Goal: Transaction & Acquisition: Complete application form

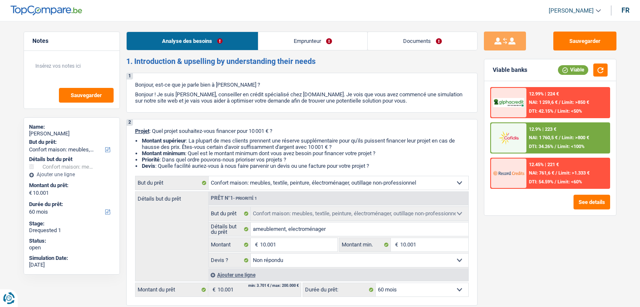
select select "household"
select select "60"
select select "household"
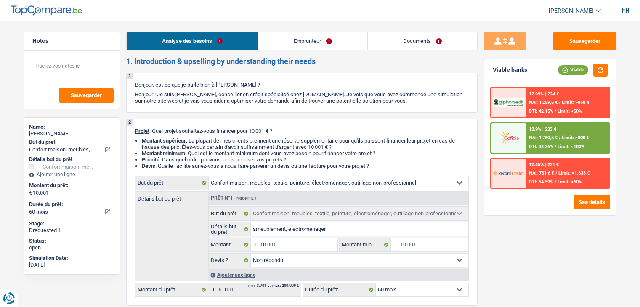
select select "not_answered"
select select "60"
select select "mutuality"
select select "familyAllowances"
select select "mutualityIndemnity"
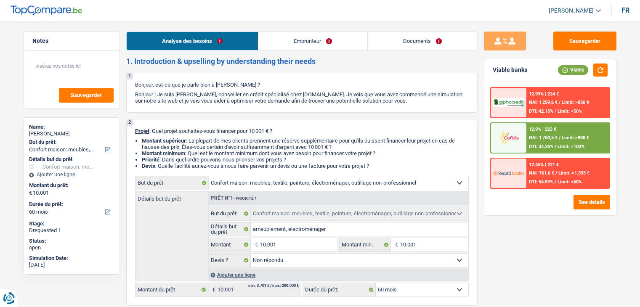
select select "alimony"
select select "rents"
select select "cardOrCredit"
select select "household"
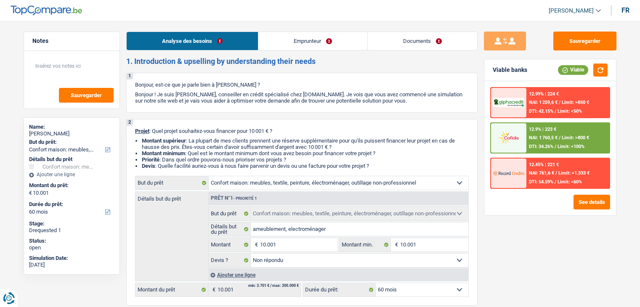
select select "not_answered"
select select "60"
select select "32"
select select "single"
click at [301, 39] on link "Emprunteur" at bounding box center [312, 41] width 109 height 18
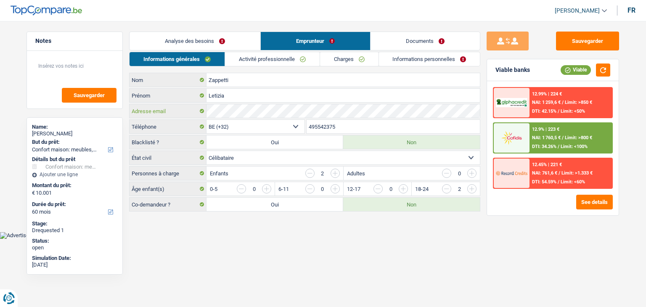
click at [203, 106] on div "Adresse email" at bounding box center [305, 110] width 351 height 13
click at [381, 12] on header "Yanis Duboc Se déconnecter fr" at bounding box center [323, 10] width 646 height 21
click at [397, 42] on link "Documents" at bounding box center [425, 41] width 109 height 18
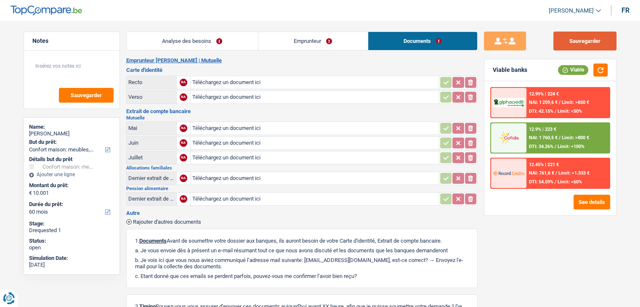
click at [597, 37] on button "Sauvegarder" at bounding box center [584, 41] width 63 height 19
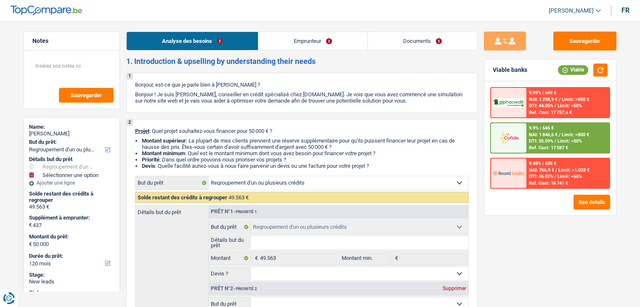
select select "refinancing"
select select "120"
select select "refinancing"
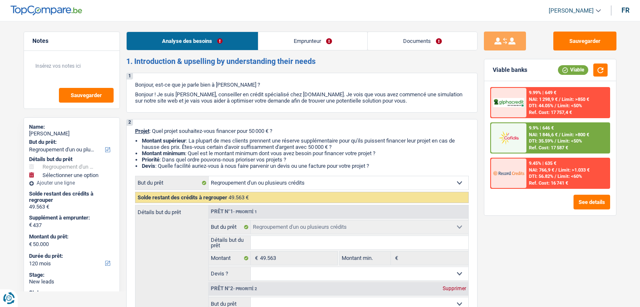
select select "120"
select select "mutuality"
select select "familyAllowances"
select select "mutualityIndemnity"
select select "rents"
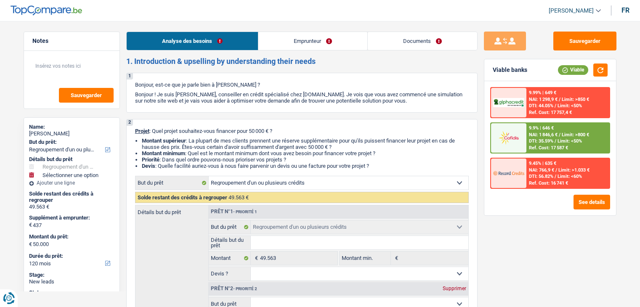
select select "creditConsolidation"
select select "84"
select select "personalLoan"
select select "other"
select select "60"
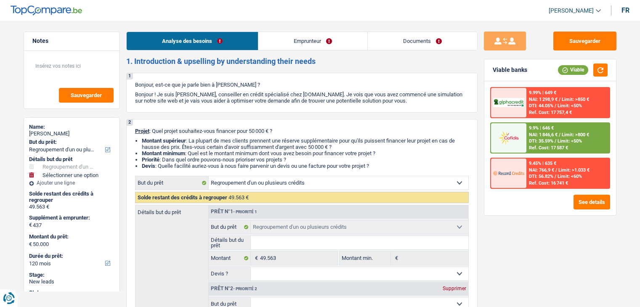
select select "cardOrCredit"
select select "personalLoan"
select select "familyEvent"
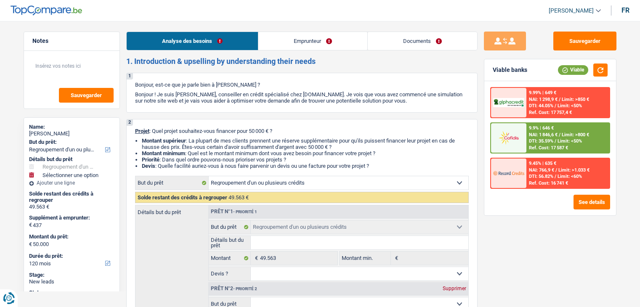
select select "36"
select select "refinancing"
select select "120"
click at [308, 39] on link "Emprunteur" at bounding box center [312, 41] width 109 height 18
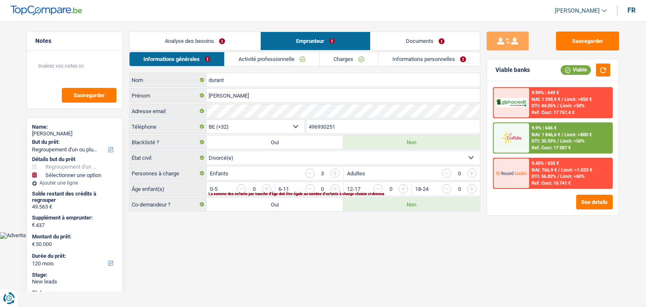
click at [182, 53] on link "Informations générales" at bounding box center [177, 59] width 95 height 14
click at [238, 56] on link "Activité professionnelle" at bounding box center [272, 59] width 95 height 14
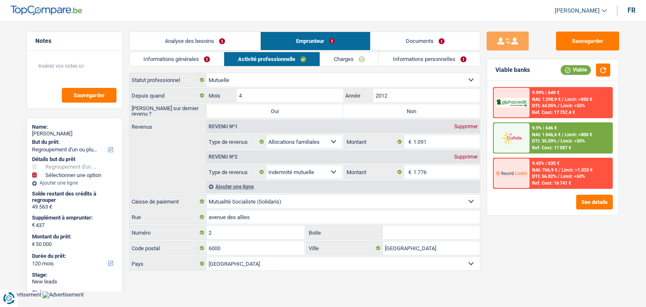
click at [561, 246] on div "Sauvegarder Viable banks Viable 9.99% | 649 € NAI: 1 298,9 € / Limit: >850 € DT…" at bounding box center [553, 162] width 145 height 260
click at [347, 54] on link "Charges" at bounding box center [349, 59] width 58 height 14
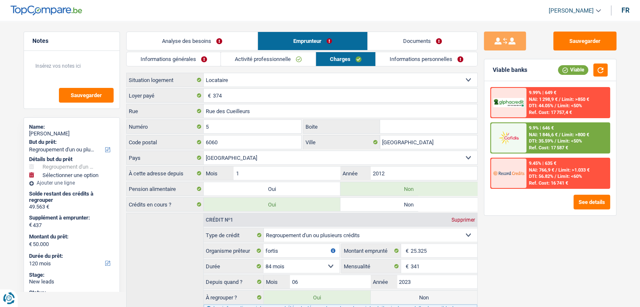
click at [391, 55] on link "Informations personnelles" at bounding box center [426, 59] width 101 height 14
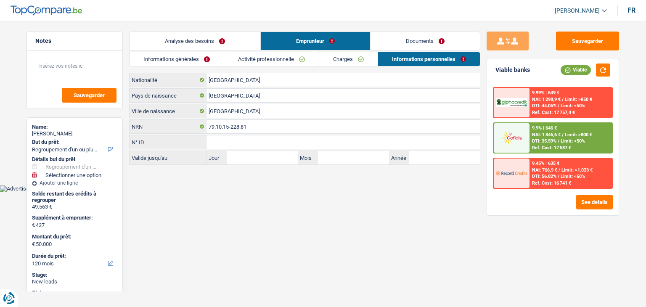
click at [381, 42] on link "Documents" at bounding box center [425, 41] width 109 height 18
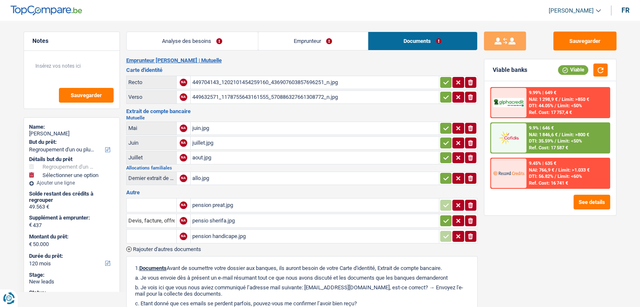
click at [209, 39] on link "Analyse des besoins" at bounding box center [192, 41] width 131 height 18
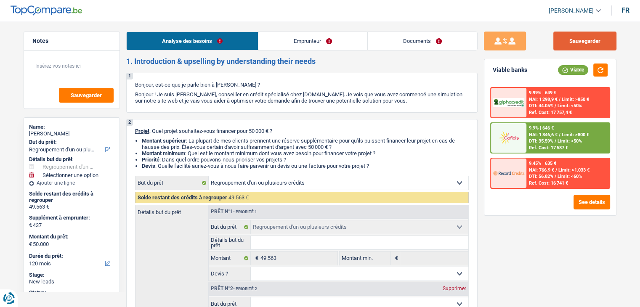
click at [568, 48] on button "Sauvegarder" at bounding box center [584, 41] width 63 height 19
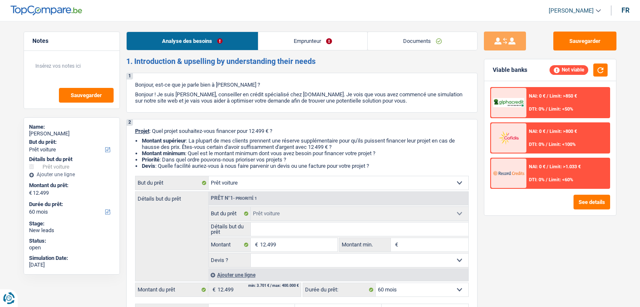
select select "car"
select select "60"
select select "car"
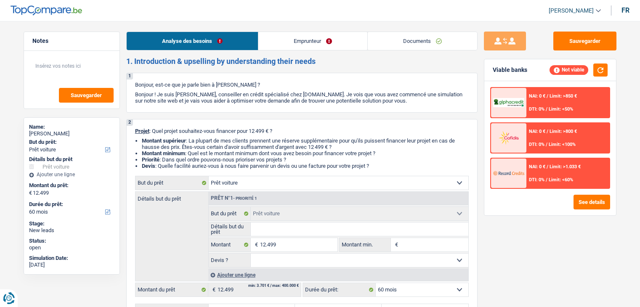
select select "60"
select select "car"
select select "60"
click at [328, 58] on h2 "1. Introduction & upselling by understanding their needs" at bounding box center [301, 61] width 351 height 9
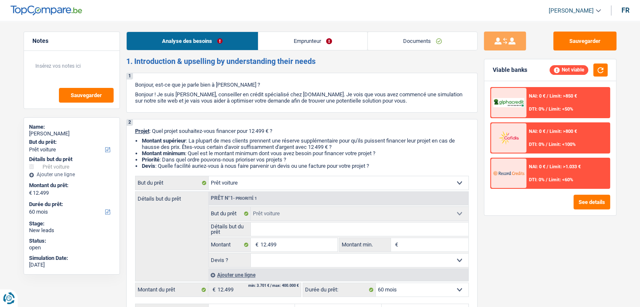
click at [318, 43] on link "Emprunteur" at bounding box center [312, 41] width 109 height 18
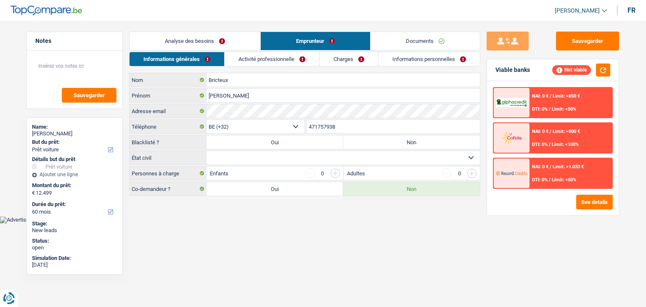
click at [282, 63] on link "Activité professionnelle" at bounding box center [272, 59] width 95 height 14
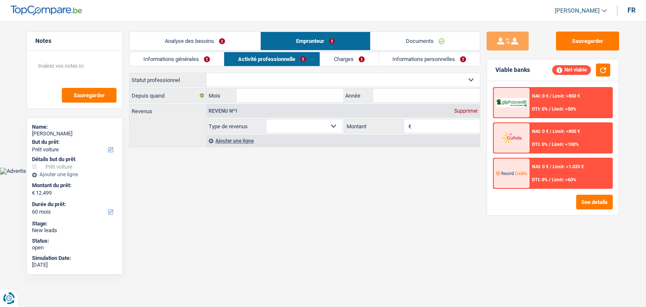
click at [361, 62] on link "Charges" at bounding box center [349, 59] width 58 height 14
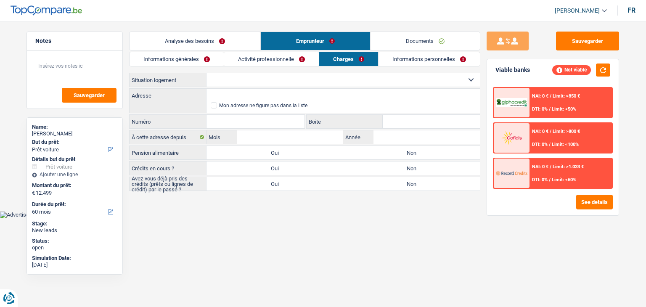
click at [404, 62] on link "Informations personnelles" at bounding box center [429, 59] width 101 height 14
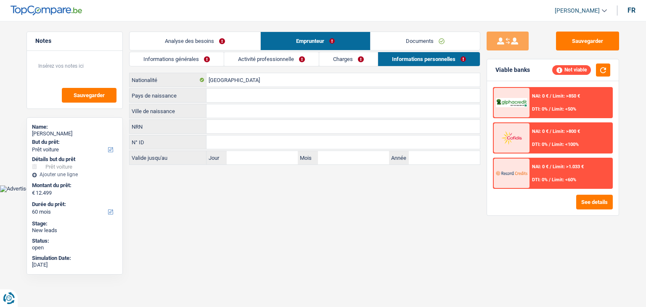
click at [400, 46] on link "Documents" at bounding box center [425, 41] width 109 height 18
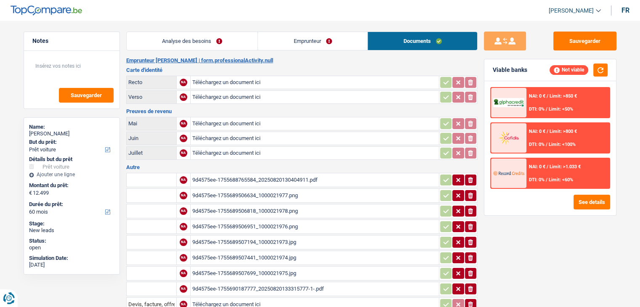
click at [258, 177] on div "9d4575ee-1755688765584_20250820130404911.pdf" at bounding box center [314, 180] width 245 height 13
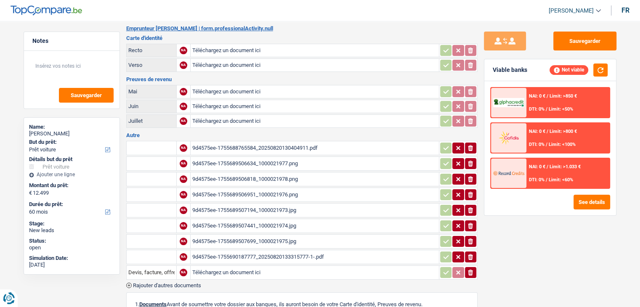
scroll to position [84, 0]
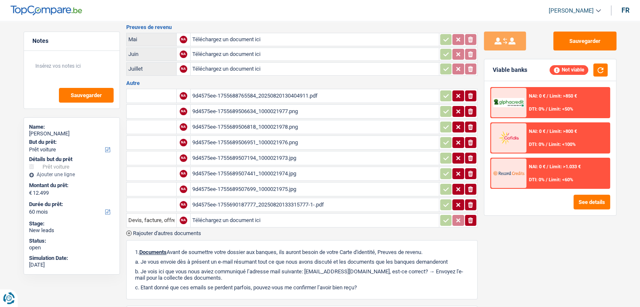
click at [266, 199] on div "9d4575ee-1755690187777_20250820133315777-1-.pdf" at bounding box center [314, 205] width 245 height 13
click at [244, 107] on div "9d4575ee-1755689506634_1000021977.png" at bounding box center [314, 111] width 245 height 13
click at [253, 121] on div "9d4575ee-1755689506818_1000021978.png" at bounding box center [314, 127] width 245 height 13
click at [258, 111] on div "9d4575ee-1755689506634_1000021977.png" at bounding box center [314, 111] width 245 height 13
click at [249, 136] on div "9d4575ee-1755689506951_1000021976.png" at bounding box center [314, 142] width 245 height 13
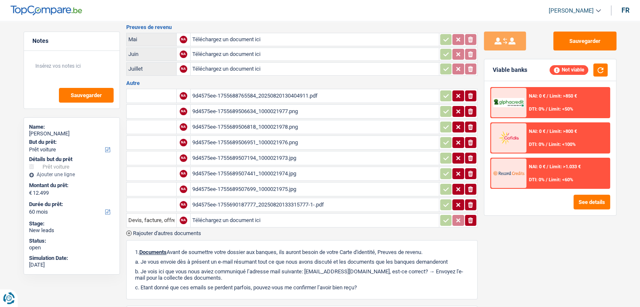
click at [247, 141] on div "9d4575ee-1755689506951_1000021976.png" at bounding box center [314, 142] width 245 height 13
click at [259, 170] on div "9d4575ee-1755689507441_1000021974.jpg" at bounding box center [314, 173] width 245 height 13
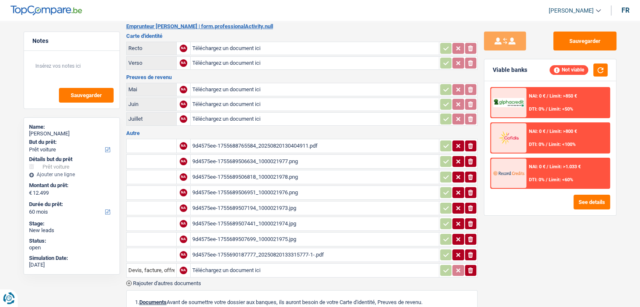
scroll to position [0, 0]
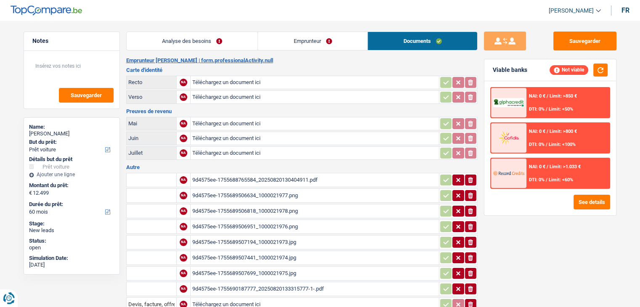
click at [232, 33] on link "Analyse des besoins" at bounding box center [192, 41] width 131 height 18
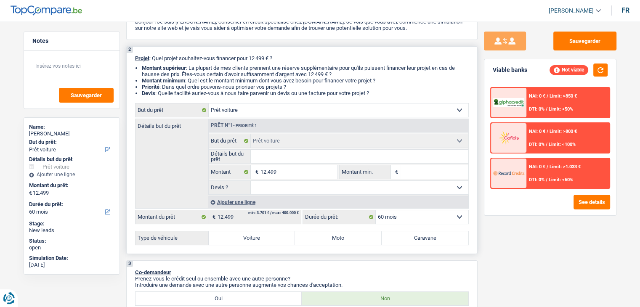
scroll to position [126, 0]
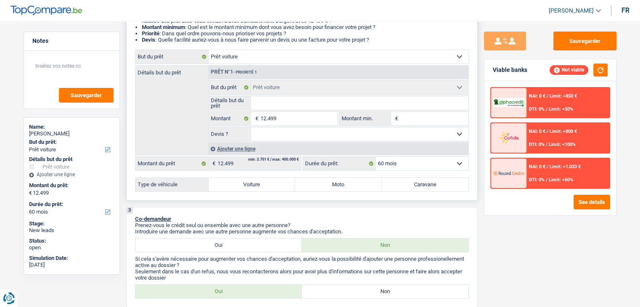
click at [270, 98] on input "Détails but du prêt" at bounding box center [360, 102] width 218 height 13
type input "ki"
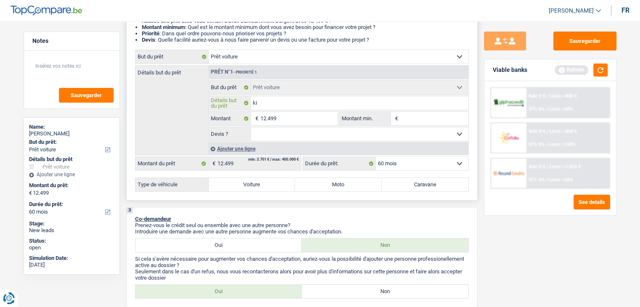
type input "kia"
type input "kia s"
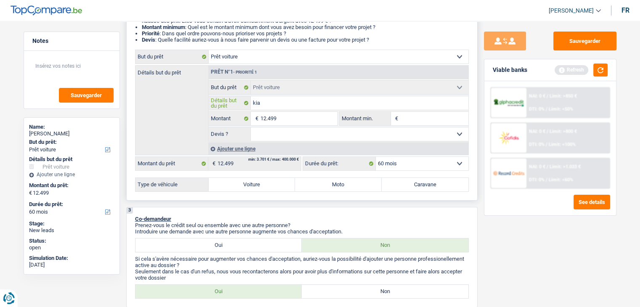
type input "kia s"
type input "kia so"
type input "kia sor"
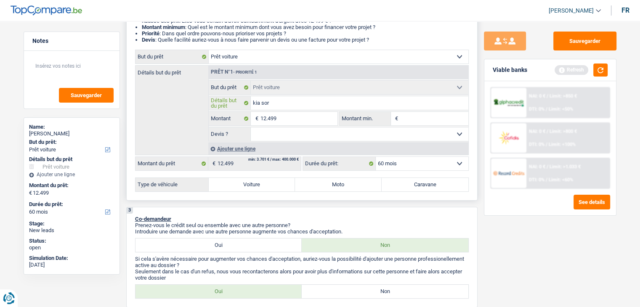
type input "kia sore"
type input "kia soren"
type input "kia sorent"
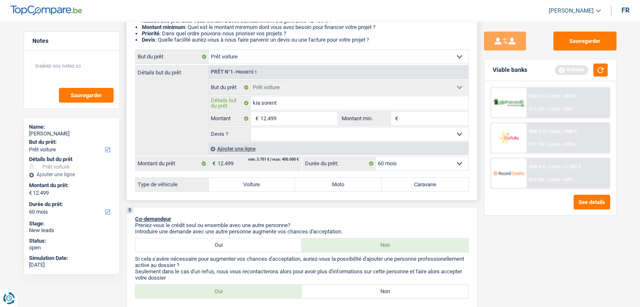
type input "kia sorent"
type input "kia sorento"
click at [408, 122] on input "Montant min." at bounding box center [434, 118] width 68 height 13
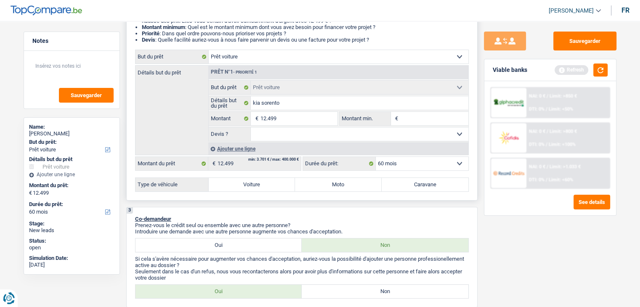
type input "1"
type input "12"
type input "124"
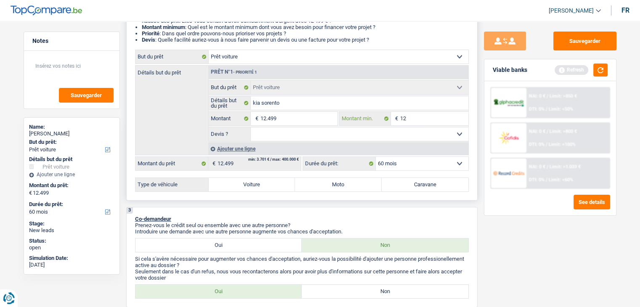
type input "124"
type input "1.249"
type input "12.499"
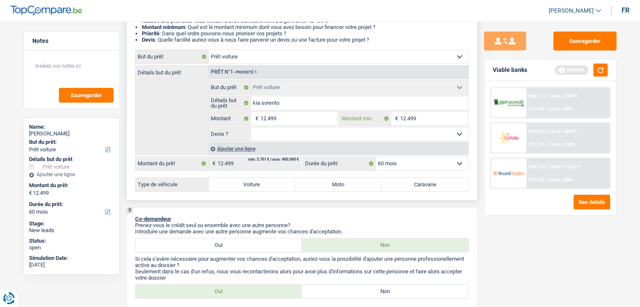
type input "12.499"
click at [345, 134] on select "Oui Non Non répondu Sélectionner une option" at bounding box center [360, 133] width 218 height 13
select select "yes"
click at [251, 127] on select "Oui Non Non répondu Sélectionner une option" at bounding box center [360, 133] width 218 height 13
select select "yes"
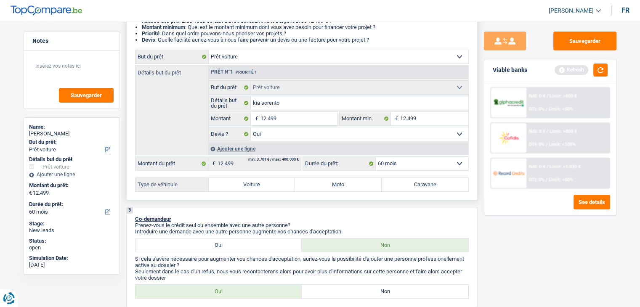
click at [266, 183] on label "Voiture" at bounding box center [252, 184] width 87 height 13
click at [266, 183] on input "Voiture" at bounding box center [252, 184] width 87 height 13
radio input "true"
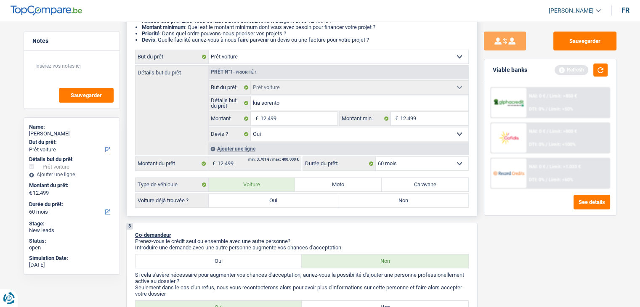
click at [266, 205] on label "Oui" at bounding box center [274, 200] width 130 height 13
click at [266, 205] on input "Oui" at bounding box center [274, 200] width 130 height 13
radio input "true"
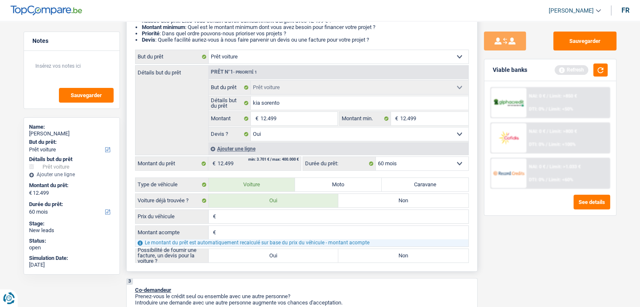
click at [264, 214] on input "Prix du véhicule" at bounding box center [343, 216] width 250 height 13
type input "1"
type input "12"
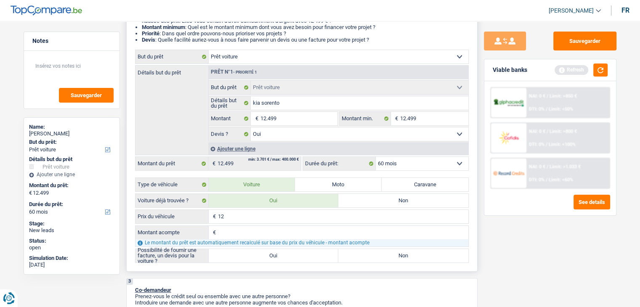
type input "124"
type input "1.249"
type input "12.499"
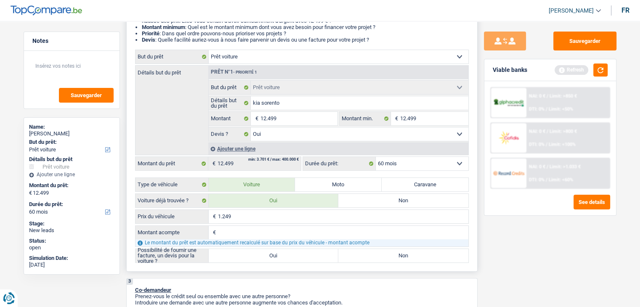
type input "12.499"
click at [266, 228] on input "Montant acompte" at bounding box center [343, 232] width 250 height 13
type input "0"
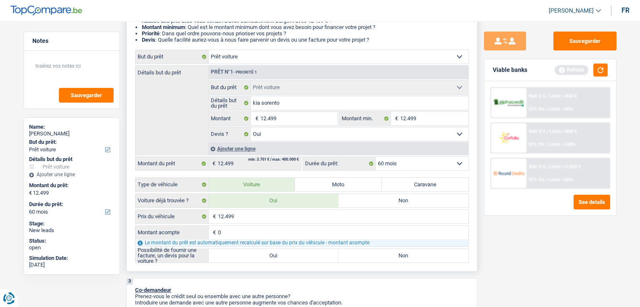
type input "0"
click at [260, 256] on label "Oui" at bounding box center [274, 255] width 130 height 13
click at [260, 256] on input "Oui" at bounding box center [274, 255] width 130 height 13
radio input "true"
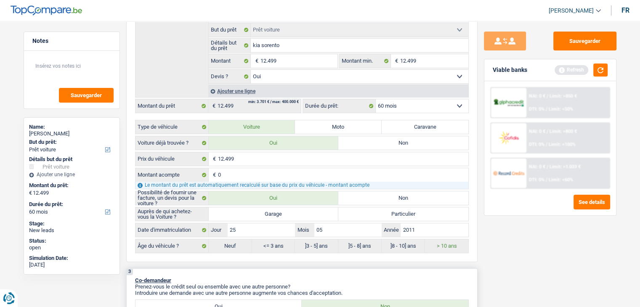
scroll to position [252, 0]
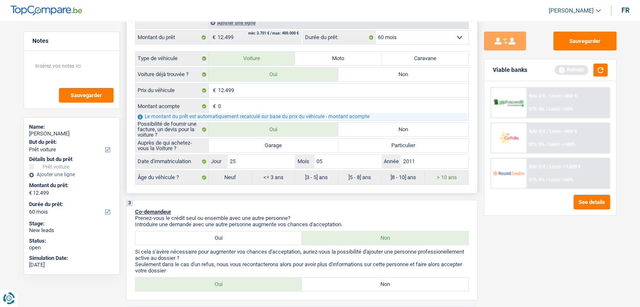
click at [260, 144] on label "Garage" at bounding box center [274, 145] width 130 height 13
click at [260, 144] on input "Garage" at bounding box center [274, 145] width 130 height 13
radio input "true"
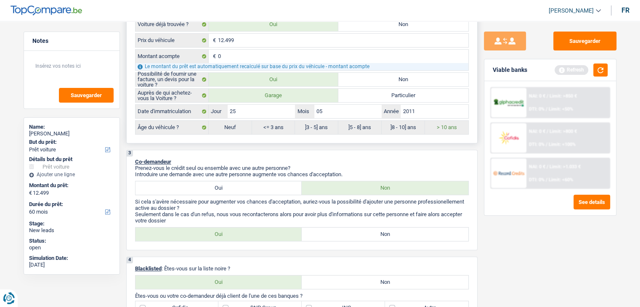
scroll to position [337, 0]
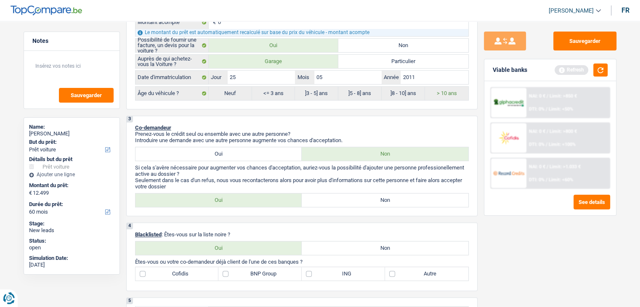
click at [608, 74] on div "Viable banks Refresh" at bounding box center [550, 70] width 132 height 22
click at [605, 73] on button "button" at bounding box center [600, 70] width 14 height 13
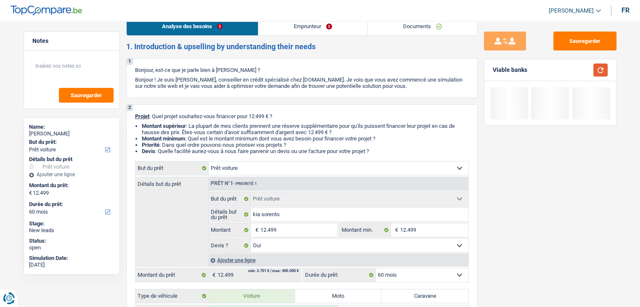
scroll to position [0, 0]
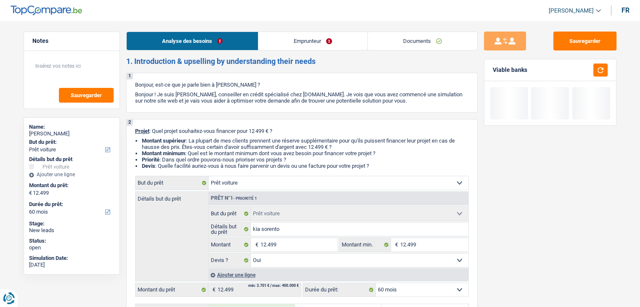
click at [273, 37] on link "Emprunteur" at bounding box center [312, 41] width 109 height 18
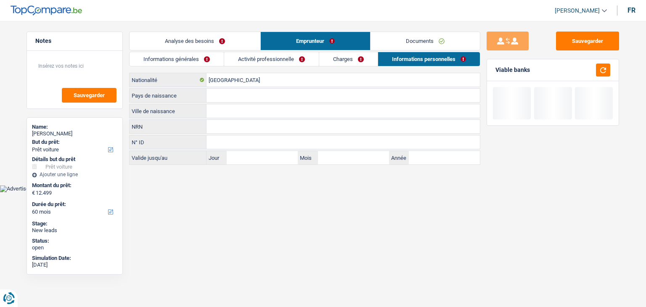
click at [242, 54] on link "Activité professionnelle" at bounding box center [271, 59] width 95 height 14
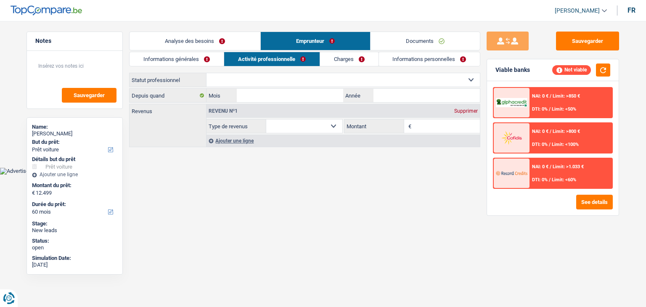
click at [191, 35] on link "Analyse des besoins" at bounding box center [195, 41] width 131 height 18
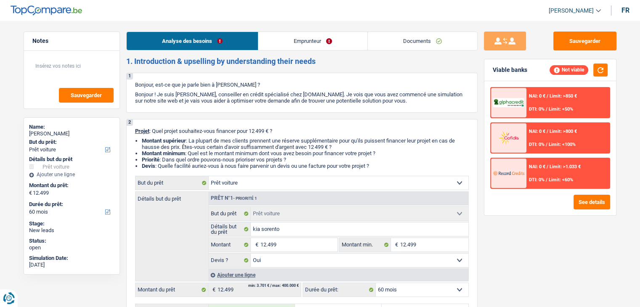
click at [387, 48] on link "Documents" at bounding box center [422, 41] width 109 height 18
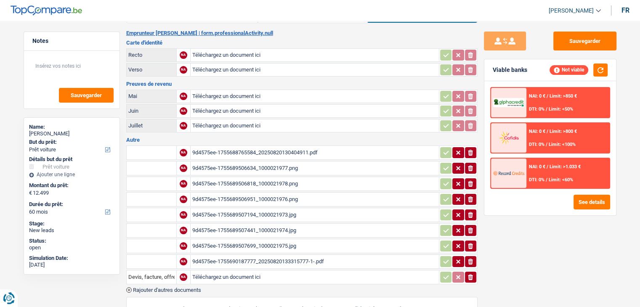
scroll to position [42, 0]
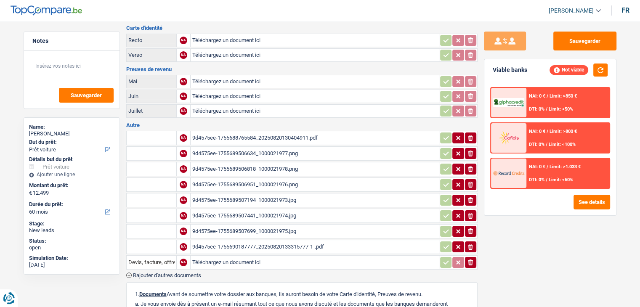
click at [261, 137] on div "9d4575ee-1755688765584_20250820130404911.pdf" at bounding box center [314, 138] width 245 height 13
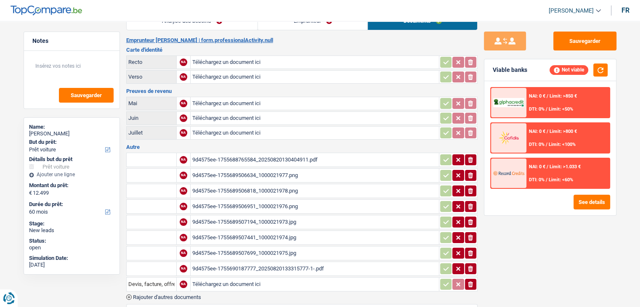
scroll to position [0, 0]
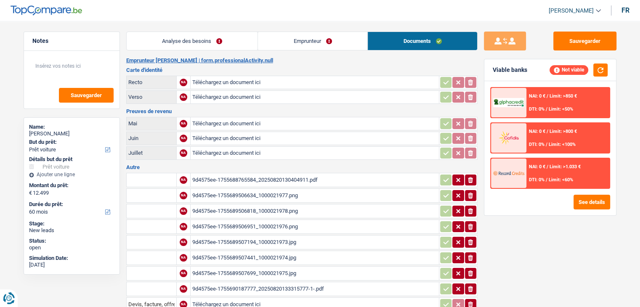
click at [190, 45] on link "Analyse des besoins" at bounding box center [192, 41] width 131 height 18
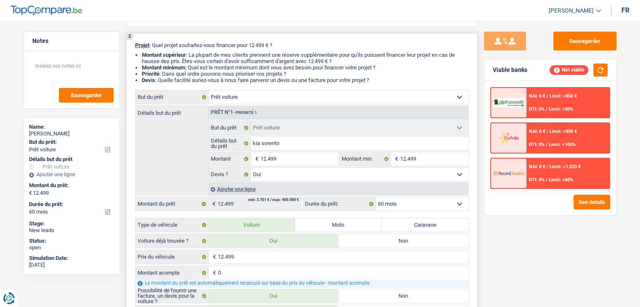
scroll to position [168, 0]
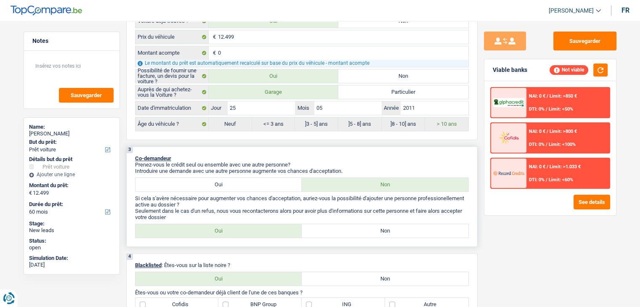
scroll to position [337, 0]
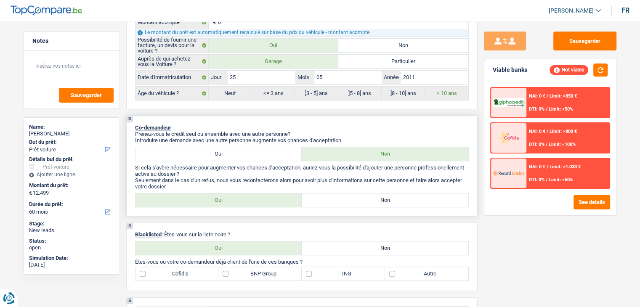
click at [189, 147] on label "Oui" at bounding box center [218, 153] width 167 height 13
click at [189, 147] on input "Oui" at bounding box center [218, 153] width 167 height 13
radio input "true"
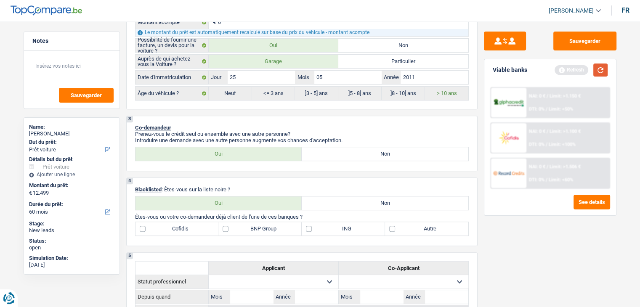
click at [606, 73] on button "button" at bounding box center [600, 70] width 14 height 13
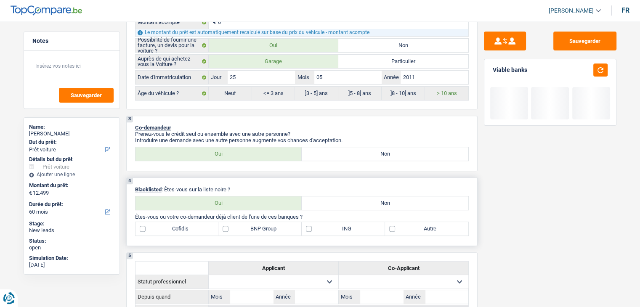
click at [313, 200] on label "Non" at bounding box center [385, 203] width 167 height 13
click at [313, 200] on input "Non" at bounding box center [385, 203] width 167 height 13
radio input "true"
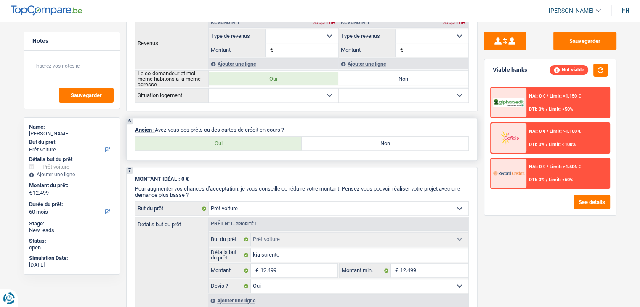
scroll to position [673, 0]
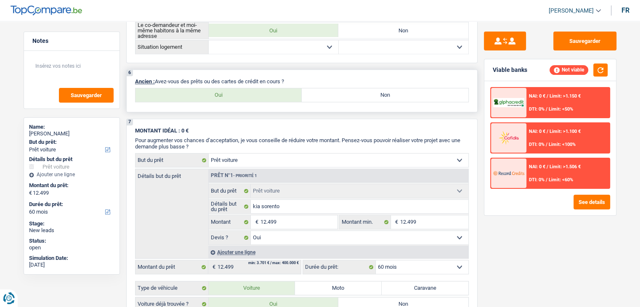
click at [345, 94] on label "Non" at bounding box center [385, 94] width 167 height 13
click at [345, 94] on input "Non" at bounding box center [385, 94] width 167 height 13
radio input "true"
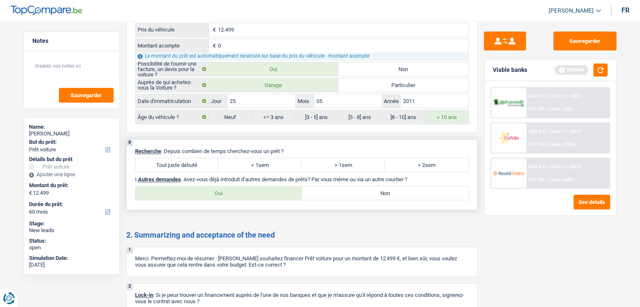
scroll to position [968, 0]
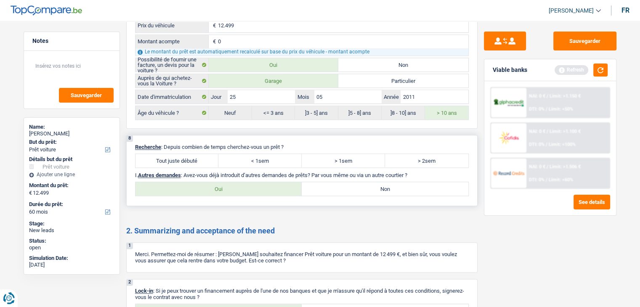
click at [180, 154] on label "Tout juste débuté" at bounding box center [176, 160] width 83 height 13
click at [180, 154] on input "Tout juste débuté" at bounding box center [176, 160] width 83 height 13
radio input "true"
click at [354, 193] on div "8 Recherche : Depuis combien de temps cherchez-vous un prêt ? Tout juste débuté…" at bounding box center [301, 170] width 351 height 71
click at [343, 182] on label "Non" at bounding box center [385, 188] width 167 height 13
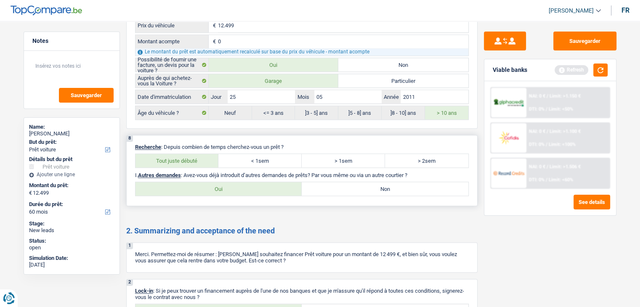
click at [343, 182] on input "Non" at bounding box center [385, 188] width 167 height 13
radio input "true"
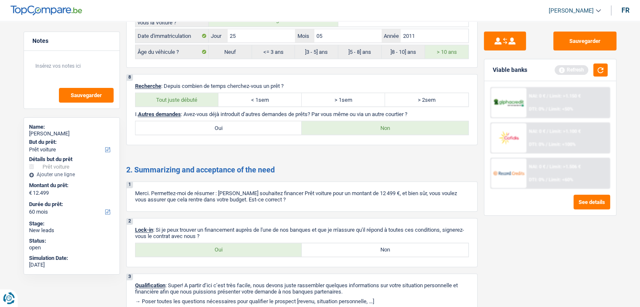
scroll to position [1060, 0]
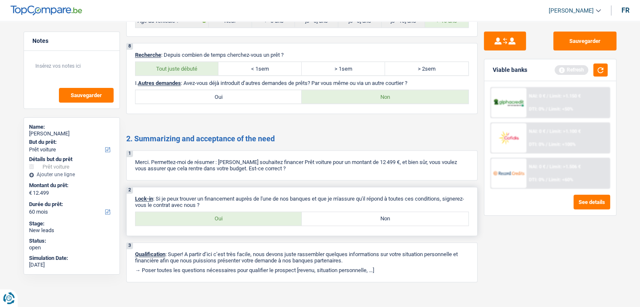
click at [223, 217] on label "Oui" at bounding box center [218, 218] width 167 height 13
click at [223, 217] on input "Oui" at bounding box center [218, 218] width 167 height 13
radio input "true"
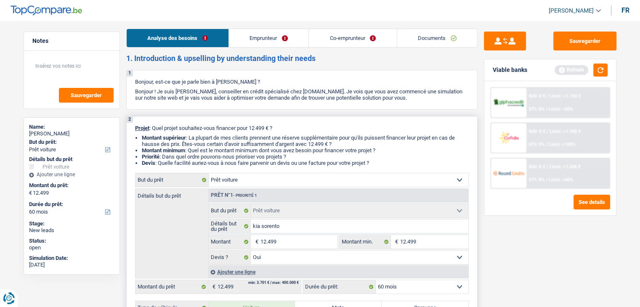
scroll to position [0, 0]
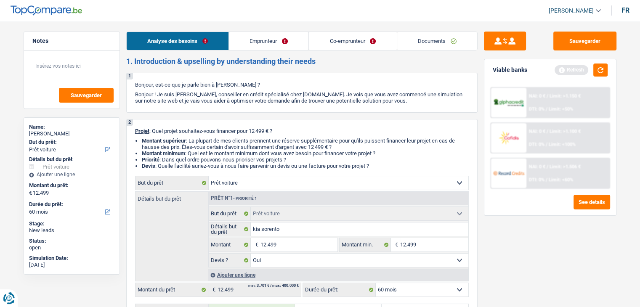
click at [263, 40] on link "Emprunteur" at bounding box center [269, 41] width 80 height 18
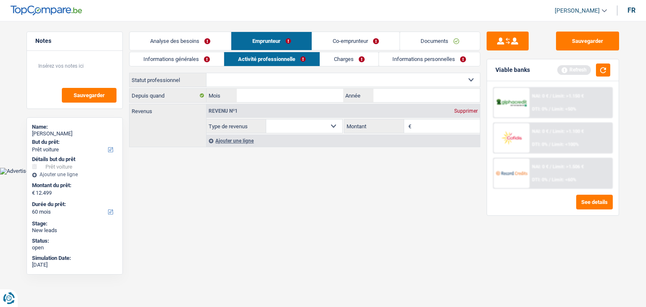
click at [193, 54] on link "Informations générales" at bounding box center [177, 59] width 94 height 14
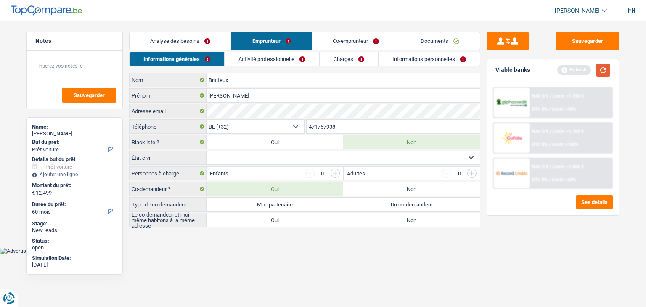
click at [605, 72] on button "button" at bounding box center [603, 70] width 14 height 13
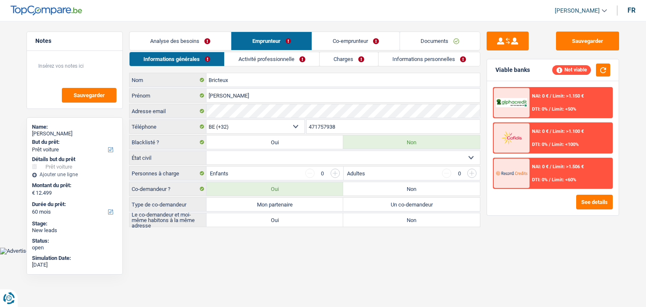
click at [249, 238] on main "Notes Sauvegarder Name: Tatiana Bricteux But du prêt: Confort maison: meubles, …" at bounding box center [323, 130] width 646 height 235
click at [269, 156] on select "Célibataire Marié(e) Cohabitant(e) légal(e) Divorcé(e) Veuf(ve) Séparé (de fait…" at bounding box center [344, 157] width 274 height 13
select select "single"
click at [207, 151] on select "Célibataire Marié(e) Cohabitant(e) légal(e) Divorcé(e) Veuf(ve) Séparé (de fait…" at bounding box center [344, 157] width 274 height 13
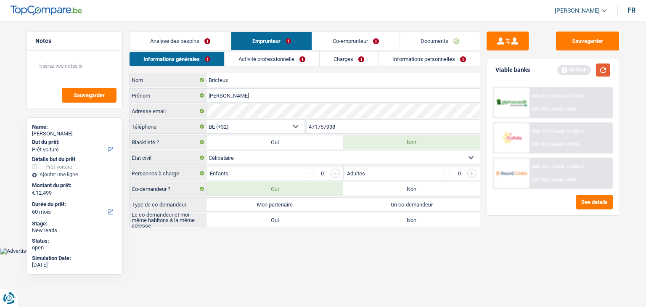
click at [602, 69] on button "button" at bounding box center [603, 70] width 14 height 13
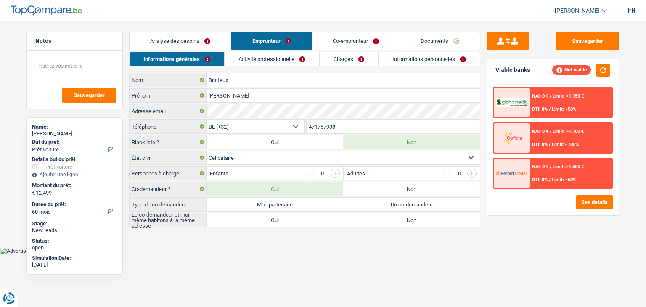
click at [338, 177] on input "button" at bounding box center [335, 173] width 9 height 9
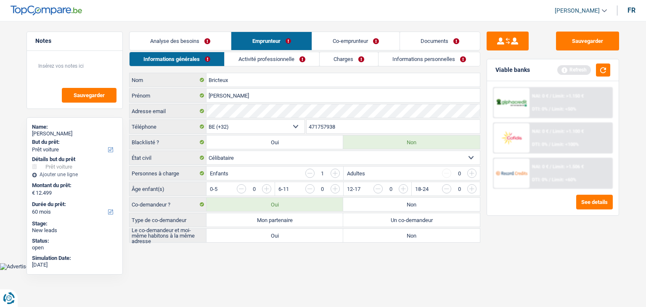
click at [336, 172] on input "button" at bounding box center [335, 173] width 9 height 9
click at [402, 189] on input "button" at bounding box center [574, 190] width 351 height 13
click at [266, 188] on input "button" at bounding box center [437, 190] width 351 height 13
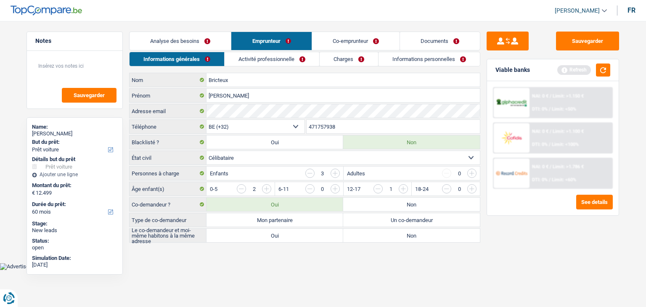
click at [284, 265] on body "Vous avez le contrôle de vos données Nous utilisons des cookies, tout comme nos…" at bounding box center [323, 142] width 646 height 258
click at [262, 219] on label "Mon partenaire" at bounding box center [275, 219] width 137 height 13
click at [262, 219] on input "Mon partenaire" at bounding box center [275, 219] width 137 height 13
radio input "true"
click at [262, 235] on label "Oui" at bounding box center [275, 235] width 137 height 13
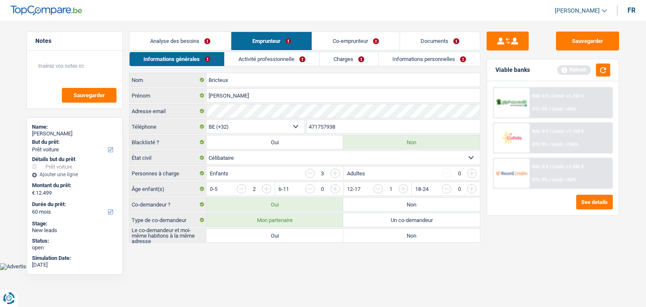
click at [262, 235] on input "Oui" at bounding box center [275, 235] width 137 height 13
radio input "true"
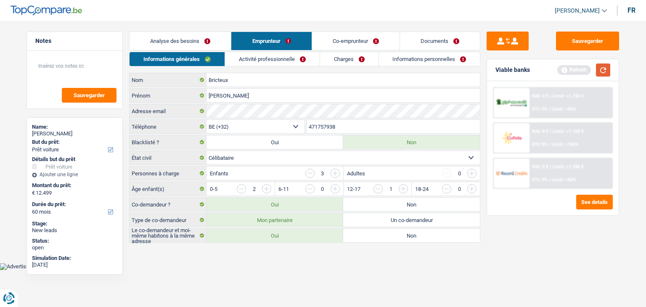
click at [601, 75] on button "button" at bounding box center [603, 70] width 14 height 13
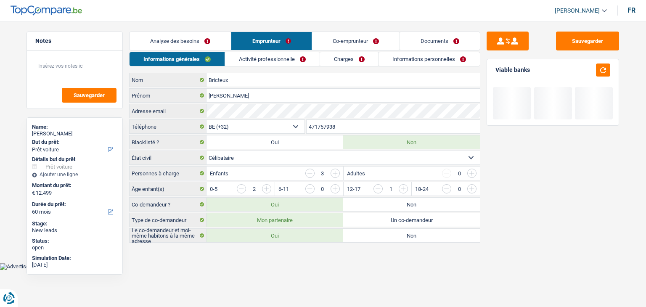
click at [267, 56] on link "Activité professionnelle" at bounding box center [272, 59] width 95 height 14
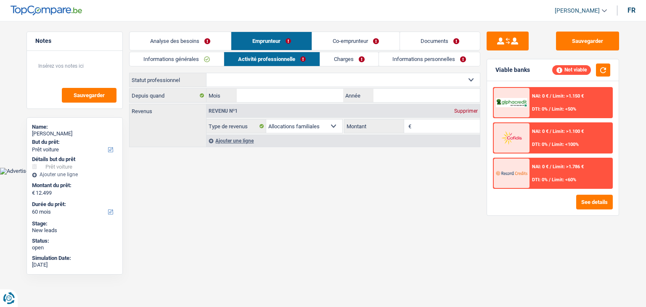
click at [232, 80] on select "Ouvrier Employé privé Employé public Invalide Indépendant Pensionné Chômeur Mut…" at bounding box center [344, 79] width 274 height 13
select select "cpasMargin"
click at [207, 73] on select "Ouvrier Employé privé Employé public Invalide Indépendant Pensionné Chômeur Mut…" at bounding box center [344, 79] width 274 height 13
select select "socialSecurity"
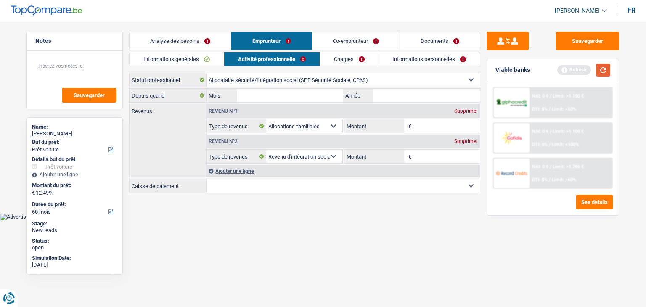
click at [600, 70] on button "button" at bounding box center [603, 70] width 14 height 13
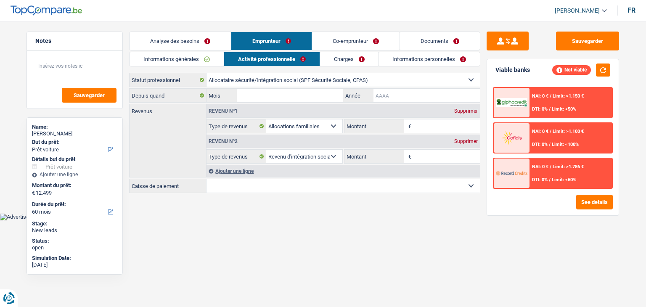
click at [387, 96] on input "Année" at bounding box center [427, 95] width 106 height 13
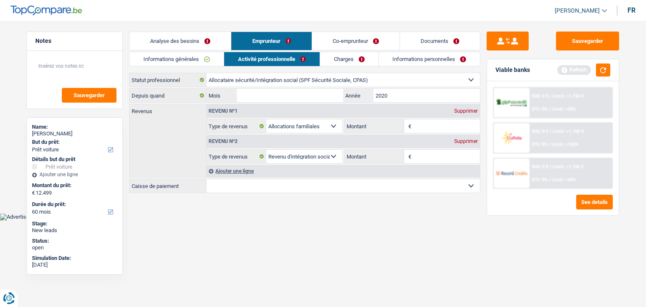
type input "2020"
click at [289, 98] on input "Mois" at bounding box center [290, 95] width 106 height 13
type input "05"
click at [328, 220] on html "Vous avez le contrôle de vos données Nous utilisons des cookies, tout comme nos…" at bounding box center [323, 110] width 646 height 220
click at [428, 90] on input "2020" at bounding box center [427, 95] width 106 height 13
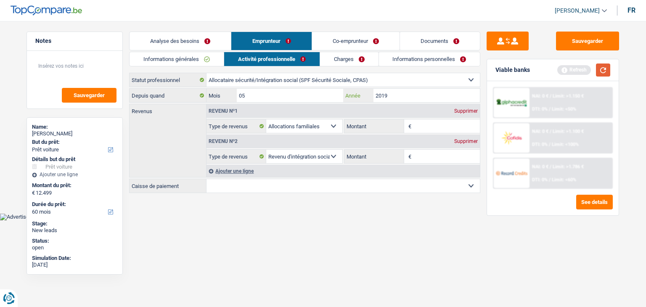
type input "2019"
click at [605, 70] on button "button" at bounding box center [603, 70] width 14 height 13
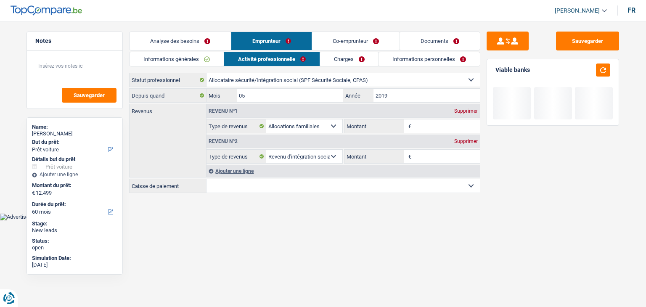
click at [416, 156] on input "Montant" at bounding box center [447, 156] width 67 height 13
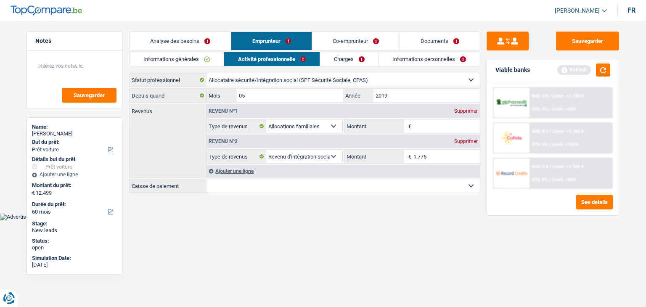
type input "1.776"
click at [374, 220] on html "Vous avez le contrôle de vos données Nous utilisons des cookies, tout comme nos…" at bounding box center [323, 110] width 646 height 220
click at [598, 71] on button "button" at bounding box center [603, 70] width 14 height 13
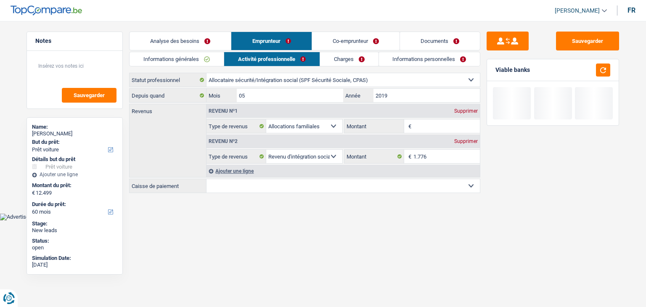
click at [223, 186] on select "SPF Sécurité Sociale Autre Sélectionner une option" at bounding box center [344, 185] width 274 height 13
select select "spf"
click at [207, 179] on select "SPF Sécurité Sociale Autre Sélectionner une option" at bounding box center [344, 185] width 274 height 13
select select "BE"
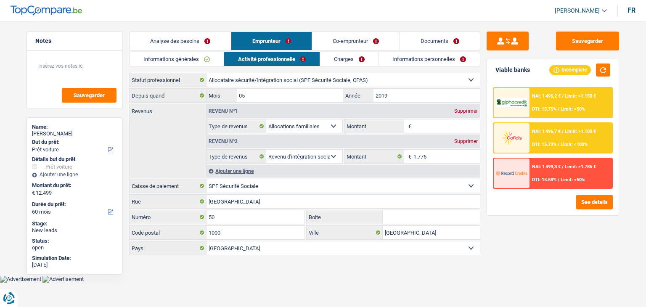
click at [427, 123] on input "Montant" at bounding box center [447, 126] width 67 height 13
click at [484, 111] on div "Sauvegarder Viable banks Incomplete NAI: 1 496,2 € / Limit: >1.150 € DTI: 15.75…" at bounding box center [553, 162] width 145 height 260
click at [448, 125] on input "Montant" at bounding box center [447, 126] width 67 height 13
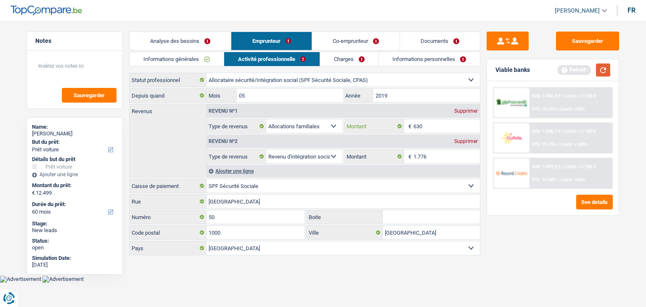
type input "630"
click at [597, 72] on button "button" at bounding box center [603, 70] width 14 height 13
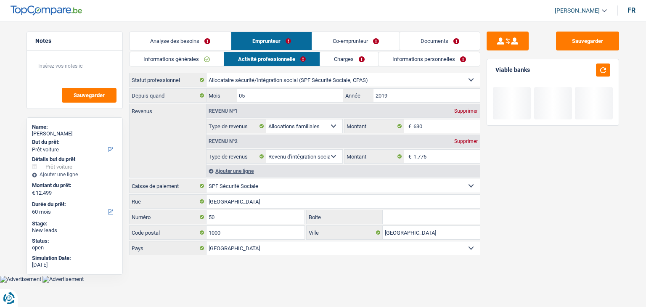
click at [329, 57] on link "Charges" at bounding box center [349, 59] width 58 height 14
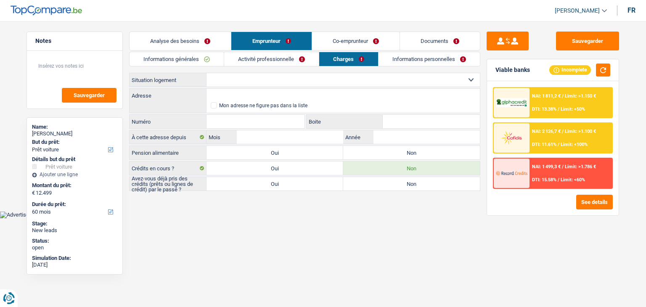
click at [239, 82] on select "Locataire Propriétaire avec prêt hypothécaire Propriétaire sans prêt hypothécai…" at bounding box center [344, 79] width 274 height 13
select select "rents"
click at [207, 73] on select "Locataire Propriétaire avec prêt hypothécaire Propriétaire sans prêt hypothécai…" at bounding box center [344, 79] width 274 height 13
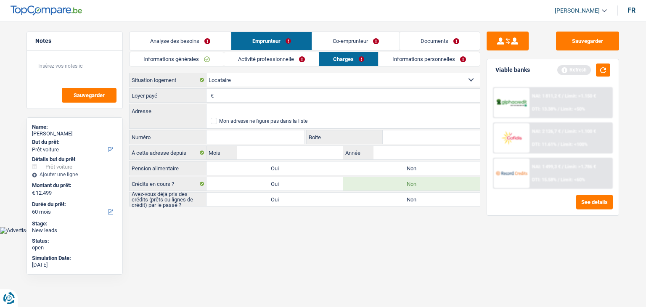
click at [237, 97] on input "Loyer payé" at bounding box center [348, 95] width 264 height 13
type input "340"
click at [235, 107] on input "Adresse" at bounding box center [344, 110] width 274 height 13
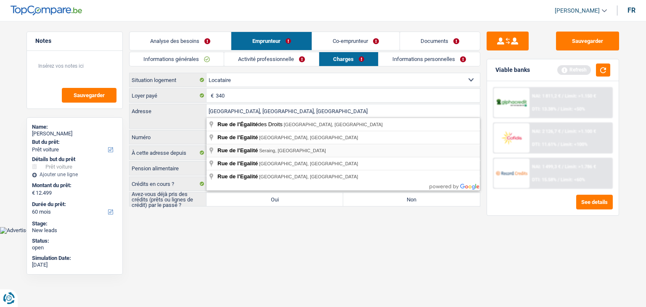
type input "Rue de l'Egalité, 4102, Seraing, BE"
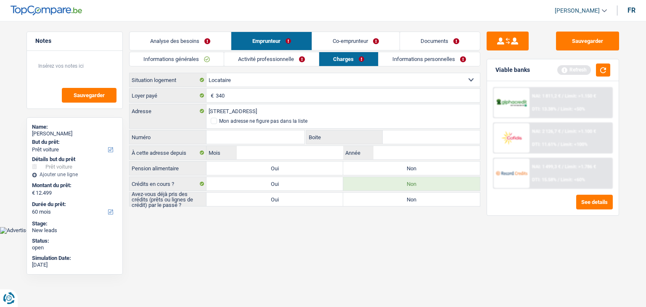
click at [237, 137] on input "Numéro" at bounding box center [256, 136] width 98 height 13
type input "13"
click at [212, 120] on span at bounding box center [214, 121] width 6 height 6
click at [211, 121] on input "Mon adresse ne figure pas dans la liste" at bounding box center [211, 121] width 0 height 0
select select "BE"
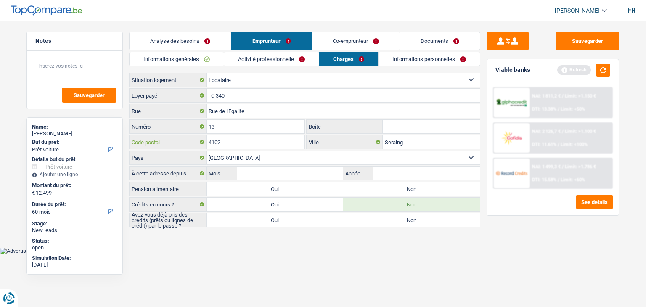
click at [232, 141] on input "4102" at bounding box center [256, 141] width 98 height 13
type input "4460"
click at [425, 141] on input "Seraing" at bounding box center [431, 141] width 97 height 13
type input "S"
type input "grassologne"
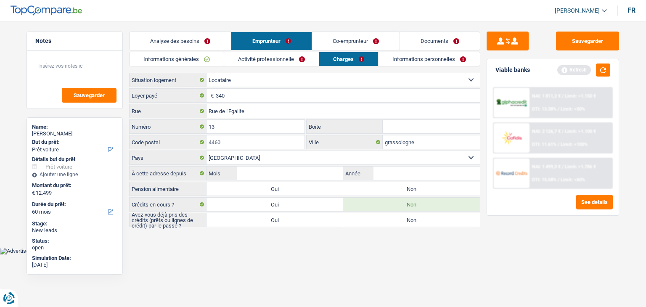
click at [335, 241] on main "Notes Sauvegarder Name: Tatiana Bricteux But du prêt: Confort maison: meubles, …" at bounding box center [323, 130] width 646 height 235
click at [612, 72] on div "Viable banks Refresh" at bounding box center [553, 70] width 132 height 22
click at [608, 72] on button "button" at bounding box center [603, 70] width 14 height 13
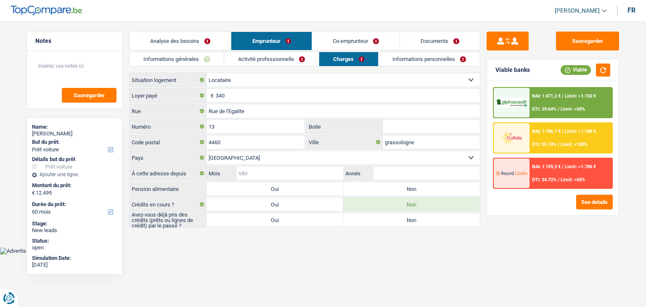
click at [296, 170] on input "Mois" at bounding box center [290, 173] width 106 height 13
type input "02"
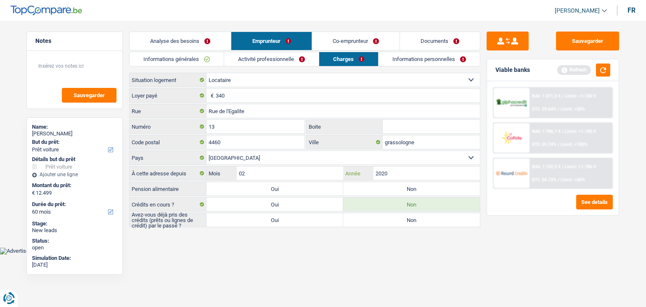
type input "2020"
click at [276, 255] on html "Vous avez le contrôle de vos données Nous utilisons des cookies, tout comme nos…" at bounding box center [323, 127] width 646 height 255
click at [604, 67] on button "button" at bounding box center [603, 70] width 14 height 13
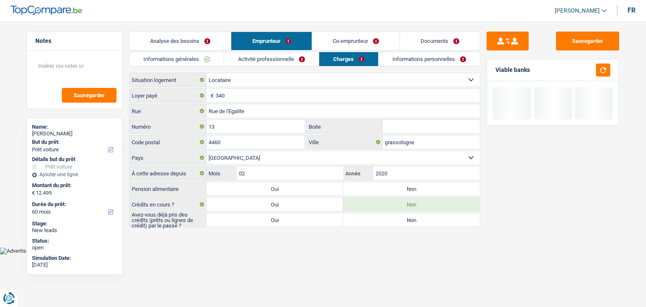
click at [372, 190] on label "Non" at bounding box center [411, 188] width 137 height 13
click at [372, 190] on input "Non" at bounding box center [411, 188] width 137 height 13
radio input "true"
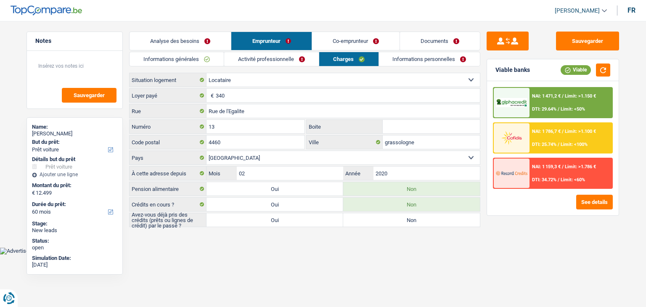
click at [291, 220] on label "Oui" at bounding box center [275, 219] width 137 height 13
click at [291, 220] on input "Oui" at bounding box center [275, 219] width 137 height 13
radio input "true"
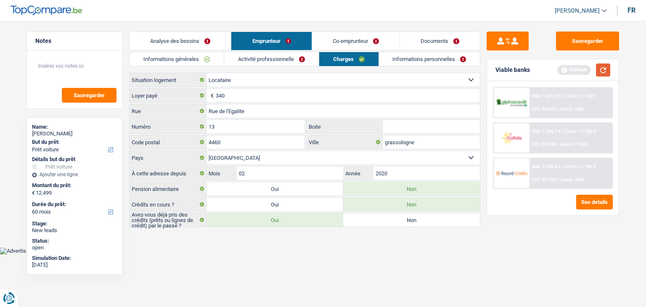
click at [604, 70] on button "button" at bounding box center [603, 70] width 14 height 13
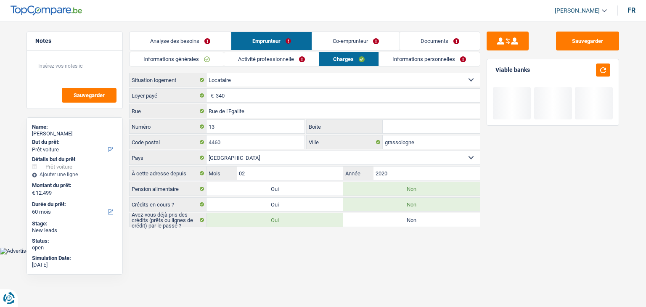
click at [409, 58] on link "Informations personnelles" at bounding box center [429, 59] width 101 height 14
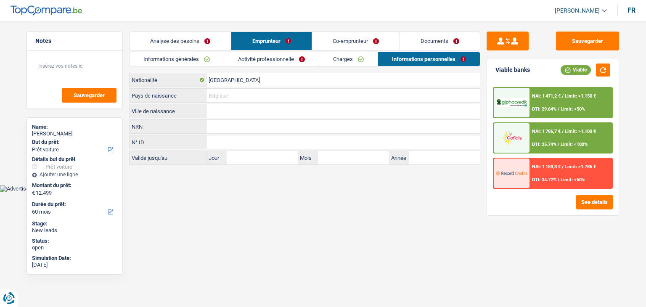
click at [220, 92] on input "Pays de naissance" at bounding box center [344, 95] width 274 height 13
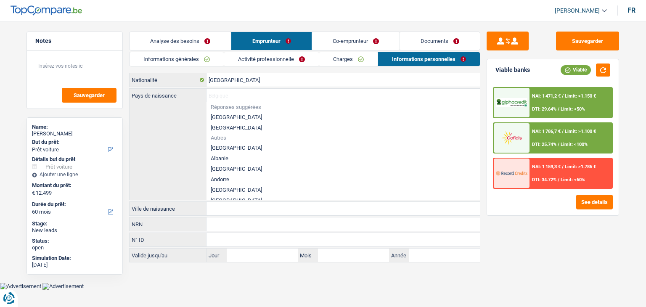
click at [221, 115] on li "[GEOGRAPHIC_DATA]" at bounding box center [344, 117] width 274 height 11
type input "[GEOGRAPHIC_DATA]"
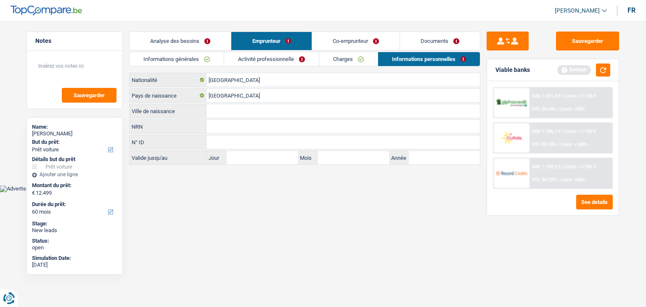
click at [220, 110] on input "Ville de naissance" at bounding box center [344, 110] width 274 height 13
type input "saint nicolas"
click at [606, 70] on button "button" at bounding box center [603, 70] width 14 height 13
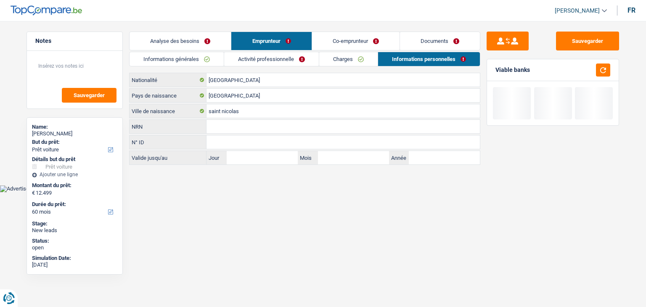
click at [343, 39] on link "Co-emprunteur" at bounding box center [356, 41] width 88 height 18
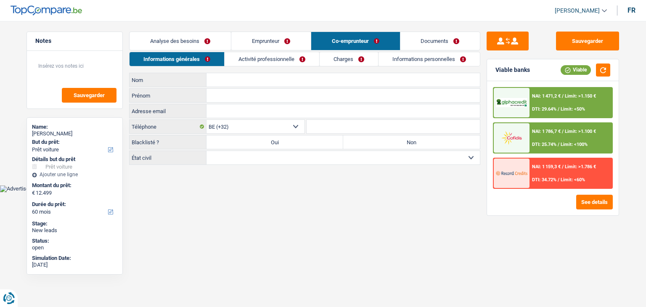
click at [220, 80] on input "Nom" at bounding box center [344, 79] width 274 height 13
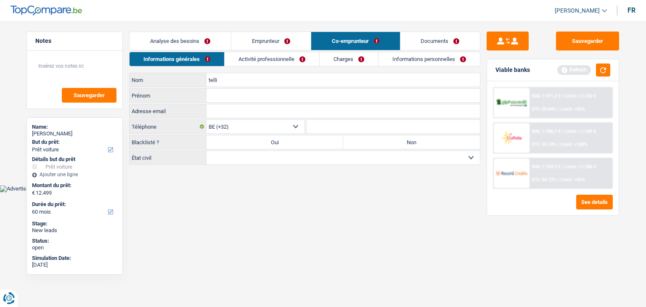
type input "telli"
click at [226, 93] on input "Prénom" at bounding box center [344, 95] width 274 height 13
type input "jacques"
click at [343, 132] on input "Téléphone" at bounding box center [394, 126] width 174 height 13
click at [361, 143] on label "Non" at bounding box center [411, 141] width 137 height 13
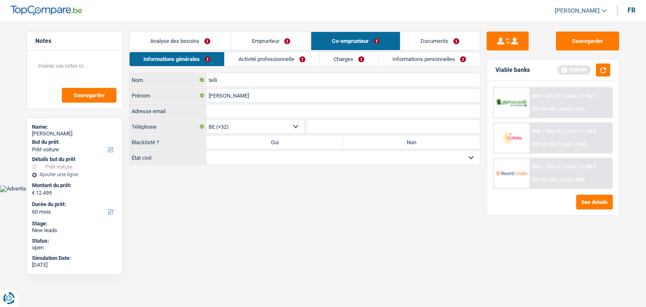
click at [361, 143] on input "Non" at bounding box center [411, 141] width 137 height 13
radio input "true"
drag, startPoint x: 346, startPoint y: 154, endPoint x: 343, endPoint y: 158, distance: 5.1
click at [346, 154] on select "Célibataire Marié(e) Cohabitant(e) légal(e) Divorcé(e) Veuf(ve) Séparé (de fait…" at bounding box center [344, 157] width 274 height 13
select select "divorced"
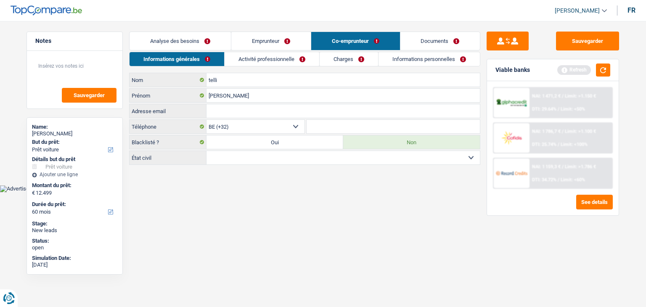
click at [207, 151] on select "Célibataire Marié(e) Cohabitant(e) légal(e) Divorcé(e) Veuf(ve) Séparé (de fait…" at bounding box center [344, 157] width 274 height 13
click at [599, 69] on button "button" at bounding box center [603, 70] width 14 height 13
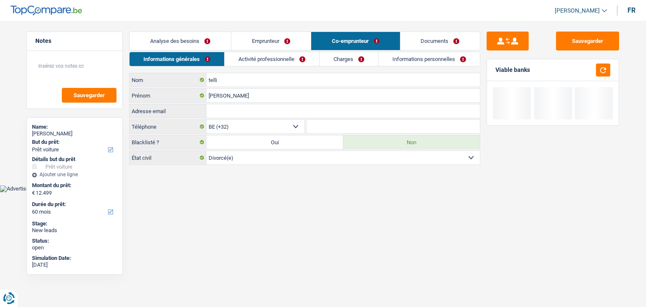
click at [263, 62] on link "Activité professionnelle" at bounding box center [272, 59] width 95 height 14
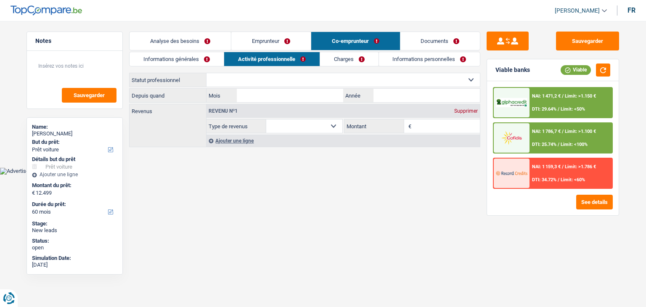
click at [302, 79] on select "Ouvrier Employé privé Employé public Invalide Indépendant Pensionné Chômeur Mut…" at bounding box center [344, 79] width 274 height 13
select select "invalid"
click at [207, 73] on select "Ouvrier Employé privé Employé public Invalide Indépendant Pensionné Chômeur Mut…" at bounding box center [344, 79] width 274 height 13
select select "disabilityPension"
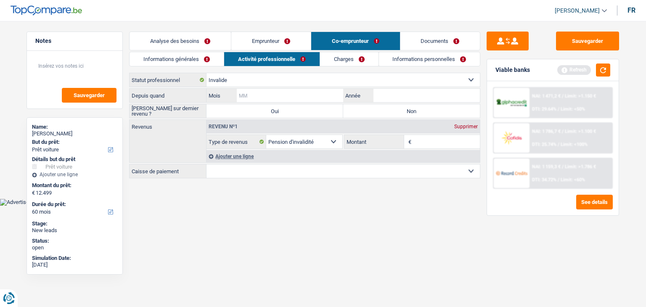
click at [267, 97] on input "Mois" at bounding box center [290, 95] width 106 height 13
click at [380, 96] on input "Année" at bounding box center [427, 95] width 106 height 13
click at [401, 94] on input "Année" at bounding box center [427, 95] width 106 height 13
click at [606, 73] on button "button" at bounding box center [603, 70] width 14 height 13
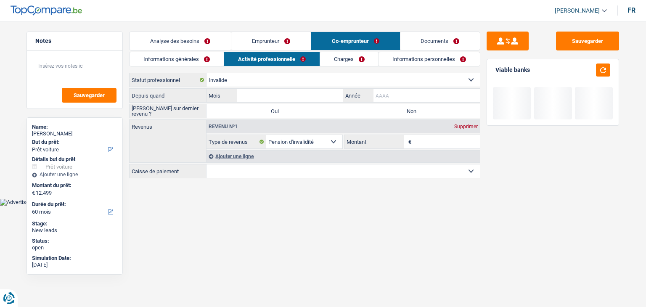
click at [449, 94] on input "Année" at bounding box center [427, 95] width 106 height 13
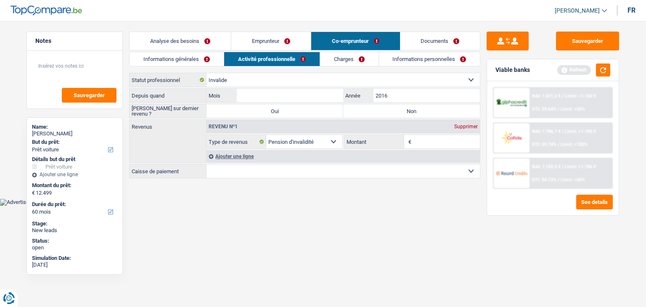
type input "2016"
click at [314, 96] on input "Mois" at bounding box center [290, 95] width 106 height 13
click at [610, 70] on button "button" at bounding box center [603, 70] width 14 height 13
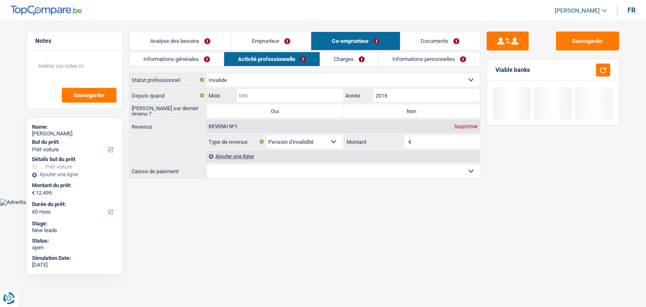
click at [271, 90] on input "Mois" at bounding box center [290, 95] width 106 height 13
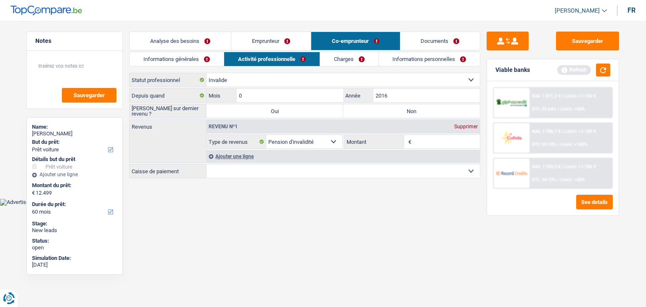
type input "06"
click at [280, 206] on html "Vous avez le contrôle de vos données Nous utilisons des cookies, tout comme nos…" at bounding box center [323, 103] width 646 height 206
click at [603, 61] on div "Viable banks Refresh" at bounding box center [553, 70] width 132 height 22
click at [429, 136] on input "Montant" at bounding box center [447, 141] width 67 height 13
type input "1.700"
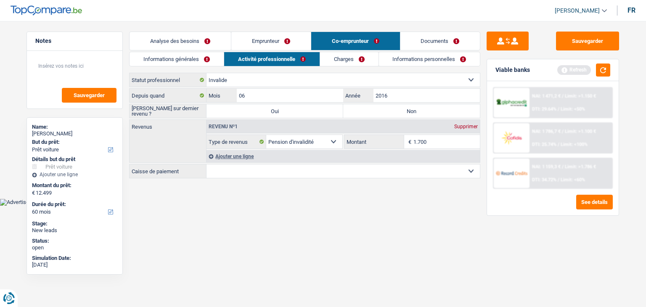
drag, startPoint x: 253, startPoint y: 207, endPoint x: 256, endPoint y: 202, distance: 6.0
click at [254, 206] on html "Vous avez le contrôle de vos données Nous utilisons des cookies, tout comme nos…" at bounding box center [323, 103] width 646 height 206
click at [252, 175] on select "Mutualité Chrétienne Mutualité Socialiste (Solidaris) SPF Sécurité Sociale Unio…" at bounding box center [344, 171] width 274 height 13
select select "partenamut"
click at [207, 165] on select "Mutualité Chrétienne Mutualité Socialiste (Solidaris) SPF Sécurité Sociale Unio…" at bounding box center [344, 171] width 274 height 13
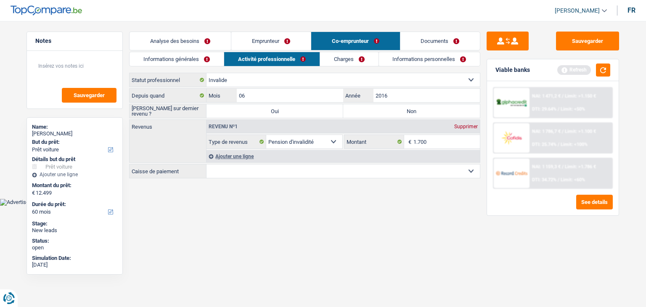
select select "BE"
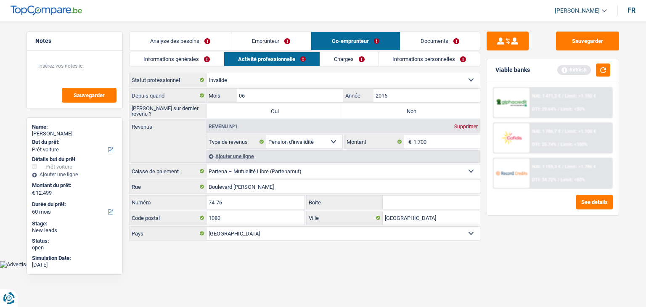
click at [584, 270] on div "Sauvegarder Viable banks Refresh NAI: 1 471,2 € / Limit: >1.150 € DTI: 29.64% /…" at bounding box center [553, 162] width 145 height 260
click at [606, 67] on button "button" at bounding box center [603, 70] width 14 height 13
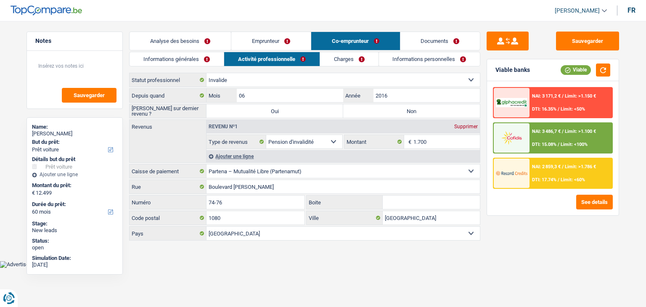
click at [515, 229] on div "Sauvegarder Viable banks Viable NAI: 3 171,2 € / Limit: >1.150 € DTI: 16.35% / …" at bounding box center [553, 162] width 145 height 260
click at [327, 113] on label "Oui" at bounding box center [275, 110] width 137 height 13
click at [327, 113] on input "Oui" at bounding box center [275, 110] width 137 height 13
radio input "true"
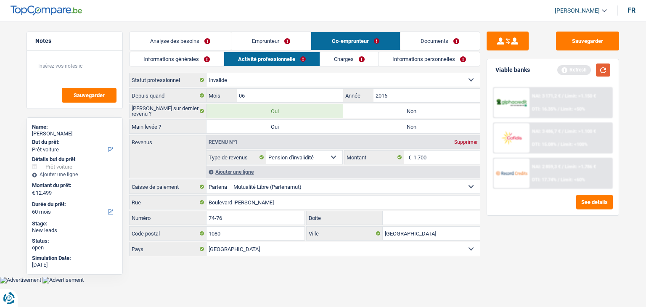
click at [606, 71] on button "button" at bounding box center [603, 70] width 14 height 13
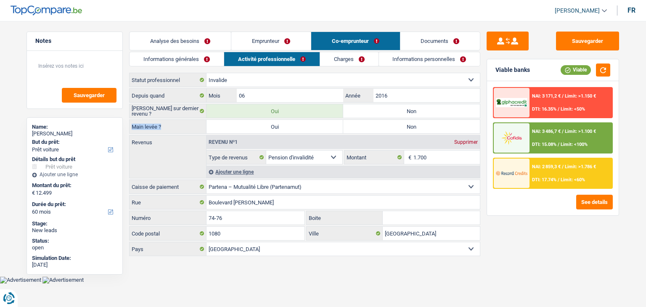
drag, startPoint x: 163, startPoint y: 125, endPoint x: 133, endPoint y: 124, distance: 29.9
click at [133, 124] on label "Main levée ?" at bounding box center [168, 126] width 77 height 13
click at [128, 121] on div "Notes Sauvegarder Name: Tatiana Bricteux But du prêt: Confort maison: meubles, …" at bounding box center [74, 162] width 109 height 260
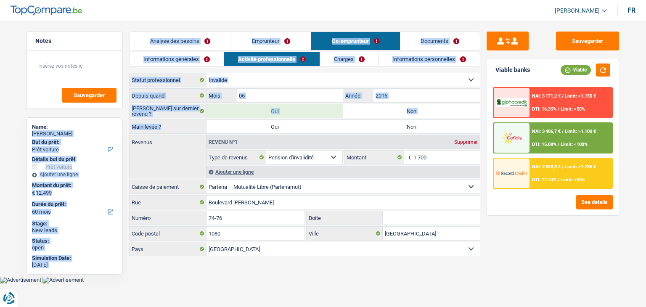
drag, startPoint x: 130, startPoint y: 122, endPoint x: 170, endPoint y: 132, distance: 42.2
click at [170, 132] on div "Notes Sauvegarder Name: Tatiana Bricteux But du prêt: Confort maison: meubles, …" at bounding box center [323, 145] width 606 height 226
click at [170, 132] on label "Main levée ?" at bounding box center [168, 126] width 77 height 13
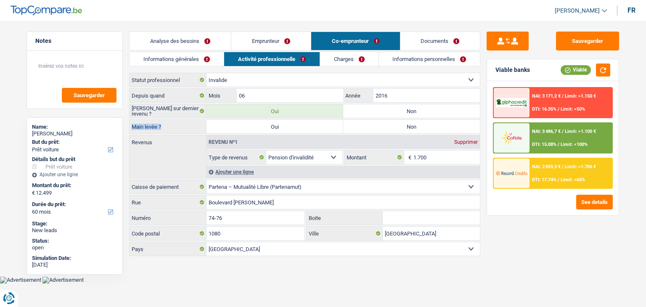
drag, startPoint x: 168, startPoint y: 128, endPoint x: 132, endPoint y: 120, distance: 37.1
click at [132, 120] on label "Main levée ?" at bounding box center [168, 126] width 77 height 13
click at [131, 120] on label "Main levée ?" at bounding box center [168, 126] width 77 height 13
drag, startPoint x: 131, startPoint y: 125, endPoint x: 165, endPoint y: 128, distance: 33.8
click at [165, 128] on label "Main levée ?" at bounding box center [168, 126] width 77 height 13
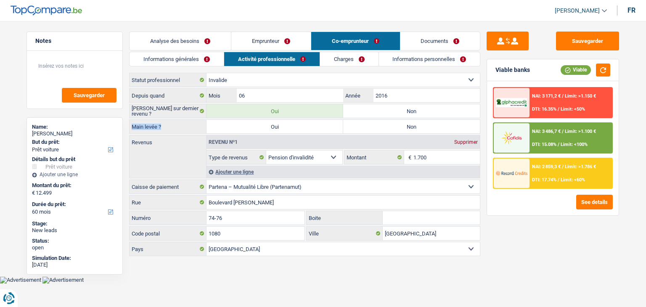
click at [165, 128] on label "Main levée ?" at bounding box center [168, 126] width 77 height 13
drag, startPoint x: 162, startPoint y: 127, endPoint x: 132, endPoint y: 127, distance: 29.9
click at [132, 127] on label "Main levée ?" at bounding box center [168, 126] width 77 height 13
drag, startPoint x: 70, startPoint y: 134, endPoint x: 32, endPoint y: 123, distance: 39.8
click at [32, 123] on div "Name: Tatiana Bricteux But du prêt: Confort maison: meubles, textile, peinture,…" at bounding box center [75, 195] width 96 height 157
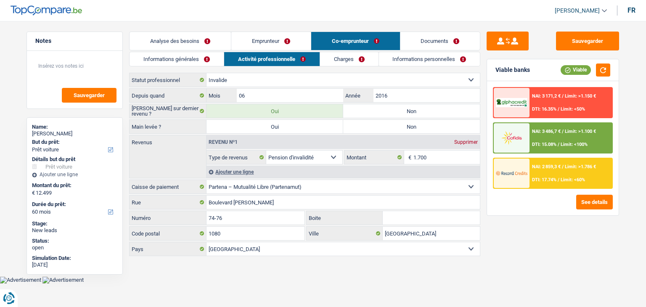
click at [20, 119] on main "Notes Sauvegarder Name: Tatiana Bricteux But du prêt: Confort maison: meubles, …" at bounding box center [323, 145] width 646 height 264
drag, startPoint x: 32, startPoint y: 125, endPoint x: 74, endPoint y: 132, distance: 43.1
click at [74, 132] on div "Name: Tatiana Bricteux" at bounding box center [74, 131] width 85 height 15
click at [140, 112] on label "[PERSON_NAME] sur dernier revenu ?" at bounding box center [168, 110] width 77 height 13
drag, startPoint x: 165, startPoint y: 126, endPoint x: 130, endPoint y: 109, distance: 38.8
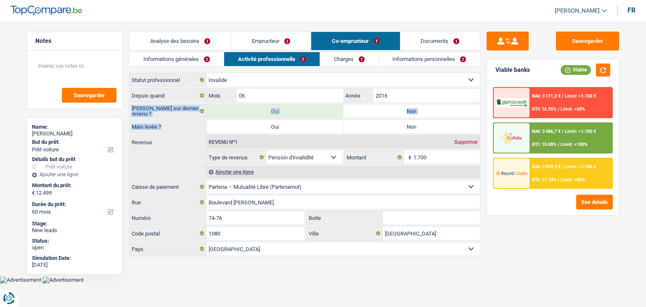
click at [130, 109] on div "Depuis quand 06 Mois / 2016 Année Saisie sur dernier revenu ? Oui Non Main levé…" at bounding box center [304, 172] width 351 height 168
click at [485, 108] on div "Sauvegarder Viable banks Viable NAI: 3 171,2 € / Limit: >1.150 € DTI: 16.35% / …" at bounding box center [553, 162] width 145 height 260
click at [444, 132] on label "Non" at bounding box center [411, 126] width 137 height 13
click at [444, 132] on input "Non" at bounding box center [411, 126] width 137 height 13
radio input "true"
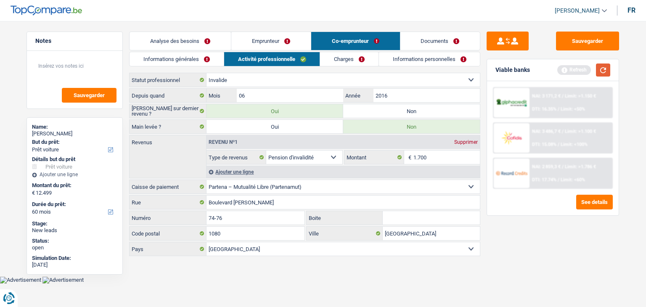
click at [601, 73] on button "button" at bounding box center [603, 70] width 14 height 13
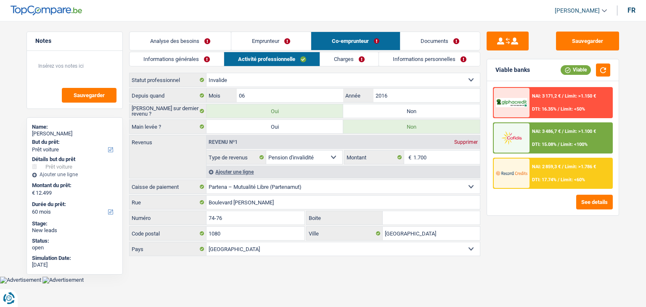
click at [485, 106] on div "Sauvegarder Viable banks Viable NAI: 3 171,2 € / Limit: >1.150 € DTI: 16.35% / …" at bounding box center [553, 162] width 145 height 260
click at [486, 92] on div "Sauvegarder Viable banks Viable NAI: 3 171,2 € / Limit: >1.150 € DTI: 16.35% / …" at bounding box center [553, 162] width 145 height 260
drag, startPoint x: 536, startPoint y: 70, endPoint x: 492, endPoint y: 69, distance: 43.8
click at [492, 69] on div "Viable banks Viable" at bounding box center [553, 70] width 132 height 22
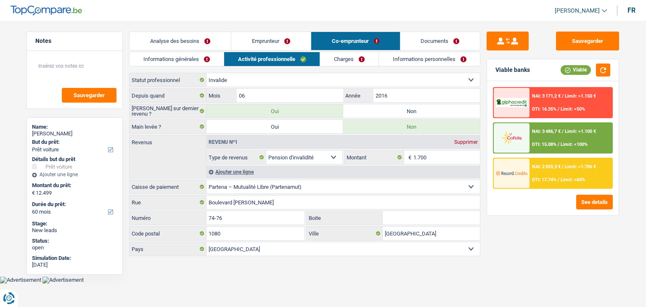
click at [492, 69] on div "Viable banks Viable" at bounding box center [553, 70] width 132 height 22
click at [67, 66] on textarea at bounding box center [75, 69] width 84 height 25
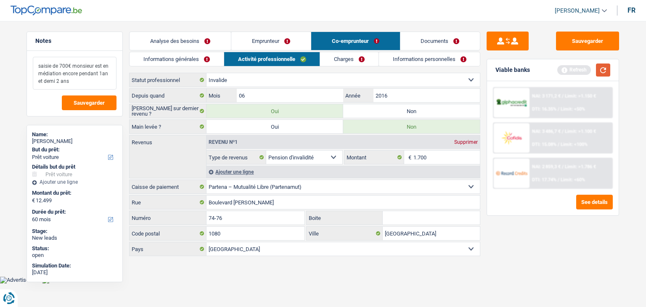
type textarea "saisie de 700€ monsieur est en médiation encore pendant 1an et demi 2 ans"
click at [602, 64] on button "button" at bounding box center [603, 70] width 14 height 13
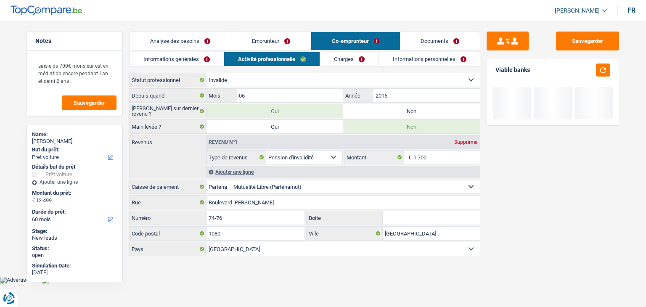
click at [335, 63] on link "Charges" at bounding box center [349, 59] width 58 height 14
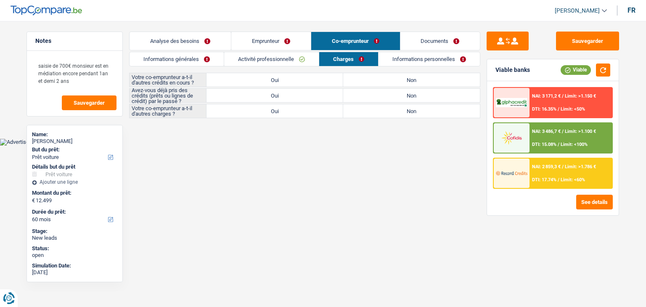
click at [410, 146] on html "Vous avez le contrôle de vos données Nous utilisons des cookies, tout comme nos…" at bounding box center [323, 73] width 646 height 146
click at [428, 64] on link "Informations personnelles" at bounding box center [429, 59] width 101 height 14
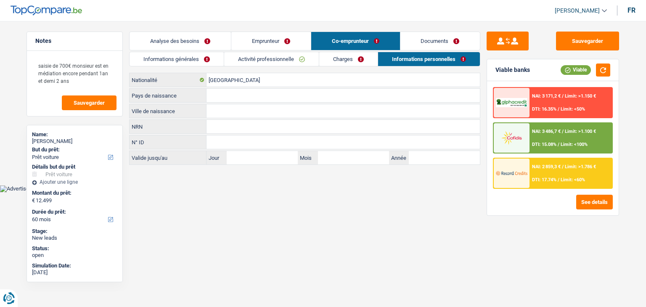
click at [336, 61] on link "Charges" at bounding box center [348, 59] width 58 height 14
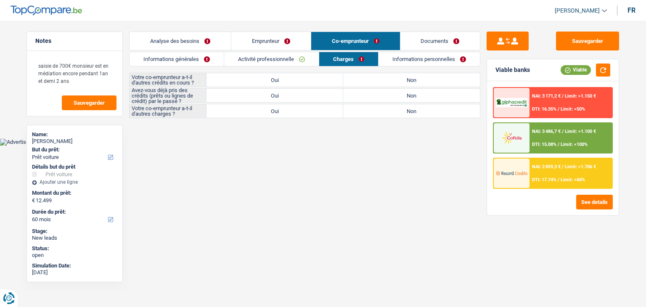
click at [302, 60] on link "Activité professionnelle" at bounding box center [271, 59] width 95 height 14
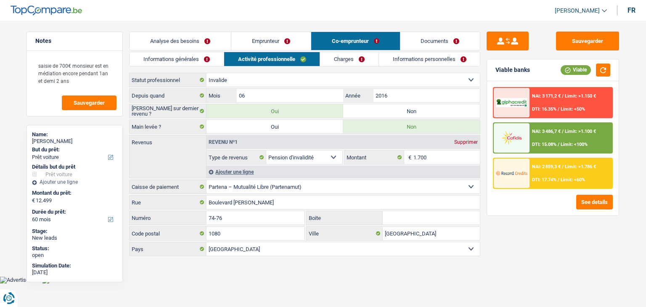
click at [337, 59] on link "Charges" at bounding box center [349, 59] width 58 height 14
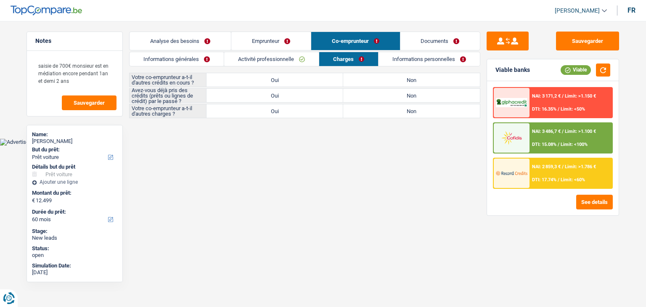
click at [278, 51] on div "Analyse des besoins Emprunteur Co-emprunteur Documents 1. Introduction & upsell…" at bounding box center [304, 75] width 351 height 87
click at [279, 61] on link "Activité professionnelle" at bounding box center [271, 59] width 95 height 14
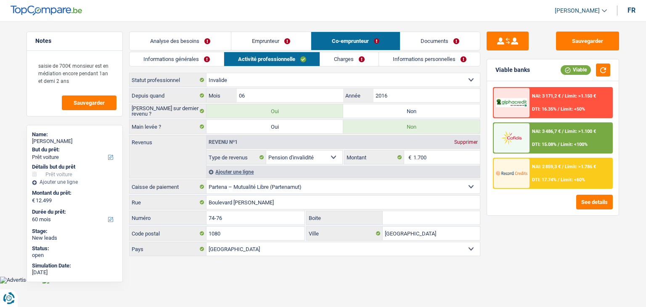
click at [356, 62] on link "Charges" at bounding box center [349, 59] width 58 height 14
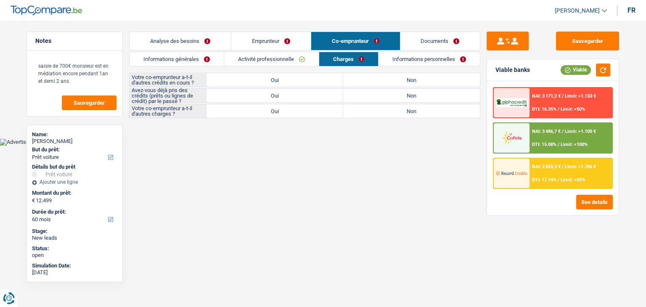
drag, startPoint x: 409, startPoint y: 161, endPoint x: 418, endPoint y: 158, distance: 9.3
click at [415, 146] on html "Vous avez le contrôle de vos données Nous utilisons des cookies, tout comme nos…" at bounding box center [323, 73] width 646 height 146
drag, startPoint x: 529, startPoint y: 71, endPoint x: 495, endPoint y: 70, distance: 34.1
click at [496, 70] on div "Viable banks" at bounding box center [513, 69] width 35 height 7
click at [157, 80] on label "Votre co-emprunteur a-t-il d'autres crédits en cours ?" at bounding box center [168, 79] width 77 height 13
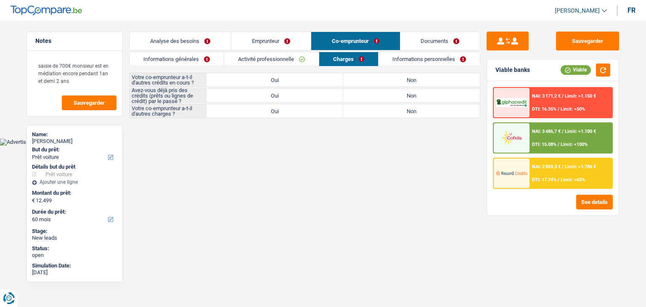
click at [250, 80] on label "Oui" at bounding box center [275, 79] width 137 height 13
click at [250, 80] on input "Oui" at bounding box center [275, 79] width 137 height 13
radio input "true"
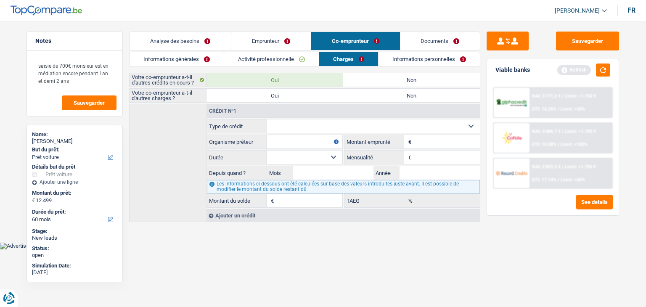
click at [361, 85] on label "Non" at bounding box center [411, 79] width 137 height 13
click at [361, 85] on input "Non" at bounding box center [411, 79] width 137 height 13
radio input "true"
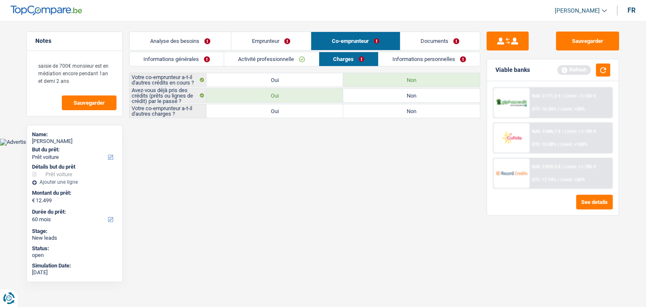
click at [352, 115] on label "Non" at bounding box center [411, 110] width 137 height 13
click at [352, 115] on input "Non" at bounding box center [411, 110] width 137 height 13
radio input "true"
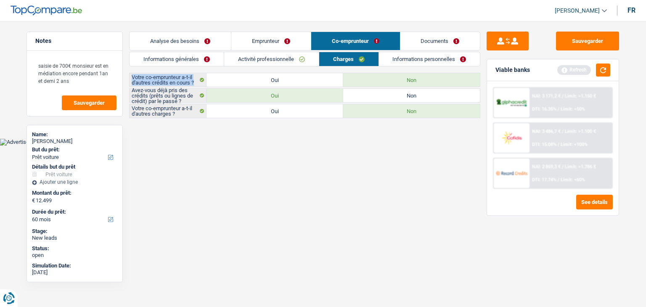
drag, startPoint x: 130, startPoint y: 76, endPoint x: 194, endPoint y: 80, distance: 64.1
click at [194, 80] on label "Votre co-emprunteur a-t-il d'autres crédits en cours ?" at bounding box center [168, 79] width 77 height 13
click at [201, 140] on body "Vous avez le contrôle de vos données Nous utilisons des cookies, tout comme nos…" at bounding box center [323, 79] width 646 height 133
click at [608, 74] on button "button" at bounding box center [603, 70] width 14 height 13
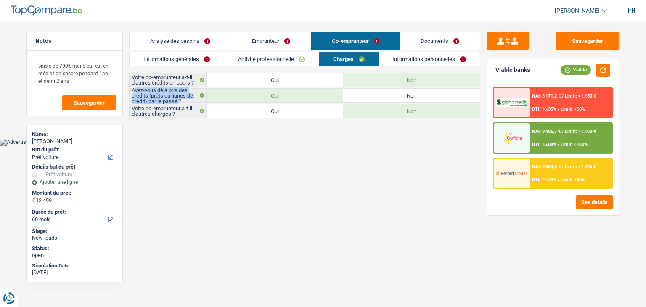
drag, startPoint x: 134, startPoint y: 90, endPoint x: 179, endPoint y: 103, distance: 47.4
click at [179, 102] on label "Avez-vous déjà pris des crédits (prêts ou lignes de crédit) par le passé ?" at bounding box center [168, 95] width 77 height 13
click at [401, 58] on link "Informations personnelles" at bounding box center [429, 59] width 101 height 14
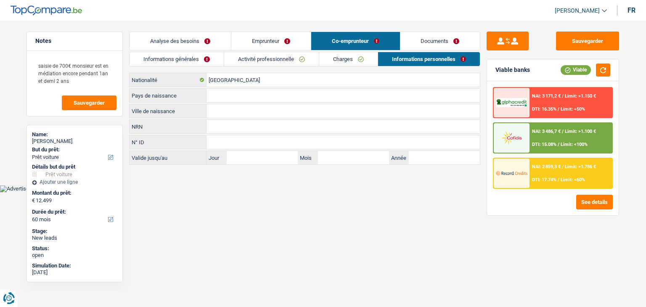
click at [421, 38] on link "Documents" at bounding box center [441, 41] width 80 height 18
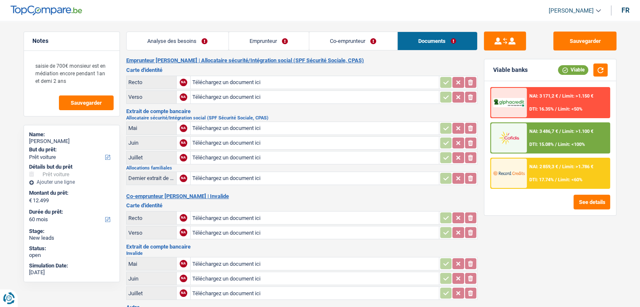
click at [363, 46] on link "Co-emprunteur" at bounding box center [353, 41] width 88 height 18
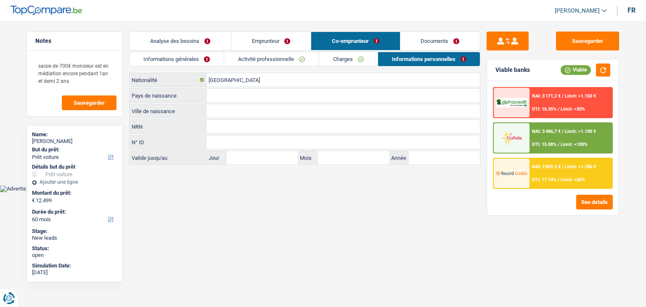
click at [333, 56] on link "Charges" at bounding box center [348, 59] width 58 height 14
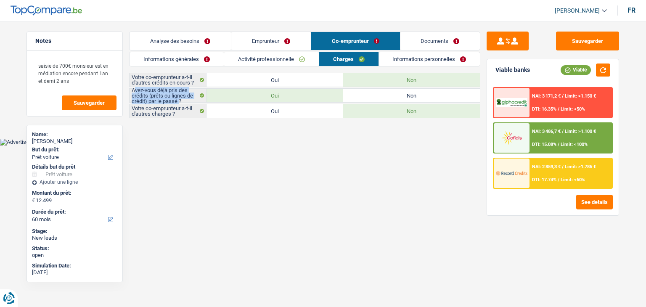
click at [304, 61] on link "Activité professionnelle" at bounding box center [271, 59] width 95 height 14
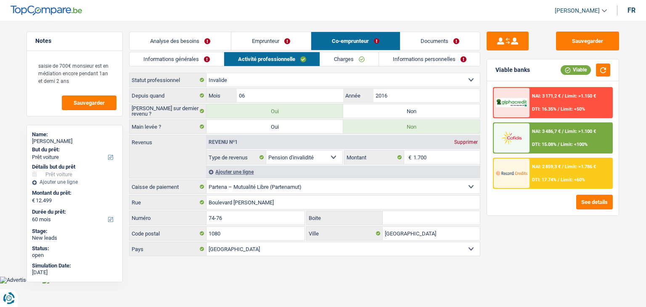
click at [293, 42] on link "Emprunteur" at bounding box center [271, 41] width 80 height 18
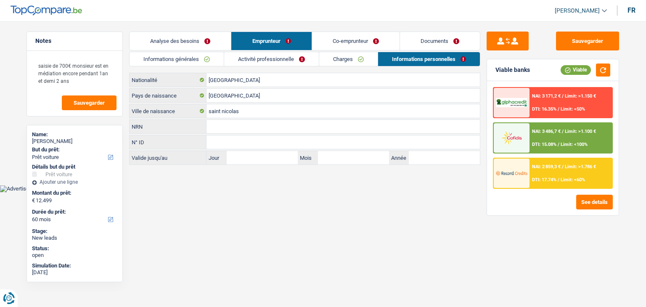
click at [417, 43] on link "Documents" at bounding box center [440, 41] width 80 height 18
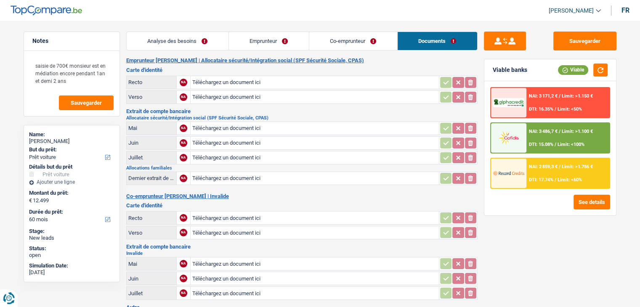
drag, startPoint x: 368, startPoint y: 61, endPoint x: 127, endPoint y: 58, distance: 241.6
click at [127, 58] on h2 "Emprunteur Tatiana Bricteux | Allocataire sécurité/Intégration social (SPF Sécu…" at bounding box center [301, 60] width 351 height 7
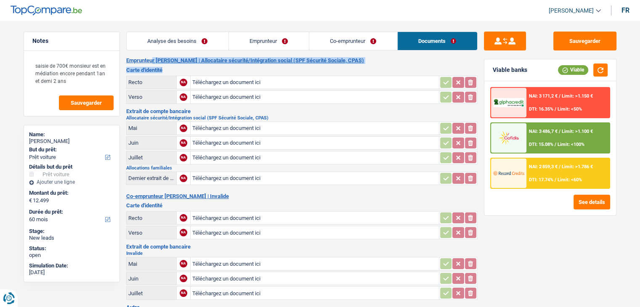
drag, startPoint x: 164, startPoint y: 71, endPoint x: 126, endPoint y: 57, distance: 40.3
click at [191, 68] on h3 "Carte d'identité" at bounding box center [301, 69] width 351 height 5
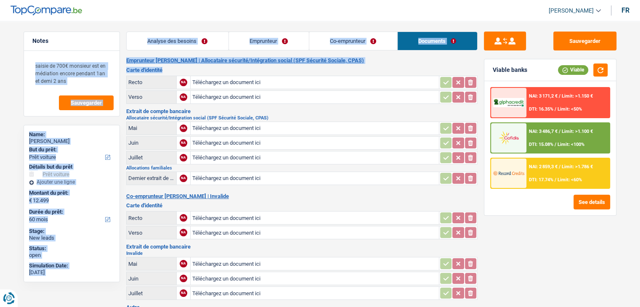
drag, startPoint x: 167, startPoint y: 69, endPoint x: 125, endPoint y: 54, distance: 44.6
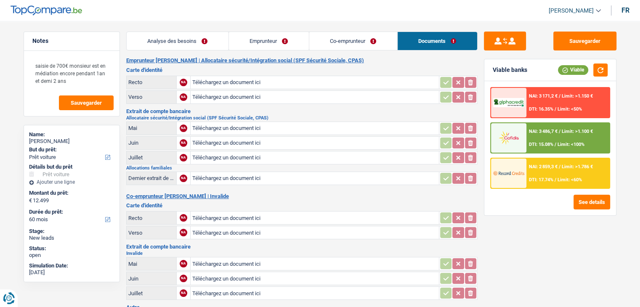
click at [125, 54] on div "Notes saisie de 700€ monsieur est en médiation encore pendant 1an et demi 2 ans…" at bounding box center [71, 162] width 109 height 260
click at [381, 41] on link "Co-emprunteur" at bounding box center [353, 41] width 88 height 18
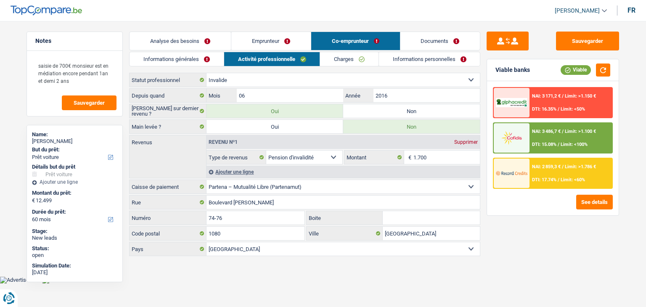
click at [416, 37] on link "Documents" at bounding box center [441, 41] width 80 height 18
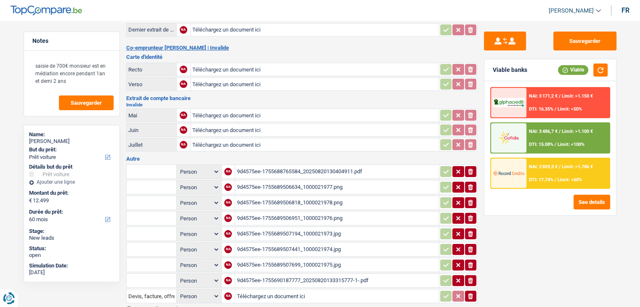
scroll to position [252, 0]
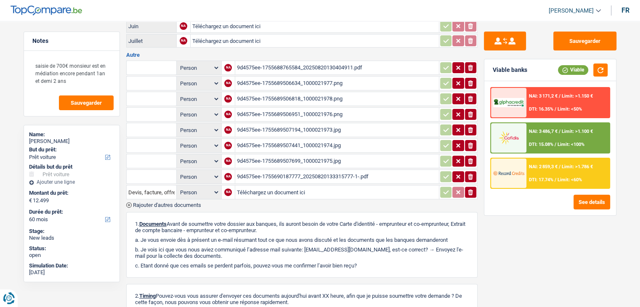
click at [271, 77] on div "9d4575ee-1755689506634_1000021977.png" at bounding box center [337, 83] width 200 height 13
click at [295, 93] on div "9d4575ee-1755689506818_1000021978.png" at bounding box center [337, 99] width 200 height 13
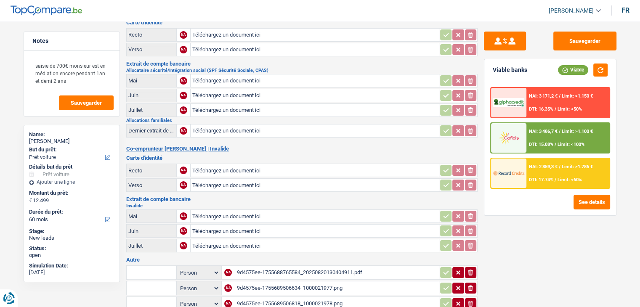
scroll to position [126, 0]
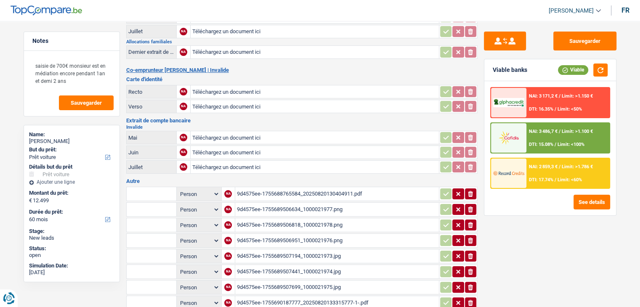
click at [260, 206] on div "9d4575ee-1755689506634_1000021977.png" at bounding box center [337, 209] width 200 height 13
click at [261, 219] on div "9d4575ee-1755689506818_1000021978.png" at bounding box center [337, 225] width 200 height 13
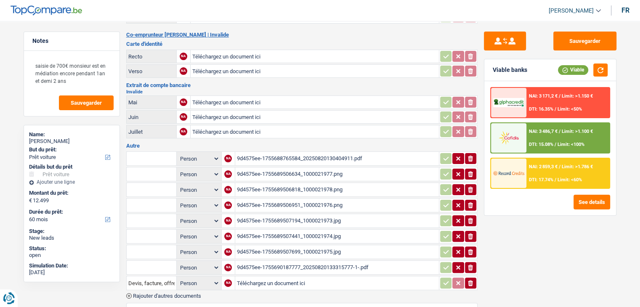
scroll to position [210, 0]
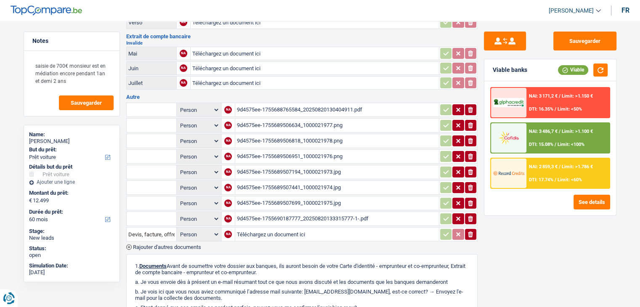
click at [272, 150] on div "9d4575ee-1755689506951_1000021976.png" at bounding box center [337, 156] width 200 height 13
click at [266, 166] on div "9d4575ee-1755689507194_1000021973.jpg" at bounding box center [337, 172] width 200 height 13
click at [289, 181] on div "9d4575ee-1755689507441_1000021974.jpg" at bounding box center [337, 187] width 200 height 13
click at [308, 181] on div "9d4575ee-1755689507441_1000021974.jpg" at bounding box center [337, 187] width 200 height 13
click at [295, 94] on h3 "Autre" at bounding box center [301, 96] width 351 height 5
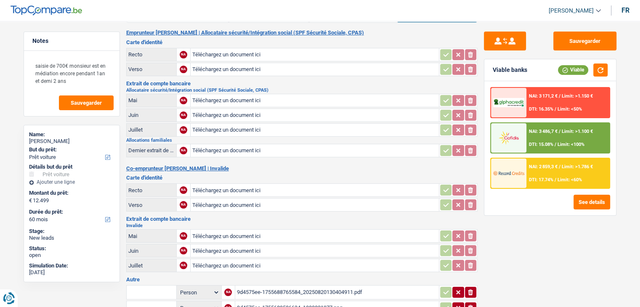
scroll to position [0, 0]
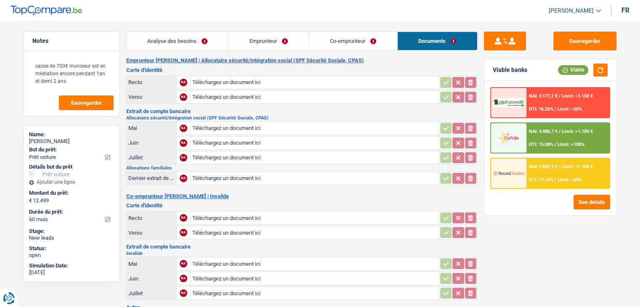
click at [343, 194] on h2 "Co-emprunteur jacques telli | Invalide" at bounding box center [301, 196] width 351 height 7
click at [271, 42] on link "Emprunteur" at bounding box center [269, 41] width 80 height 18
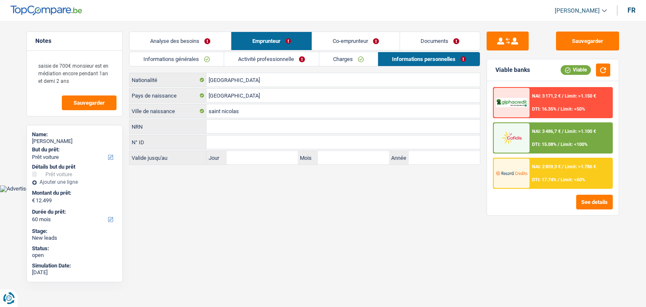
click at [193, 44] on link "Analyse des besoins" at bounding box center [180, 41] width 101 height 18
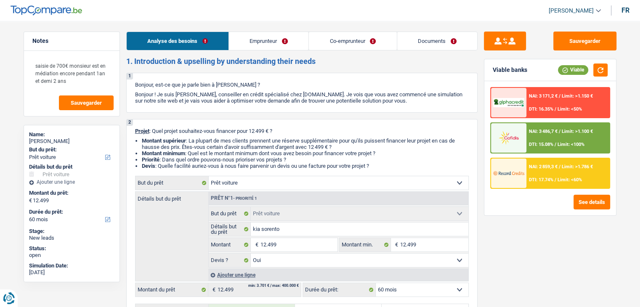
click at [272, 45] on link "Emprunteur" at bounding box center [269, 41] width 80 height 18
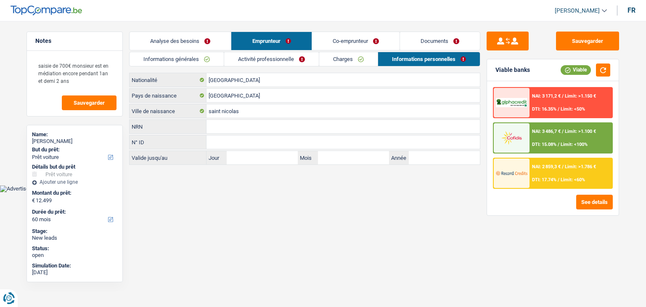
click at [187, 35] on link "Analyse des besoins" at bounding box center [180, 41] width 101 height 18
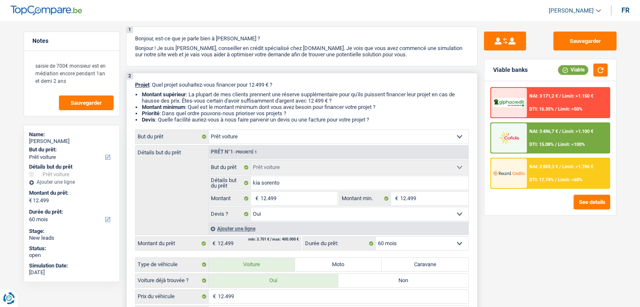
scroll to position [84, 0]
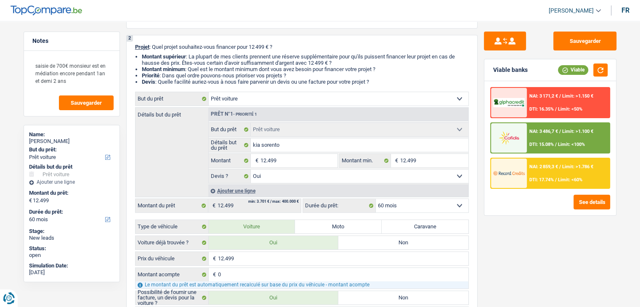
click at [526, 179] on div "NAI: 2 859,3 € / Limit: >1.786 € DTI: 17.74% / Limit: <60%" at bounding box center [567, 173] width 83 height 29
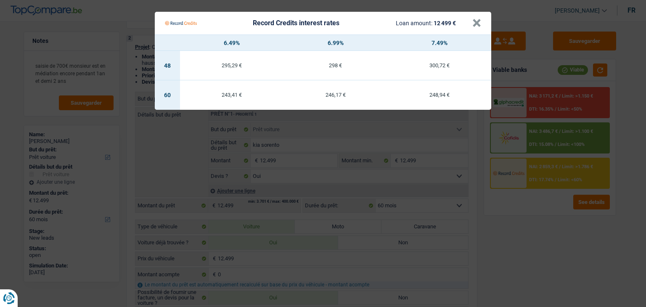
click at [530, 223] on Credits "Record Credits interest rates Loan amount: 12 499 € × 6.49% 6.99% 7.49% 48 295,…" at bounding box center [323, 153] width 646 height 307
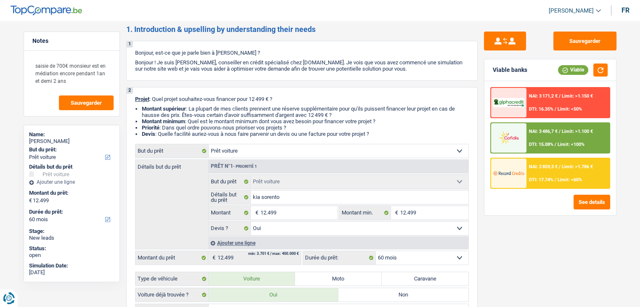
scroll to position [0, 0]
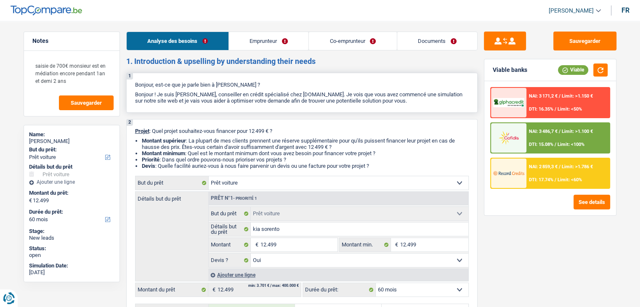
drag, startPoint x: 376, startPoint y: 167, endPoint x: 228, endPoint y: 110, distance: 158.2
click at [196, 132] on div "2 Projet : Quel projet souhaitez-vous financer pour 12 499 € ? Montant supérieu…" at bounding box center [301, 282] width 351 height 327
click at [356, 37] on link "Co-emprunteur" at bounding box center [353, 41] width 88 height 18
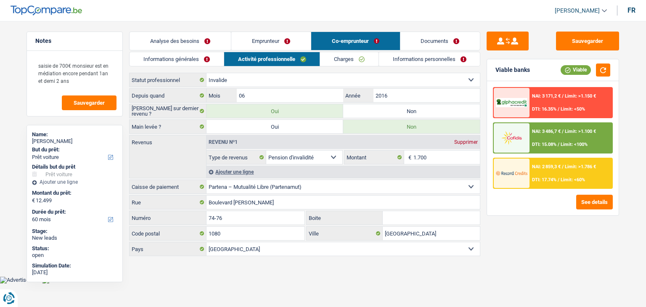
drag, startPoint x: 496, startPoint y: 69, endPoint x: 531, endPoint y: 73, distance: 35.9
click at [531, 73] on div "Viable banks Viable" at bounding box center [553, 70] width 132 height 22
click at [353, 66] on link "Charges" at bounding box center [349, 59] width 58 height 14
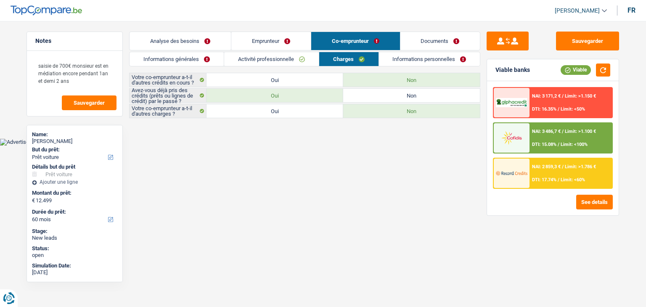
click at [398, 60] on link "Informations personnelles" at bounding box center [429, 59] width 101 height 14
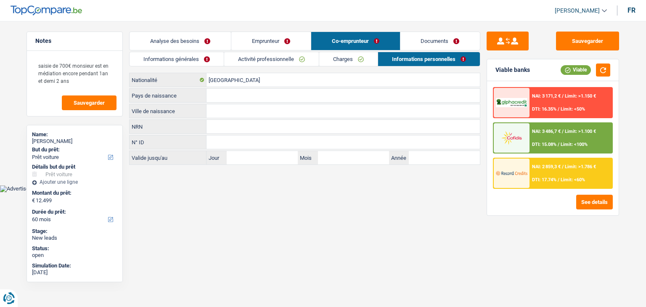
click at [483, 112] on div "Sauvegarder Viable banks Viable NAI: 3 171,2 € / Limit: >1.150 € DTI: 16.35% / …" at bounding box center [553, 162] width 145 height 260
click at [401, 29] on main "Notes saisie de 700€ monsieur est en médiation encore pendant 1an et demi 2 ans…" at bounding box center [323, 99] width 646 height 173
click at [406, 36] on link "Documents" at bounding box center [441, 41] width 80 height 18
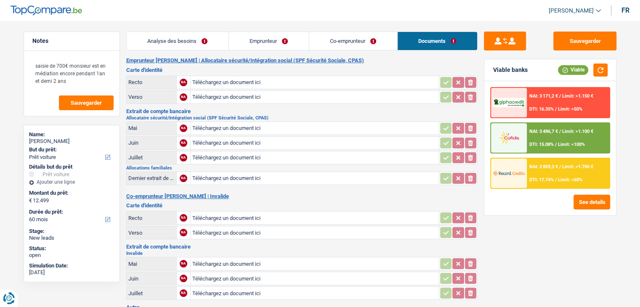
click at [348, 36] on link "Co-emprunteur" at bounding box center [353, 41] width 88 height 18
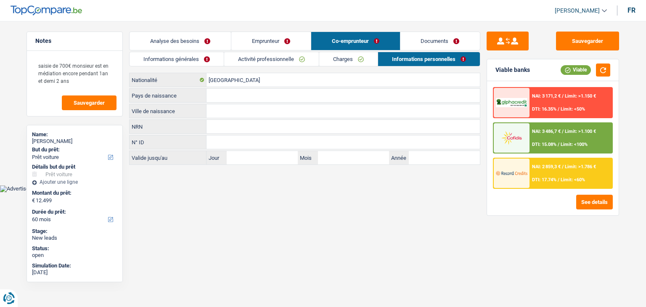
click at [334, 60] on link "Charges" at bounding box center [348, 59] width 58 height 14
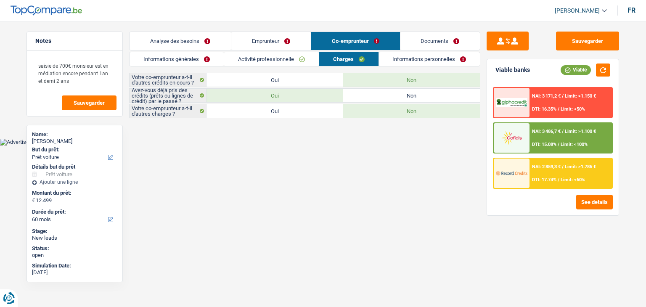
click at [489, 74] on div "Viable banks Viable" at bounding box center [553, 70] width 132 height 22
drag, startPoint x: 494, startPoint y: 69, endPoint x: 532, endPoint y: 72, distance: 37.5
click at [532, 72] on div "Viable banks Viable" at bounding box center [553, 70] width 132 height 22
click at [288, 65] on link "Activité professionnelle" at bounding box center [271, 59] width 95 height 14
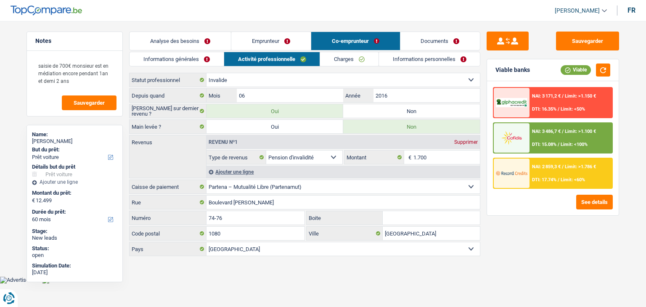
click at [286, 49] on link "Emprunteur" at bounding box center [271, 41] width 80 height 18
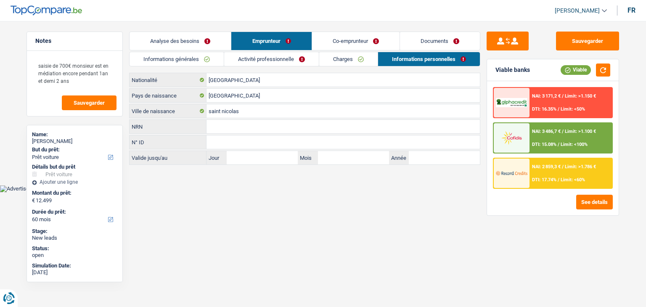
click at [212, 40] on link "Analyse des besoins" at bounding box center [180, 41] width 101 height 18
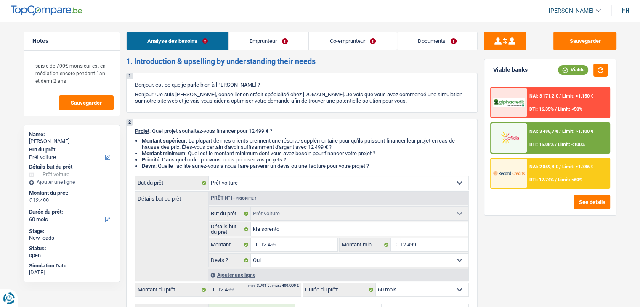
click at [425, 45] on link "Documents" at bounding box center [437, 41] width 80 height 18
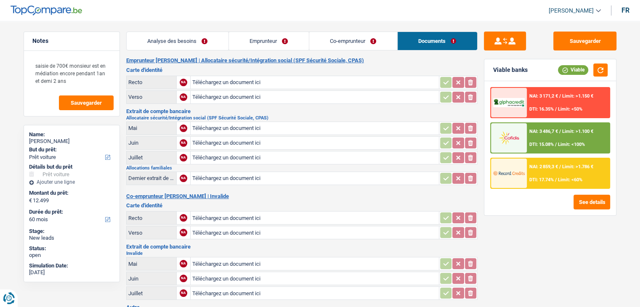
click at [378, 46] on link "Co-emprunteur" at bounding box center [353, 41] width 88 height 18
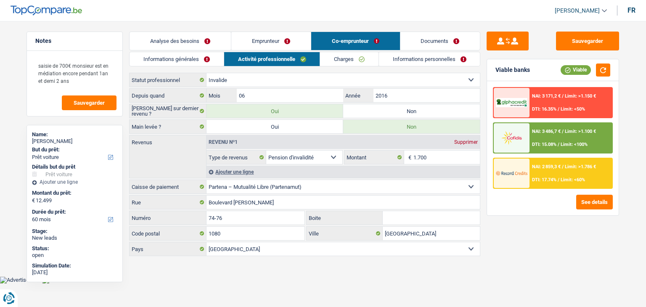
click at [291, 46] on link "Emprunteur" at bounding box center [271, 41] width 80 height 18
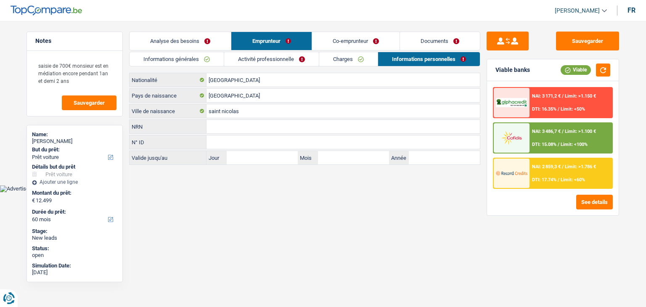
click at [241, 68] on div "Informations générales Activité professionnelle Charges Informations personnell…" at bounding box center [304, 108] width 351 height 113
click at [244, 58] on link "Activité professionnelle" at bounding box center [271, 59] width 95 height 14
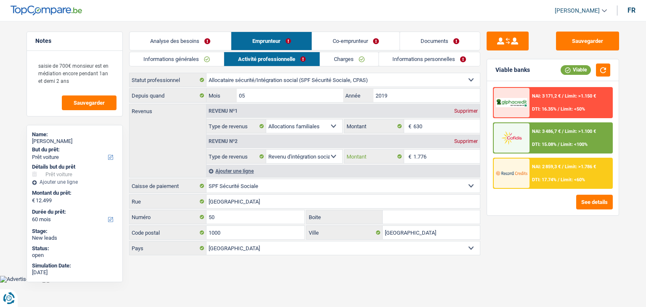
click at [437, 157] on input "1.776" at bounding box center [447, 156] width 67 height 13
click at [482, 139] on div "Sauvegarder Viable banks Viable NAI: 3 171,2 € / Limit: >1.150 € DTI: 16.35% / …" at bounding box center [553, 162] width 145 height 260
click at [483, 147] on div "Sauvegarder Viable banks Viable NAI: 3 171,2 € / Limit: >1.150 € DTI: 16.35% / …" at bounding box center [553, 162] width 145 height 260
click at [488, 138] on div "NAI: 3 171,2 € / Limit: >1.150 € DTI: 16.35% / Limit: <50% NAI: 3 486,7 € / Lim…" at bounding box center [553, 148] width 132 height 134
click at [459, 140] on div "Supprimer" at bounding box center [466, 141] width 28 height 5
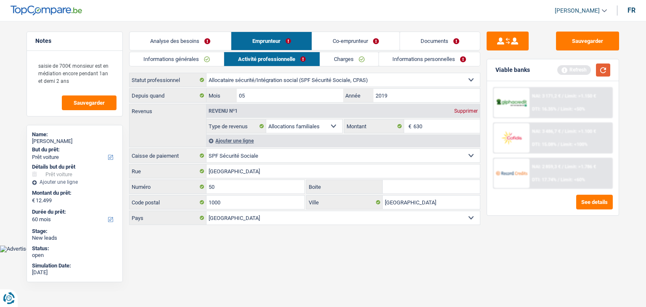
click at [600, 71] on button "button" at bounding box center [603, 70] width 14 height 13
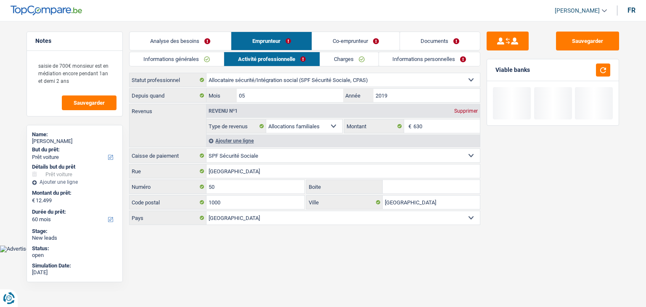
click at [345, 39] on link "Co-emprunteur" at bounding box center [356, 41] width 88 height 18
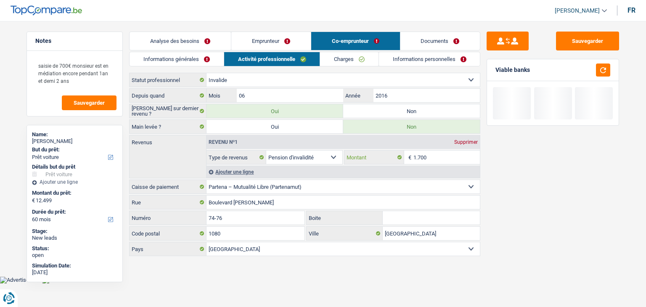
click at [430, 154] on input "1.700" at bounding box center [447, 157] width 67 height 13
type input "1"
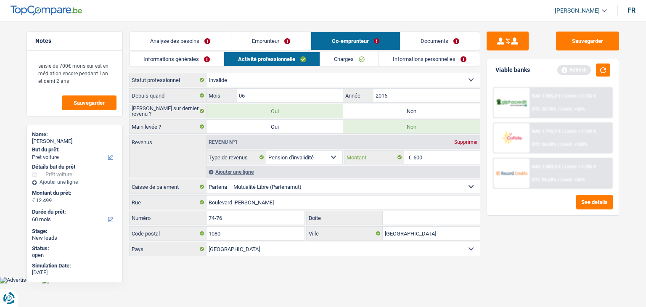
type input "600"
click at [606, 62] on div "Viable banks Refresh" at bounding box center [553, 70] width 132 height 22
click at [604, 80] on div "Viable banks Refresh" at bounding box center [553, 70] width 132 height 22
click at [604, 75] on button "button" at bounding box center [603, 70] width 14 height 13
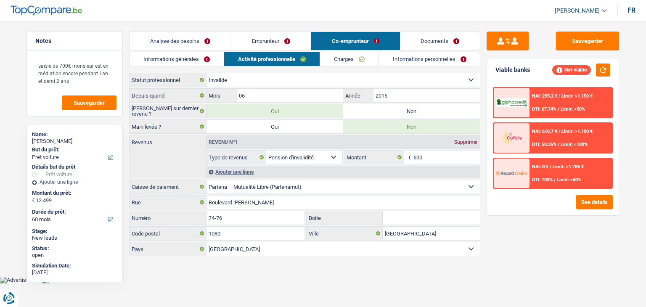
click at [535, 142] on span "DTI: 50.35%" at bounding box center [544, 144] width 24 height 5
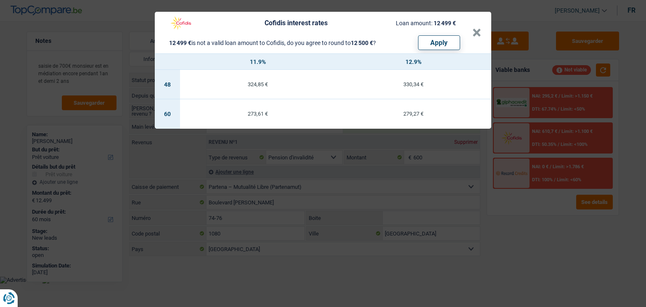
click at [528, 213] on div "Cofidis interest rates Loan amount: 12 499 € 12 499 € is not a valid loan amoun…" at bounding box center [323, 153] width 646 height 307
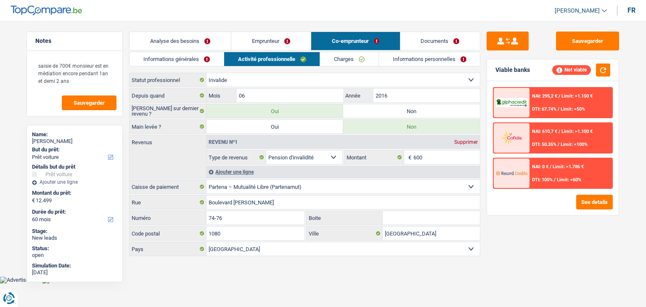
click at [470, 61] on link "Informations personnelles" at bounding box center [429, 59] width 101 height 14
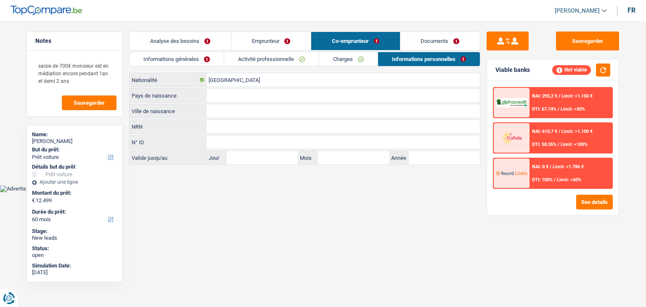
click at [433, 40] on link "Documents" at bounding box center [441, 41] width 80 height 18
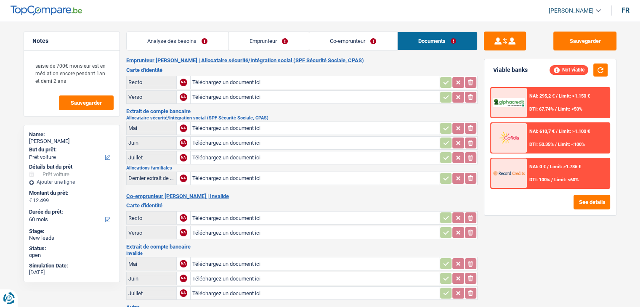
click at [357, 40] on link "Co-emprunteur" at bounding box center [353, 41] width 88 height 18
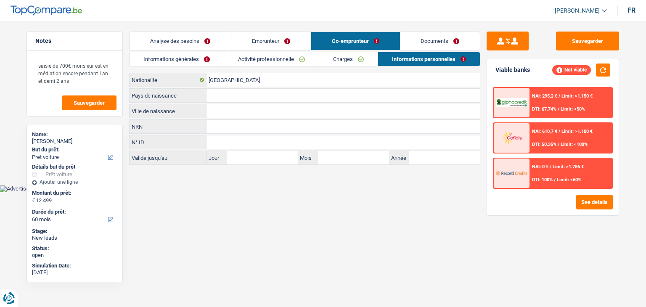
click at [238, 44] on link "Emprunteur" at bounding box center [271, 41] width 80 height 18
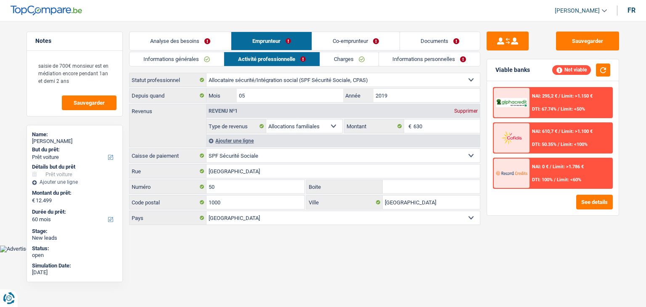
click at [334, 62] on link "Charges" at bounding box center [349, 59] width 58 height 14
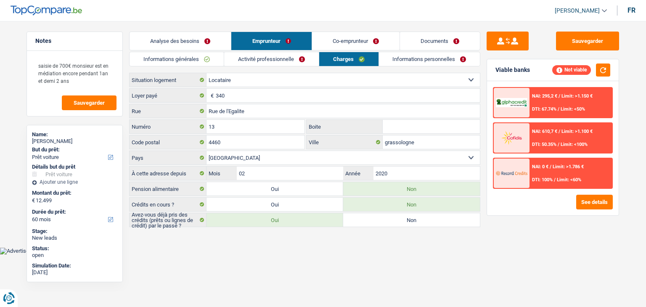
click at [326, 41] on link "Co-emprunteur" at bounding box center [356, 41] width 88 height 18
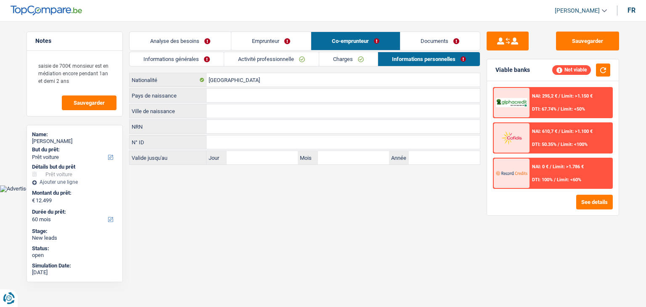
click at [291, 60] on link "Activité professionnelle" at bounding box center [271, 59] width 95 height 14
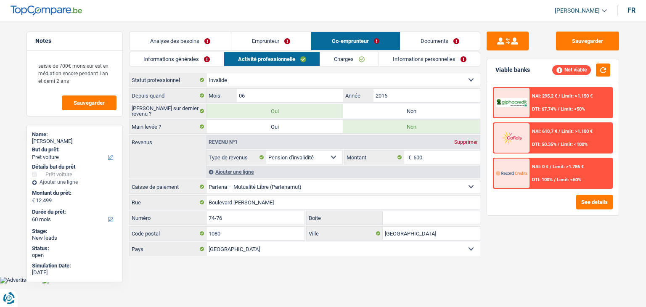
click at [355, 61] on link "Charges" at bounding box center [349, 59] width 58 height 14
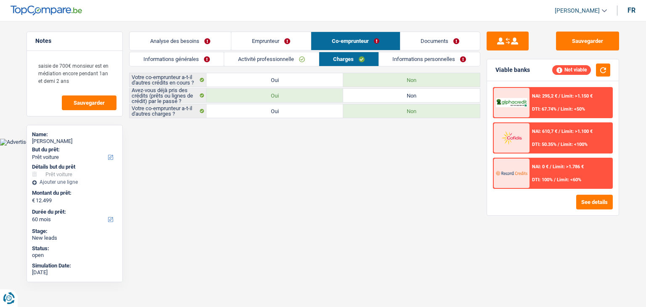
click at [483, 54] on div "Sauvegarder Viable banks Not viable NAI: 295,2 € / Limit: >1.150 € DTI: 67.74% …" at bounding box center [553, 162] width 145 height 260
click at [286, 66] on div "Informations générales Activité professionnelle Charges Informations personnell…" at bounding box center [304, 85] width 351 height 66
click at [276, 46] on link "Emprunteur" at bounding box center [271, 41] width 80 height 18
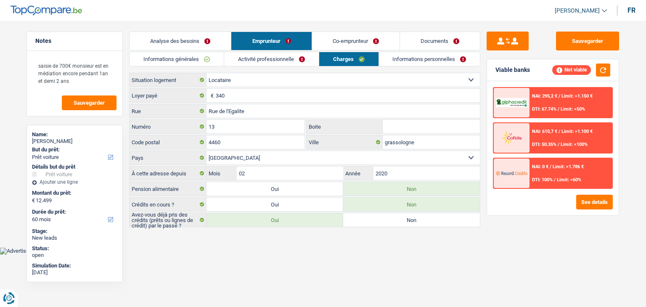
click at [199, 40] on link "Analyse des besoins" at bounding box center [180, 41] width 101 height 18
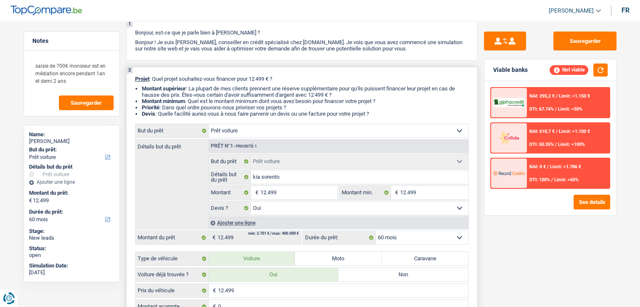
scroll to position [84, 0]
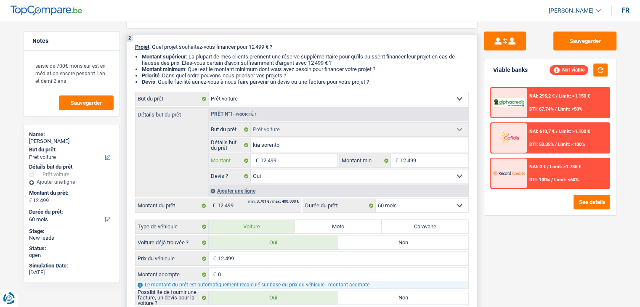
click at [298, 164] on input "12.499" at bounding box center [298, 160] width 77 height 13
type input "1.249"
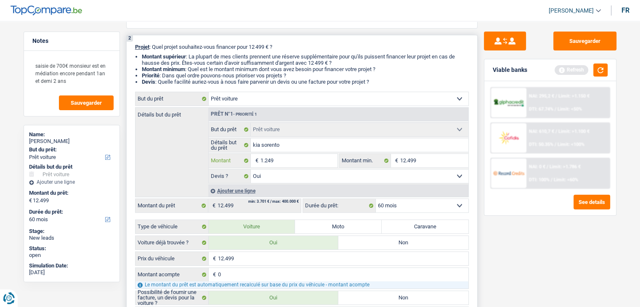
type input "124"
type input "12"
type input "1"
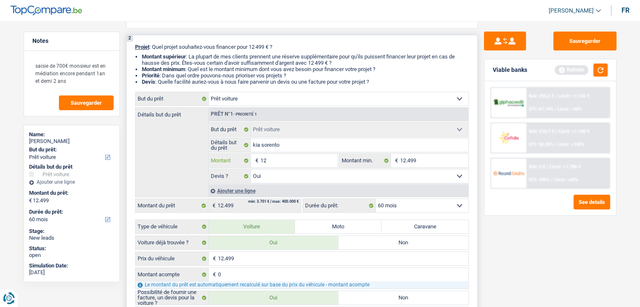
type input "1"
type input "5"
type input "50"
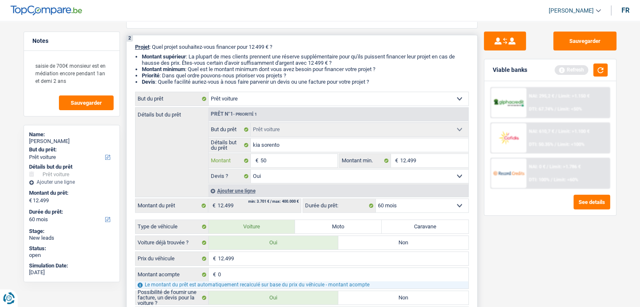
type input "500"
type input "5.001"
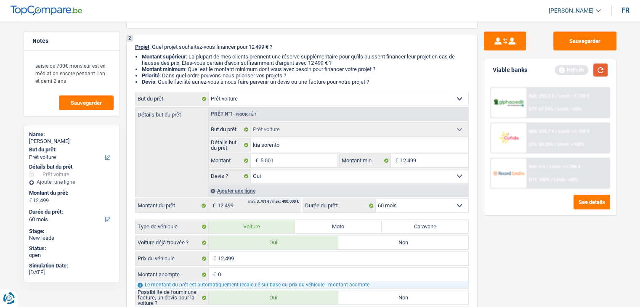
type input "5.001"
select select "36"
type input "5.001"
select select "36"
type input "5.001"
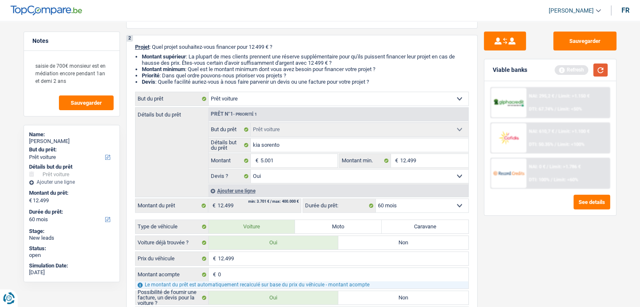
select select "36"
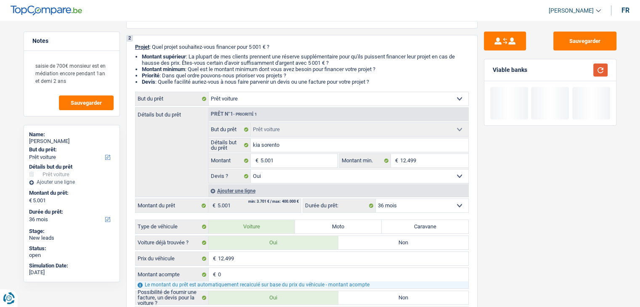
click at [598, 69] on button "button" at bounding box center [600, 70] width 14 height 13
click at [425, 164] on input "12.499" at bounding box center [434, 160] width 68 height 13
type input "1.249"
type input "124"
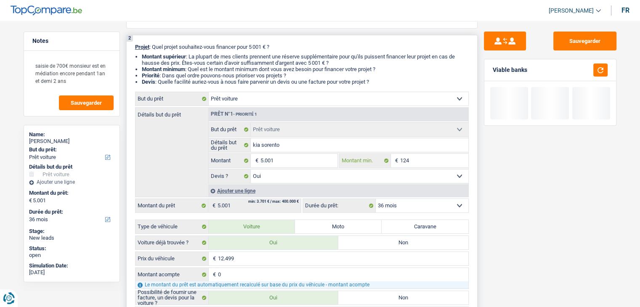
type input "124"
type input "12"
type input "1"
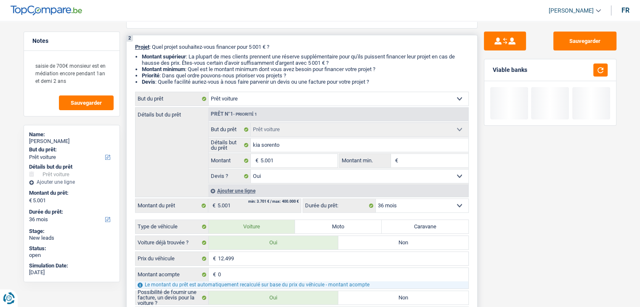
type input "5"
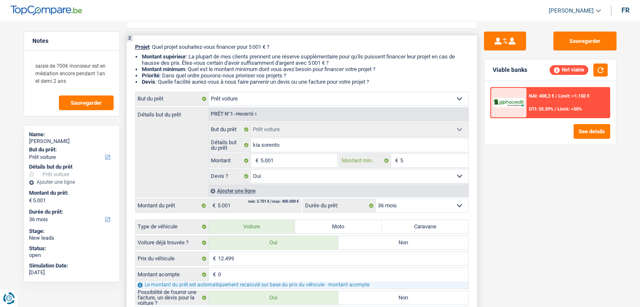
type input "50"
type input "500"
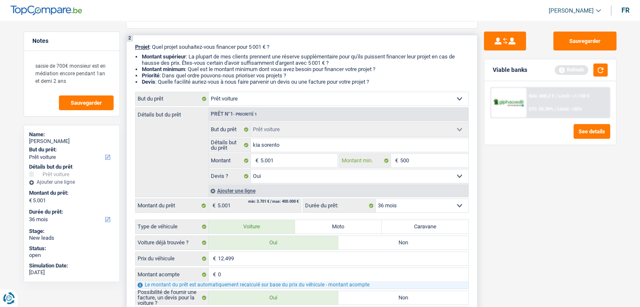
type input "5.001"
click at [600, 69] on button "button" at bounding box center [600, 70] width 14 height 13
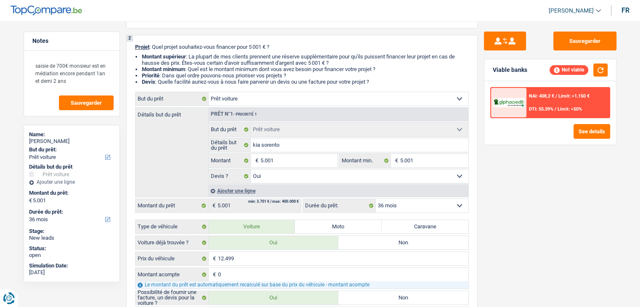
click at [529, 168] on div "Sauvegarder Viable banks Not viable NAI: 408,2 € / Limit: >1.150 € DTI: 55.39% …" at bounding box center [550, 162] width 145 height 260
click at [504, 92] on div at bounding box center [508, 102] width 35 height 29
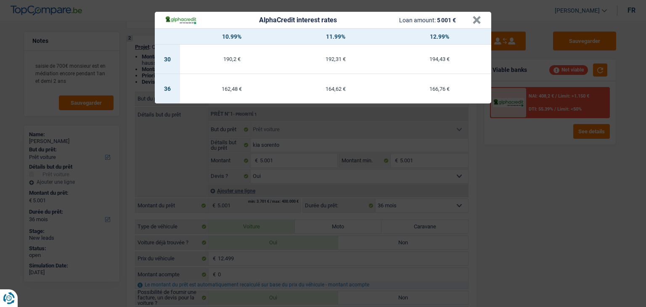
click at [537, 202] on div "AlphaCredit interest rates Loan amount: 5 001 € × 10.99% 11.99% 12.99% 30 190,2…" at bounding box center [323, 153] width 646 height 307
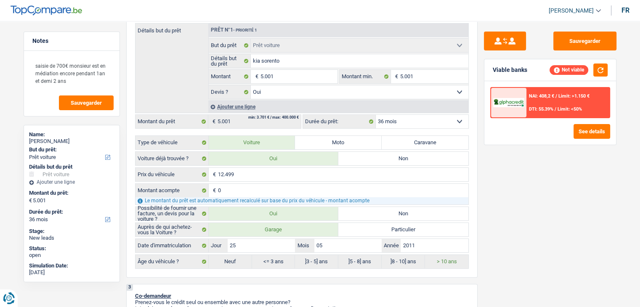
scroll to position [0, 0]
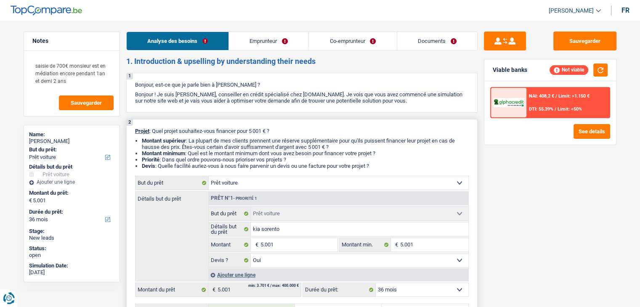
drag, startPoint x: 376, startPoint y: 165, endPoint x: 133, endPoint y: 130, distance: 245.7
click at [133, 130] on div "2 Projet : Quel projet souhaitez-vous financer pour 5 001 € ? Montant supérieur…" at bounding box center [301, 282] width 351 height 327
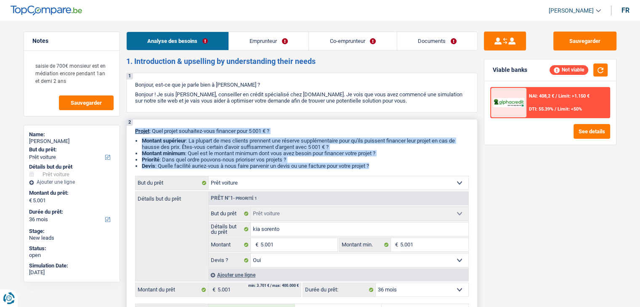
drag, startPoint x: 133, startPoint y: 130, endPoint x: 381, endPoint y: 165, distance: 250.6
click at [381, 165] on div "2 Projet : Quel projet souhaitez-vous financer pour 5 001 € ? Montant supérieur…" at bounding box center [301, 282] width 351 height 327
click at [381, 165] on li "Devis : Quelle facilité auriez-vous à nous faire parvenir un devis ou une factu…" at bounding box center [305, 166] width 327 height 6
drag, startPoint x: 378, startPoint y: 165, endPoint x: 135, endPoint y: 125, distance: 246.9
click at [135, 125] on div "2 Projet : Quel projet souhaitez-vous financer pour 5 001 € ? Montant supérieur…" at bounding box center [301, 282] width 351 height 327
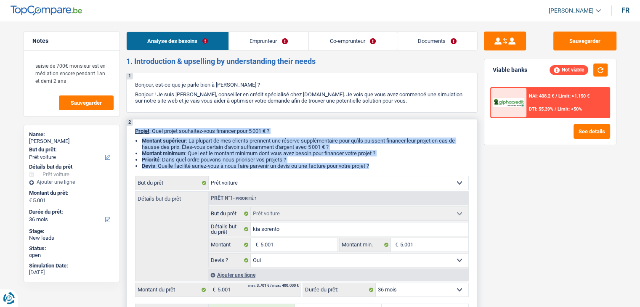
click at [131, 138] on div "2 Projet : Quel projet souhaitez-vous financer pour 5 001 € ? Montant supérieur…" at bounding box center [301, 282] width 351 height 327
drag, startPoint x: 136, startPoint y: 130, endPoint x: 425, endPoint y: 165, distance: 291.1
click at [426, 164] on div "2 Projet : Quel projet souhaitez-vous financer pour 5 001 € ? Montant supérieur…" at bounding box center [301, 282] width 351 height 327
click at [425, 165] on li "Devis : Quelle facilité auriez-vous à nous faire parvenir un devis ou une factu…" at bounding box center [305, 166] width 327 height 6
drag, startPoint x: 388, startPoint y: 165, endPoint x: 120, endPoint y: 130, distance: 270.8
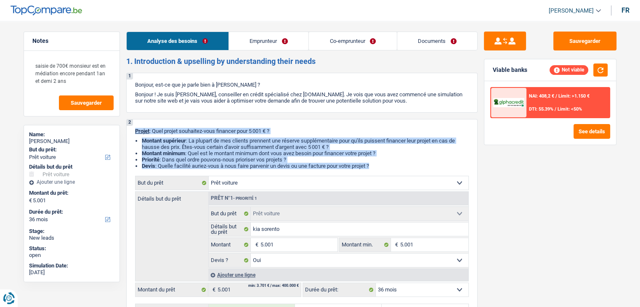
drag, startPoint x: 133, startPoint y: 137, endPoint x: 163, endPoint y: 133, distance: 30.9
click at [133, 137] on div "2 Projet : Quel projet souhaitez-vous financer pour 5 001 € ? Montant supérieur…" at bounding box center [301, 282] width 351 height 327
click at [162, 132] on p "Projet : Quel projet souhaitez-vous financer pour 5 001 € ?" at bounding box center [302, 131] width 334 height 6
drag, startPoint x: 133, startPoint y: 131, endPoint x: 377, endPoint y: 166, distance: 246.5
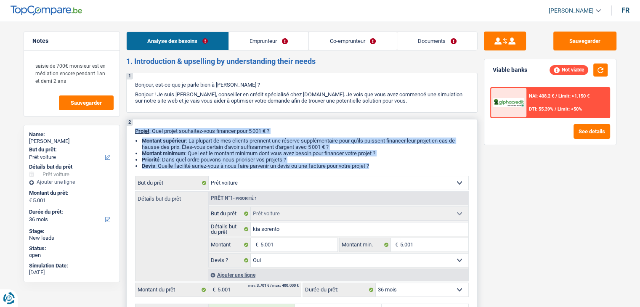
click at [377, 166] on div "2 Projet : Quel projet souhaitez-vous financer pour 5 001 € ? Montant supérieur…" at bounding box center [301, 282] width 351 height 327
click at [377, 166] on li "Devis : Quelle facilité auriez-vous à nous faire parvenir un devis ou une factu…" at bounding box center [305, 166] width 327 height 6
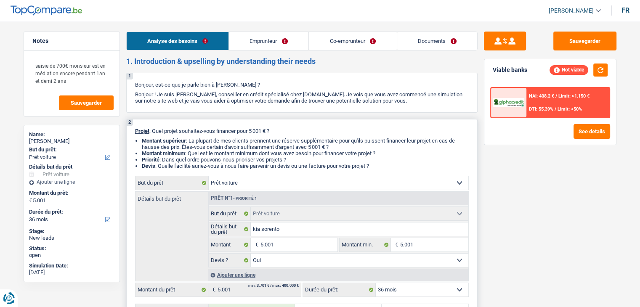
drag, startPoint x: 375, startPoint y: 163, endPoint x: 133, endPoint y: 129, distance: 244.3
click at [134, 129] on div "2 Projet : Quel projet souhaitez-vous financer pour 5 001 € ? Montant supérieur…" at bounding box center [301, 282] width 351 height 327
click at [133, 129] on div "2 Projet : Quel projet souhaitez-vous financer pour 5 001 € ? Montant supérieur…" at bounding box center [301, 282] width 351 height 327
drag, startPoint x: 133, startPoint y: 126, endPoint x: 385, endPoint y: 164, distance: 254.9
click at [385, 164] on div "2 Projet : Quel projet souhaitez-vous financer pour 5 001 € ? Montant supérieur…" at bounding box center [301, 282] width 351 height 327
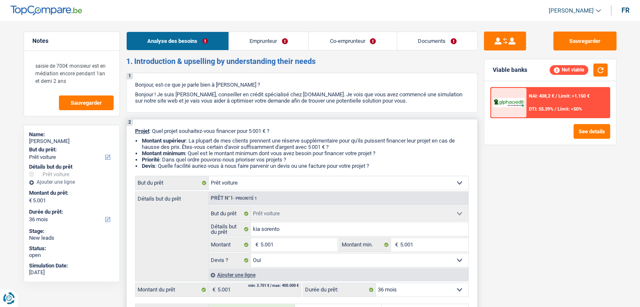
click at [385, 164] on li "Devis : Quelle facilité auriez-vous à nous faire parvenir un devis ou une factu…" at bounding box center [305, 166] width 327 height 6
drag, startPoint x: 377, startPoint y: 166, endPoint x: 128, endPoint y: 129, distance: 251.9
click at [128, 129] on div "2 Projet : Quel projet souhaitez-vous financer pour 5 001 € ? Montant supérieur…" at bounding box center [301, 282] width 351 height 327
click at [130, 138] on div "2 Projet : Quel projet souhaitez-vous financer pour 5 001 € ? Montant supérieur…" at bounding box center [301, 282] width 351 height 327
drag, startPoint x: 375, startPoint y: 165, endPoint x: 130, endPoint y: 120, distance: 249.8
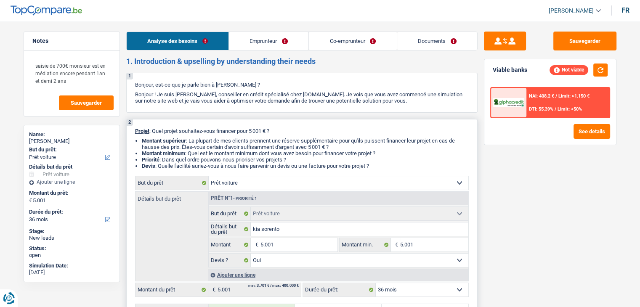
click at [130, 120] on div "2 Projet : Quel projet souhaitez-vous financer pour 5 001 € ? Montant supérieur…" at bounding box center [301, 282] width 351 height 327
drag, startPoint x: 406, startPoint y: 103, endPoint x: 132, endPoint y: 82, distance: 275.6
click at [132, 82] on div "1 Bonjour, est-ce que je parle bien à Tatiana Bricteux ? Bonjour ! Je suis Yani…" at bounding box center [301, 93] width 351 height 40
click at [234, 130] on p "Projet : Quel projet souhaitez-vous financer pour 5 001 € ?" at bounding box center [302, 131] width 334 height 6
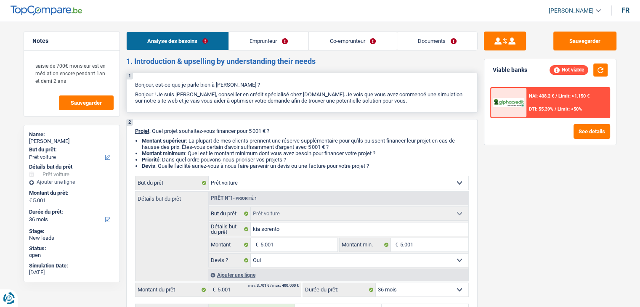
drag, startPoint x: 377, startPoint y: 164, endPoint x: 146, endPoint y: 78, distance: 245.9
click at [175, 121] on div "2 Projet : Quel projet souhaitez-vous financer pour 5 001 € ? Montant supérieur…" at bounding box center [301, 282] width 351 height 327
click at [239, 90] on div "1 Bonjour, est-ce que je parle bien à Tatiana Bricteux ? Bonjour ! Je suis Yani…" at bounding box center [301, 93] width 351 height 40
drag, startPoint x: 64, startPoint y: 82, endPoint x: 33, endPoint y: 60, distance: 37.8
click at [33, 60] on textarea "saisie de 700€ monsieur est en médiation encore pendant 1an et demi 2 ans" at bounding box center [72, 73] width 84 height 33
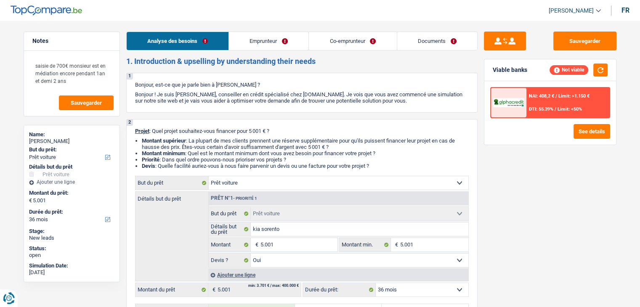
click at [22, 55] on div "Notes saisie de 700€ monsieur est en médiation encore pendant 1an et demi 2 ans…" at bounding box center [71, 162] width 109 height 260
drag, startPoint x: 34, startPoint y: 41, endPoint x: 76, endPoint y: 41, distance: 42.5
click at [76, 41] on h5 "Notes" at bounding box center [71, 40] width 79 height 7
drag, startPoint x: 414, startPoint y: 102, endPoint x: 126, endPoint y: 58, distance: 291.1
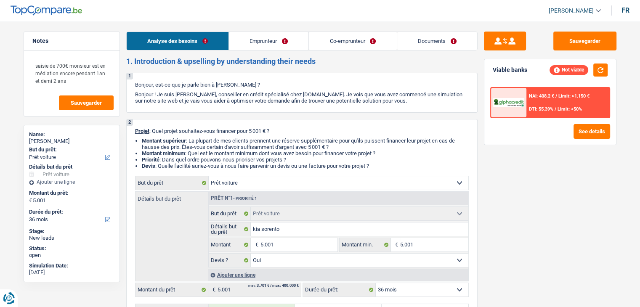
click at [126, 57] on h2 "1. Introduction & upselling by understanding their needs" at bounding box center [301, 61] width 351 height 9
click at [562, 43] on button "Sauvegarder" at bounding box center [584, 41] width 63 height 19
click at [292, 240] on input "5.001" at bounding box center [298, 244] width 77 height 13
type input "500"
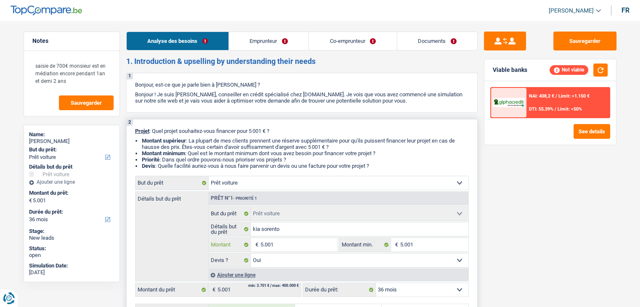
type input "500"
type input "50"
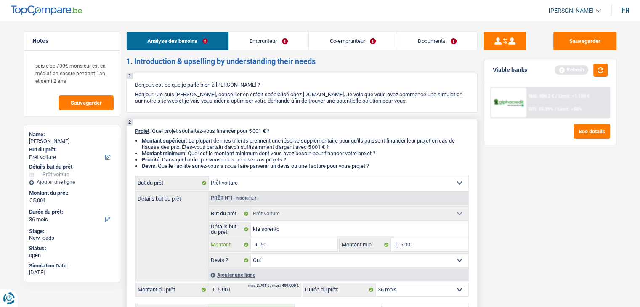
type input "5"
type input "1"
type input "12"
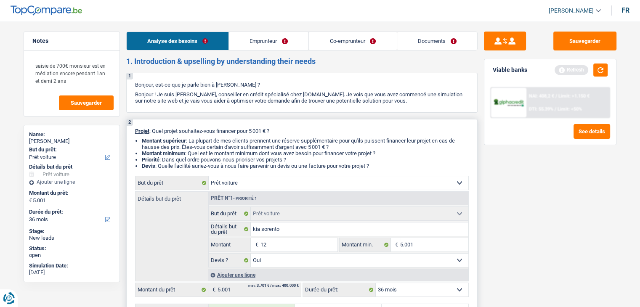
type input "12"
type input "124"
type input "1.249"
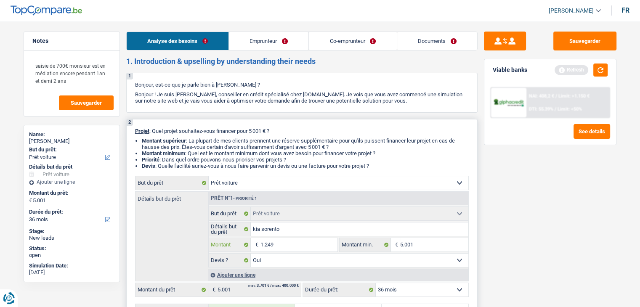
type input "12.499"
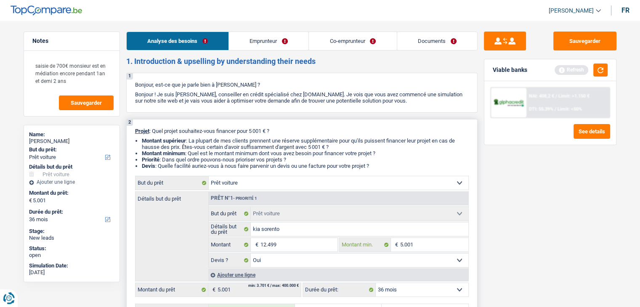
type input "12.499"
select select "60"
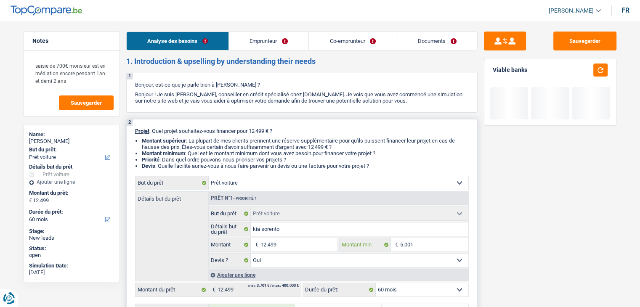
click at [414, 242] on input "5.001" at bounding box center [434, 244] width 68 height 13
type input "500"
type input "50"
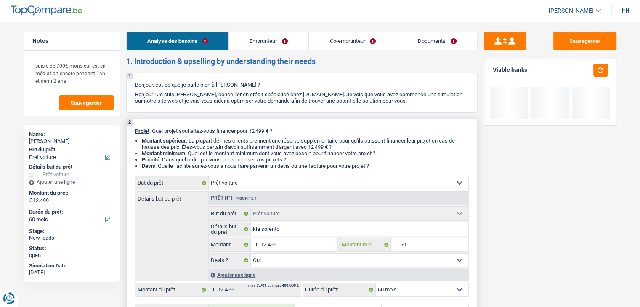
type input "5"
type input "1"
type input "12"
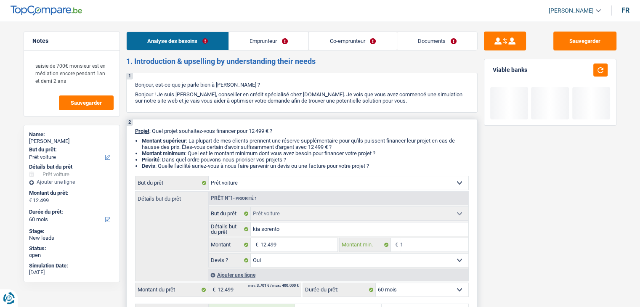
type input "12"
type input "124"
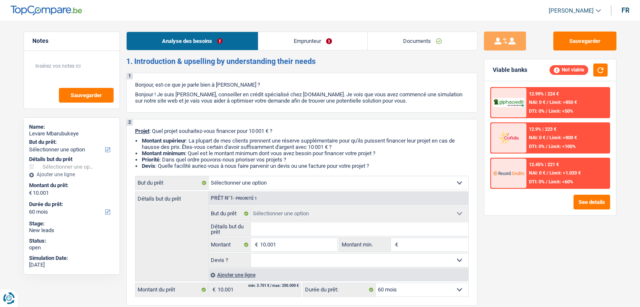
select select "60"
click at [286, 37] on link "Emprunteur" at bounding box center [312, 41] width 109 height 18
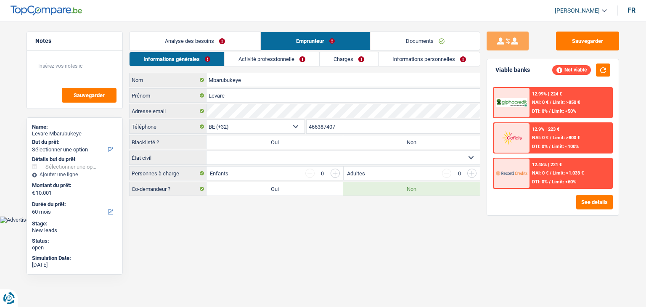
click at [251, 56] on link "Activité professionnelle" at bounding box center [272, 59] width 95 height 14
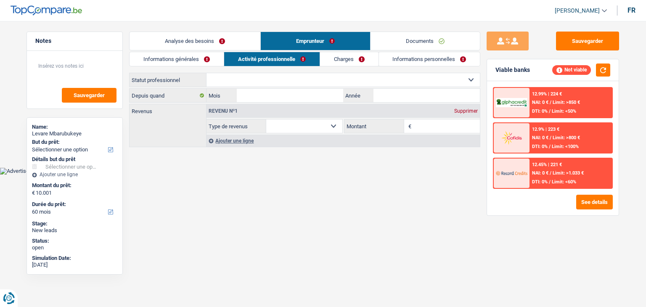
click at [327, 57] on link "Charges" at bounding box center [349, 59] width 58 height 14
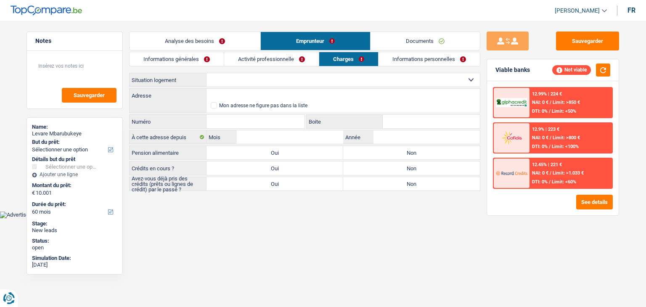
click at [414, 66] on div "Informations générales Activité professionnelle Charges Informations personnell…" at bounding box center [304, 121] width 351 height 139
click at [408, 59] on link "Informations personnelles" at bounding box center [429, 59] width 101 height 14
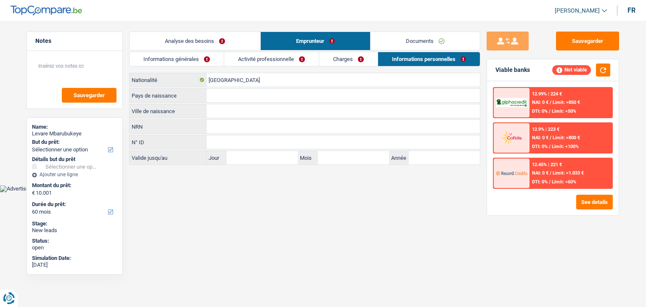
click at [402, 42] on link "Documents" at bounding box center [425, 41] width 109 height 18
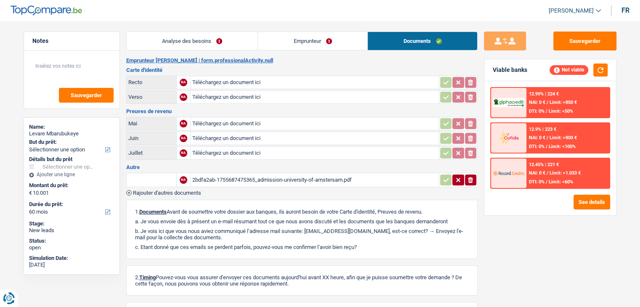
click at [181, 42] on link "Analyse des besoins" at bounding box center [192, 41] width 131 height 18
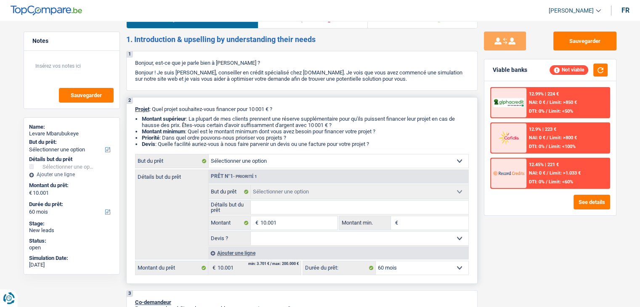
scroll to position [84, 0]
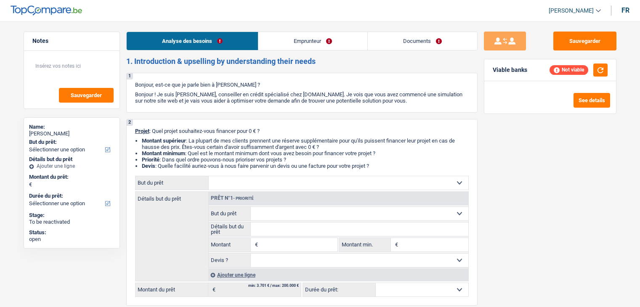
select select "privateEmployee"
select select "netSalary"
select select "mealVouchers"
select select "rents"
select select "privateEmployee"
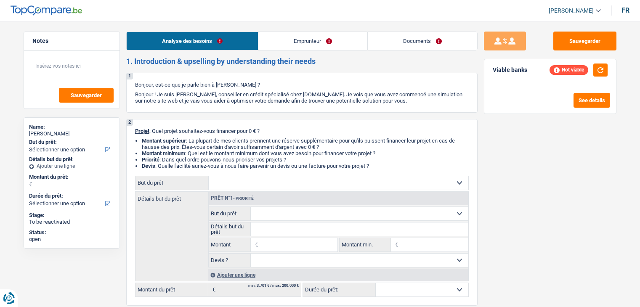
select select "netSalary"
select select "mealVouchers"
select select "liveWithParents"
click at [582, 43] on button "Sauvegarder" at bounding box center [584, 41] width 63 height 19
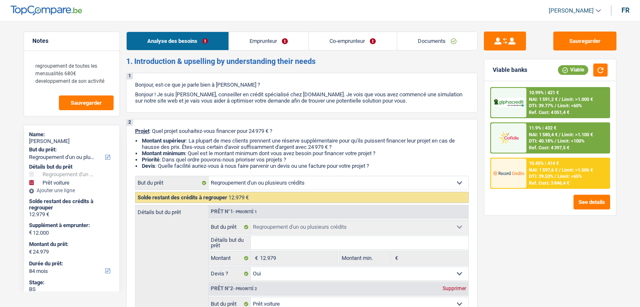
select select "refinancing"
select select "car"
select select "84"
select select "refinancing"
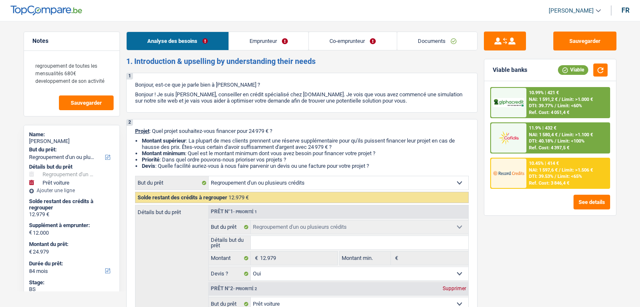
select select "refinancing"
select select "yes"
select select "car"
select select "yes"
select select "84"
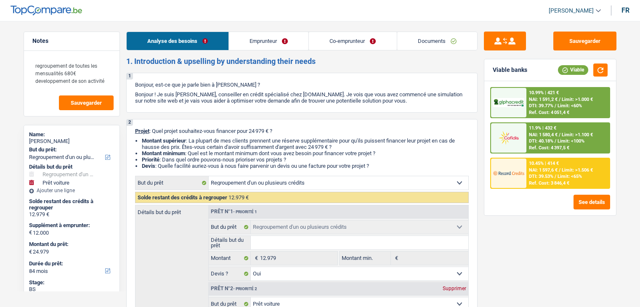
select select "invalid"
select select "disabilityPension"
select select "rents"
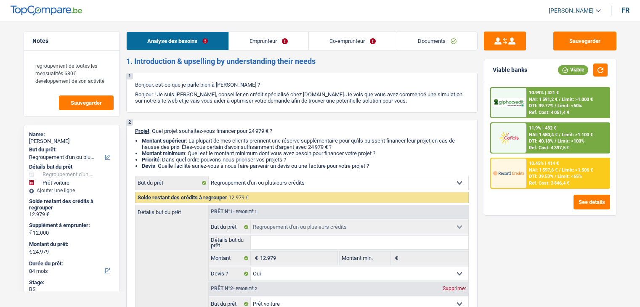
select select "personalLoan"
select select "homeFurnishingOrRelocation"
select select "42"
select select "personalLoan"
select select "homeFurnishingOrRelocation"
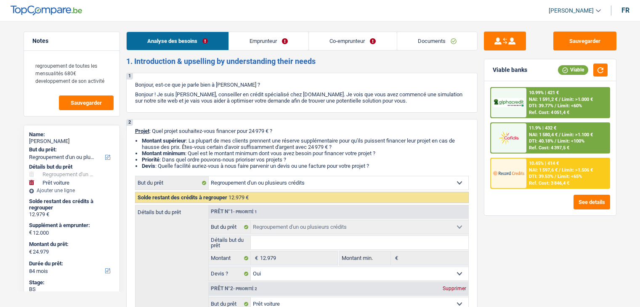
select select "60"
select select "cardOrCredit"
select select "refinancing"
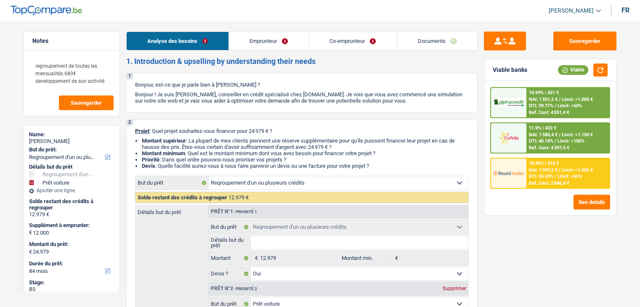
select select "yes"
select select "car"
select select "yes"
select select "84"
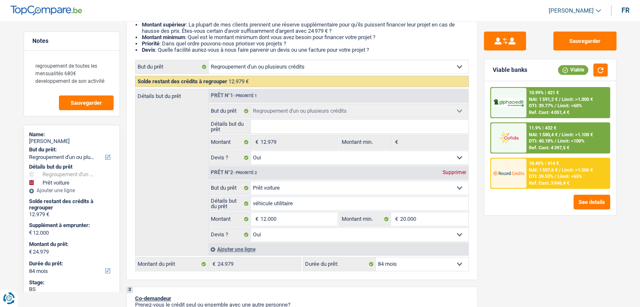
scroll to position [168, 0]
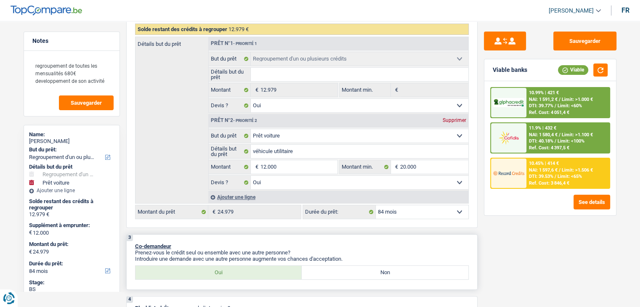
click at [413, 239] on div "3 Co-demandeur Prenez-vous le crédit seul ou ensemble avec une autre personne? …" at bounding box center [301, 262] width 351 height 56
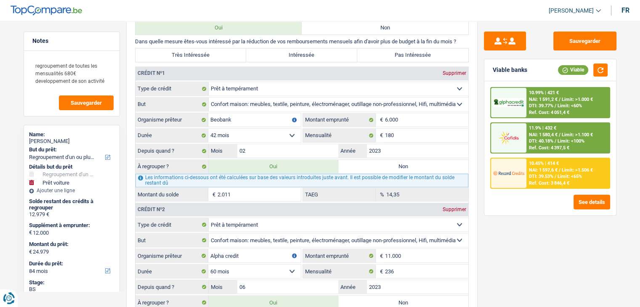
scroll to position [505, 0]
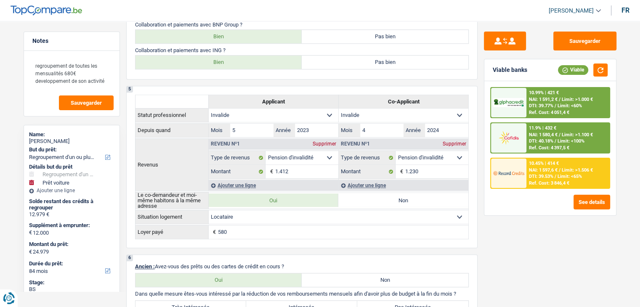
click at [542, 176] on span "DTI: 39.53%" at bounding box center [541, 176] width 24 height 5
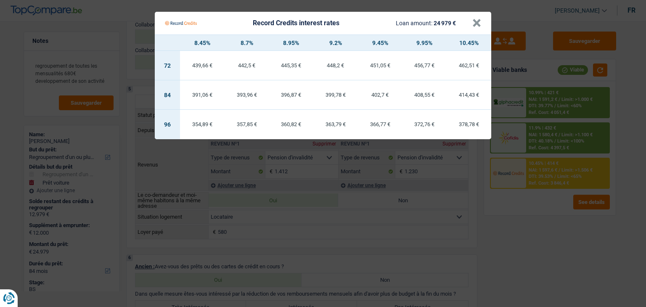
click at [540, 219] on Credits "Record Credits interest rates Loan amount: 24 979 € × 8.45% 8.7% 8.95% 9.2% 9.4…" at bounding box center [323, 153] width 646 height 307
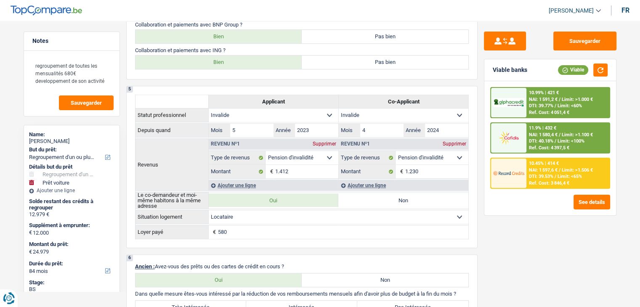
click at [539, 124] on div "11.9% | 432 € NAI: 1 580,4 € / Limit: >1.100 € DTI: 40.18% / Limit: <100% Ref. …" at bounding box center [567, 137] width 83 height 29
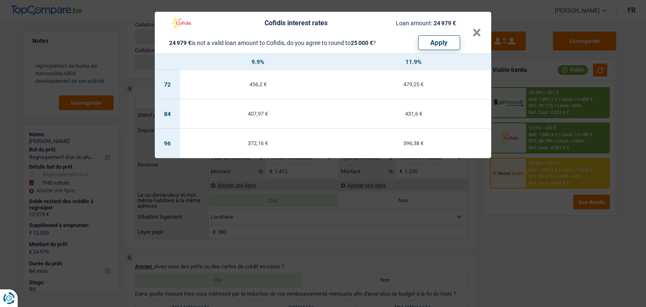
click at [540, 205] on div "Cofidis interest rates Loan amount: 24 979 € 24 979 € is not a valid loan amoun…" at bounding box center [323, 153] width 646 height 307
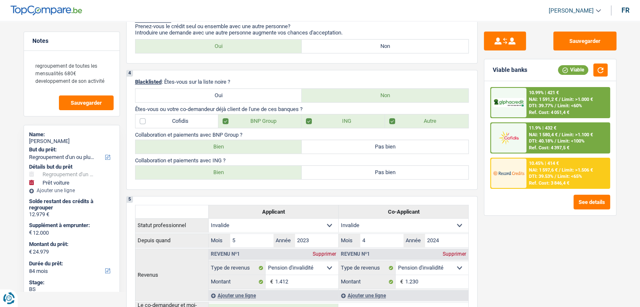
scroll to position [379, 0]
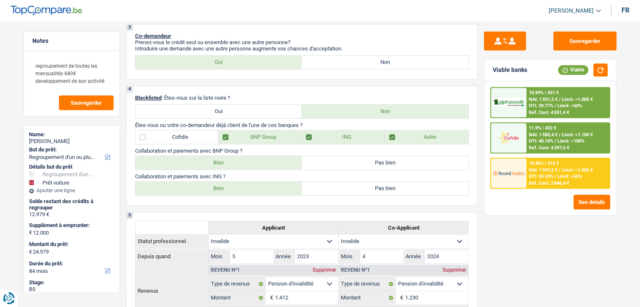
click at [524, 144] on img at bounding box center [508, 138] width 31 height 16
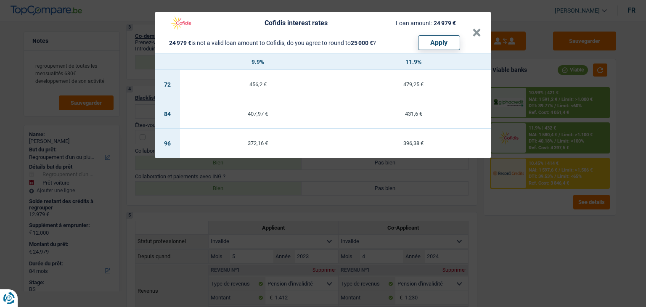
click at [537, 214] on div "Cofidis interest rates Loan amount: 24 979 € 24 979 € is not a valid loan amoun…" at bounding box center [323, 153] width 646 height 307
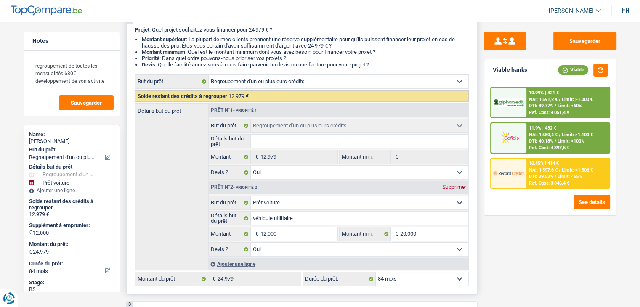
scroll to position [168, 0]
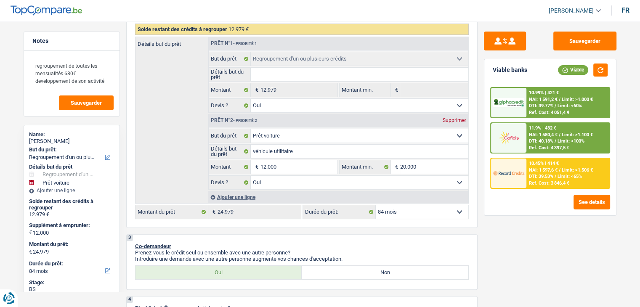
click at [516, 135] on img at bounding box center [508, 138] width 31 height 16
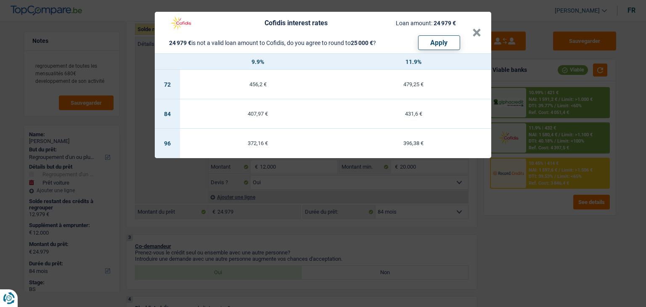
click at [534, 214] on div "Cofidis interest rates Loan amount: 24 979 € 24 979 € is not a valid loan amoun…" at bounding box center [323, 153] width 646 height 307
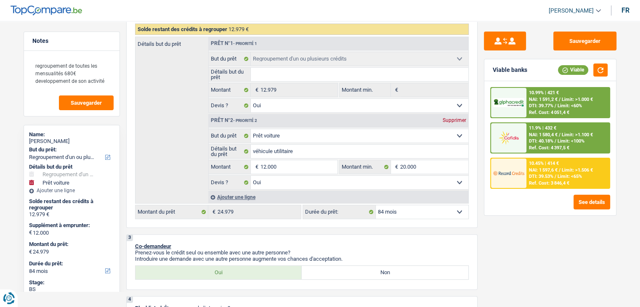
click at [544, 172] on div "10.45% | 414 € NAI: 1 597,6 € / Limit: >1.506 € DTI: 39.53% / Limit: <65% Ref. …" at bounding box center [567, 173] width 83 height 29
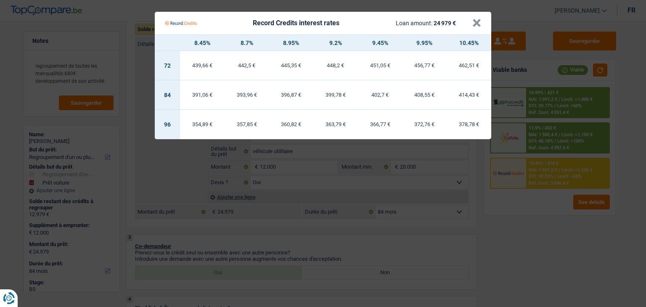
click at [544, 216] on Credits "Record Credits interest rates Loan amount: 24 979 € × 8.45% 8.7% 8.95% 9.2% 9.4…" at bounding box center [323, 153] width 646 height 307
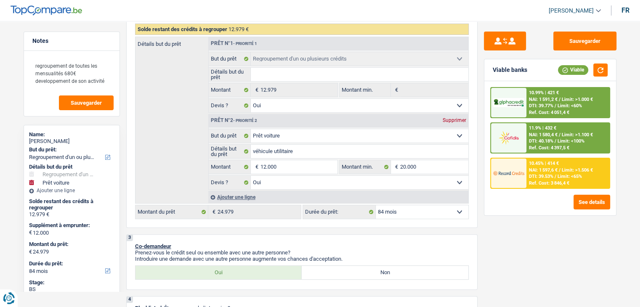
scroll to position [0, 0]
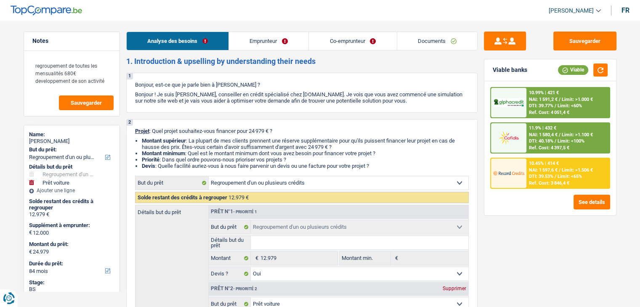
click at [341, 39] on link "Co-emprunteur" at bounding box center [353, 41] width 88 height 18
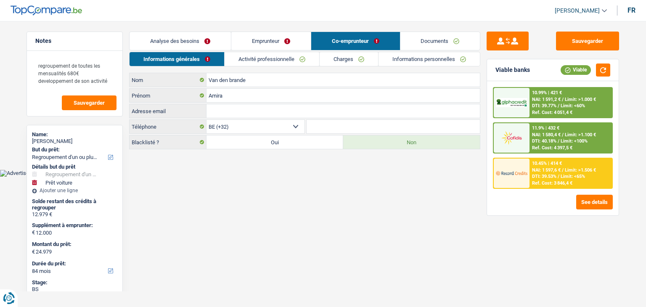
click at [424, 39] on link "Documents" at bounding box center [441, 41] width 80 height 18
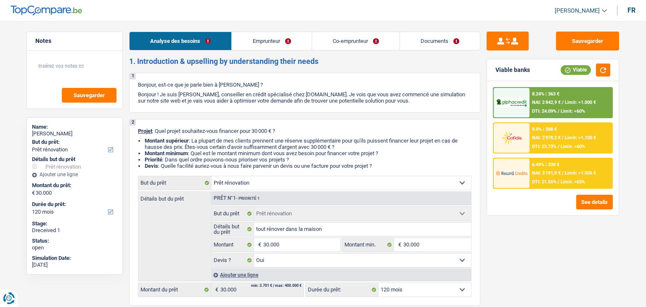
select select "renovation"
select select "120"
select select "renovation"
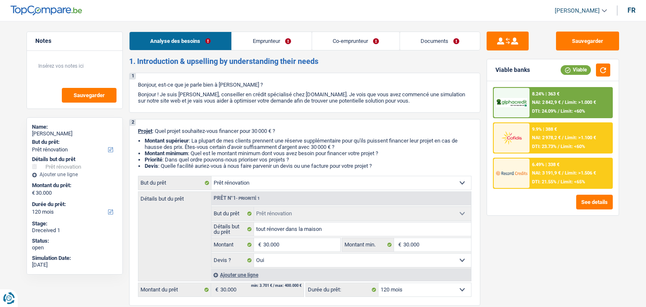
select select "yes"
select select "120"
select select "worker"
select select "independent"
select select "netSalary"
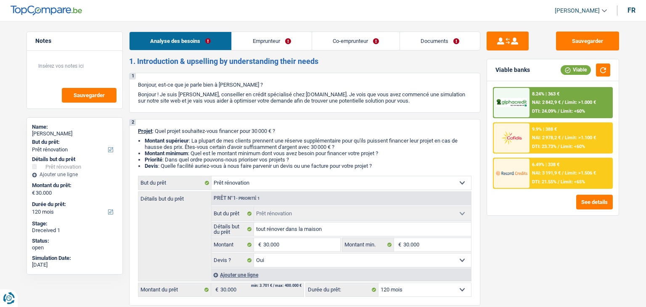
select select "mealVouchers"
select select "netSalary"
select select "ownerWithMortgage"
select select "mortgage"
select select "300"
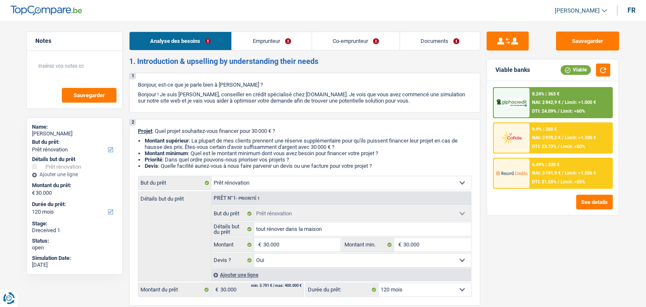
select select "renovation"
select select "yes"
select select "120"
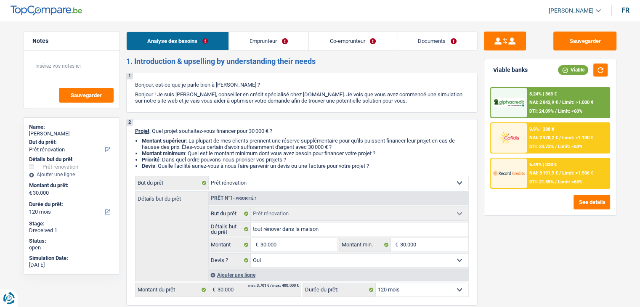
click at [264, 47] on link "Emprunteur" at bounding box center [269, 41] width 80 height 18
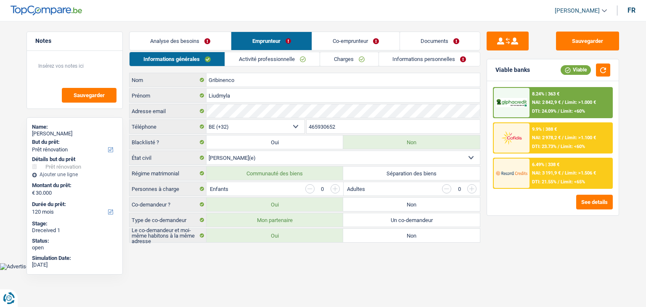
click at [274, 63] on link "Activité professionnelle" at bounding box center [272, 59] width 95 height 14
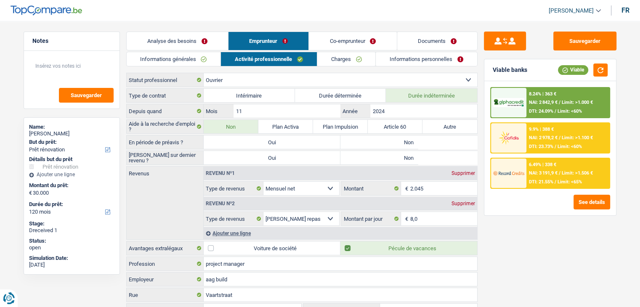
click at [353, 63] on link "Charges" at bounding box center [346, 59] width 58 height 14
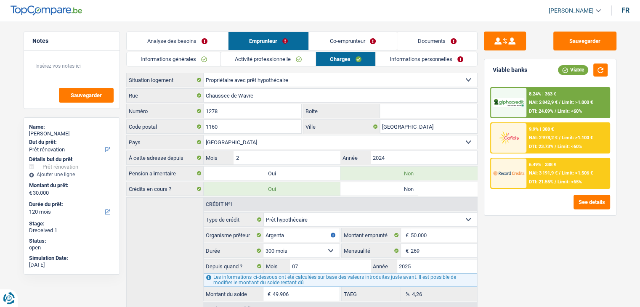
click at [395, 61] on link "Informations personnelles" at bounding box center [426, 59] width 101 height 14
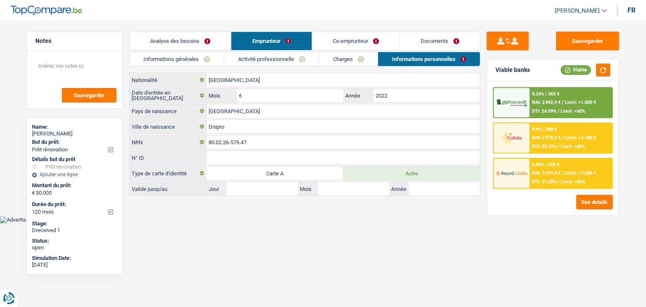
click at [306, 177] on label "Carte A" at bounding box center [275, 173] width 137 height 13
click at [306, 177] on input "Carte A" at bounding box center [275, 173] width 137 height 13
radio input "true"
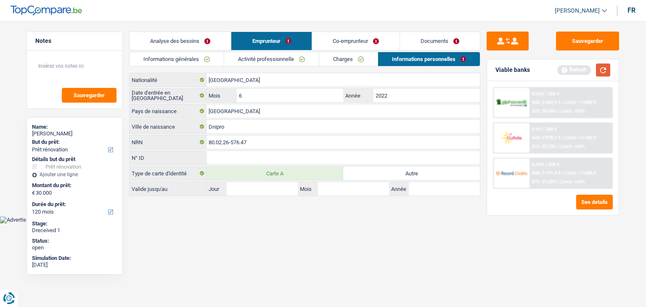
click at [598, 66] on button "button" at bounding box center [603, 70] width 14 height 13
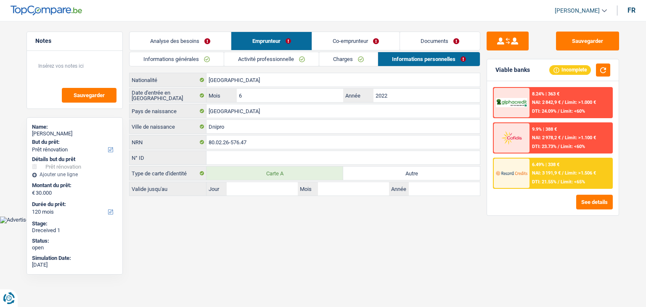
click at [332, 61] on link "Charges" at bounding box center [348, 59] width 58 height 14
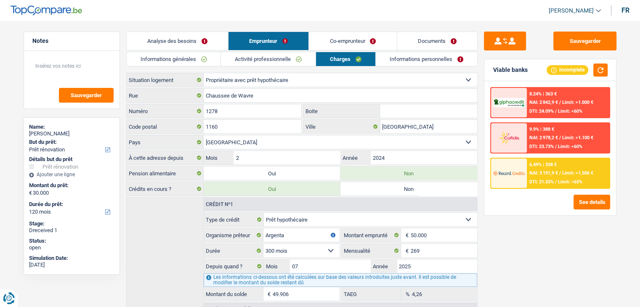
click at [280, 56] on link "Activité professionnelle" at bounding box center [268, 59] width 95 height 14
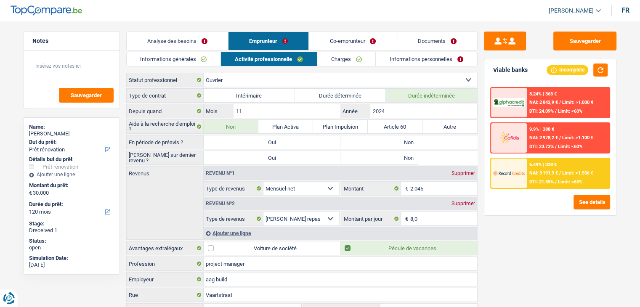
click at [322, 36] on link "Co-emprunteur" at bounding box center [353, 41] width 88 height 18
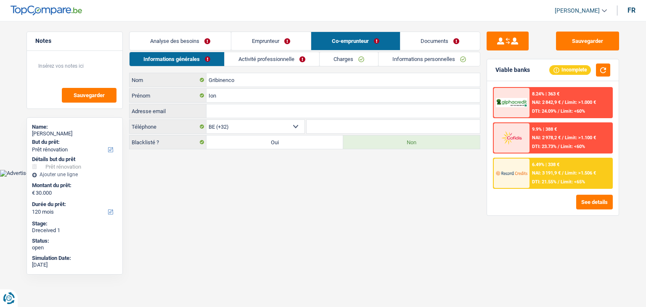
click at [399, 42] on link "Co-emprunteur" at bounding box center [355, 41] width 89 height 18
click at [419, 42] on link "Documents" at bounding box center [441, 41] width 80 height 18
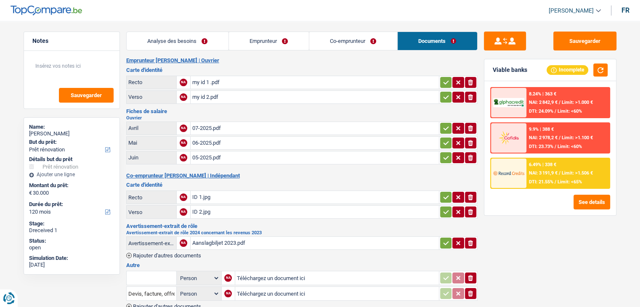
click at [207, 83] on div "my id 1 .pdf" at bounding box center [314, 82] width 245 height 13
click at [561, 25] on main "Notes Sauvegarder Name: Liudmyla Gribinenco But du prêt: Confort maison: meuble…" at bounding box center [320, 253] width 640 height 480
click at [563, 37] on button "Sauvegarder" at bounding box center [584, 41] width 63 height 19
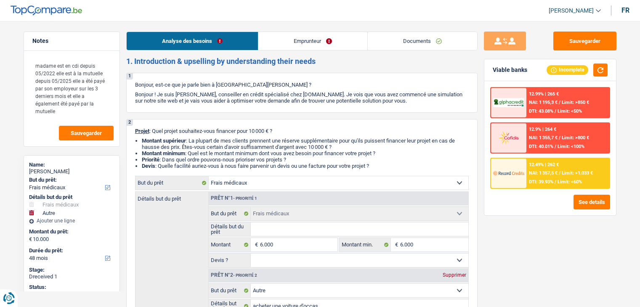
select select "medical"
select select "other"
select select "48"
select select "medical"
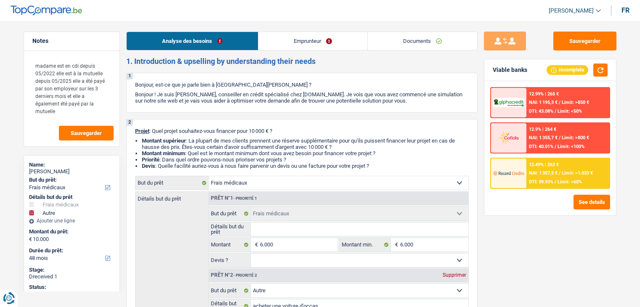
select select "medical"
select select "other"
select select "not_answered"
select select "48"
select select "mutuality"
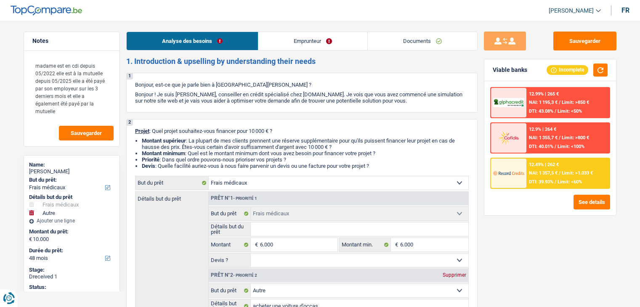
select select "netSalary"
select select "mutualityIndemnity"
select select "mealVouchers"
select select "rents"
select select "personalLoan"
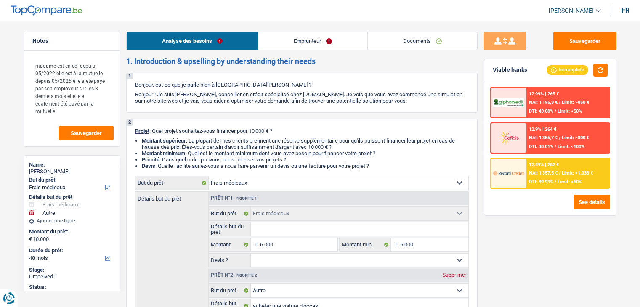
select select "homeFurnishingOrRelocation"
select select "36"
select select "medical"
select select "other"
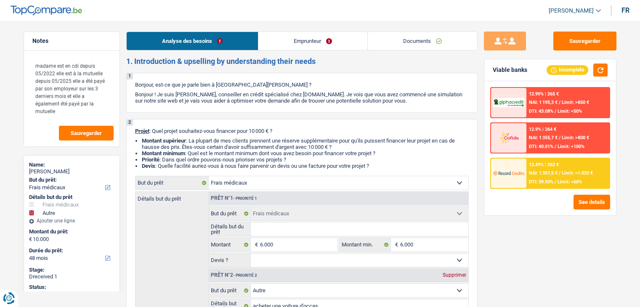
select select "not_answered"
select select "48"
select select "32"
select select "divorced"
click at [320, 41] on link "Emprunteur" at bounding box center [312, 41] width 109 height 18
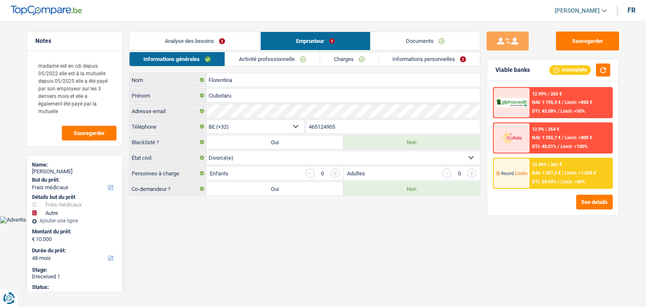
click at [261, 56] on link "Activité professionnelle" at bounding box center [272, 59] width 95 height 14
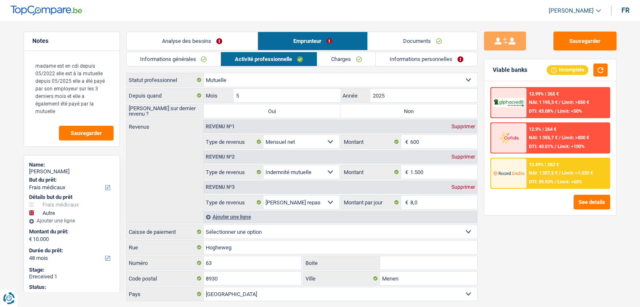
click at [518, 222] on div "Sauvegarder Viable banks Incomplete 12.99% | 265 € NAI: 1 195,3 € / Limit: >850…" at bounding box center [550, 162] width 145 height 260
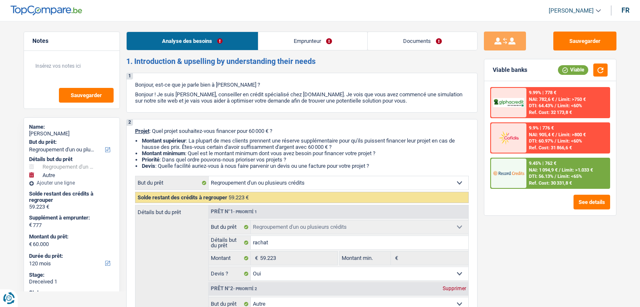
select select "refinancing"
select select "other"
select select "120"
select select "refinancing"
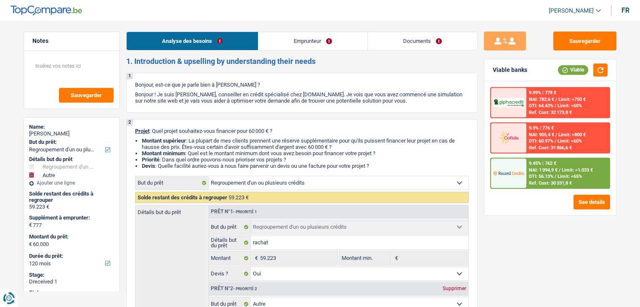
select select "refinancing"
select select "yes"
select select "other"
select select "not_answered"
select select "120"
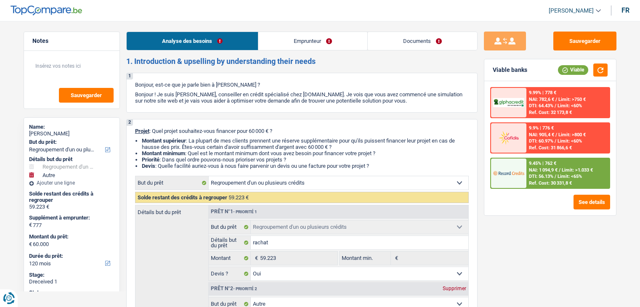
select select "publicEmployee"
select select "netSalary"
select select "mealVouchers"
select select "ownerWithMortgage"
select select "mortgage"
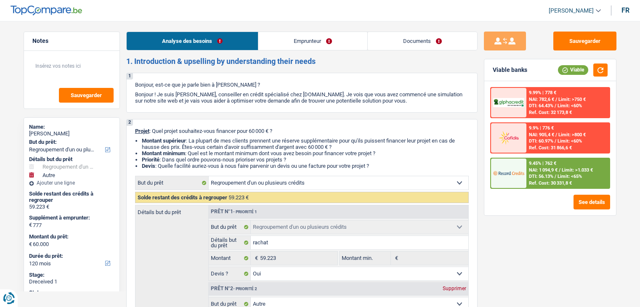
select select "360"
select select "creditConsolidation"
select select "144"
select select "cardOrCredit"
select select "renovationLoan"
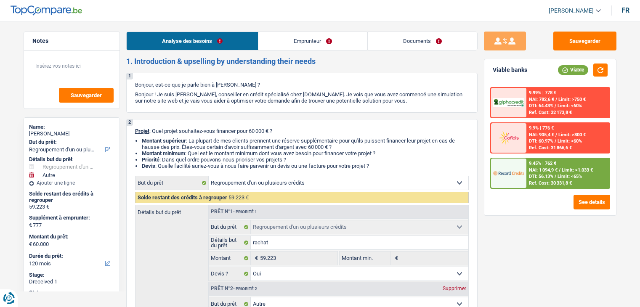
select select "60"
select select "refinancing"
select select "yes"
select select "other"
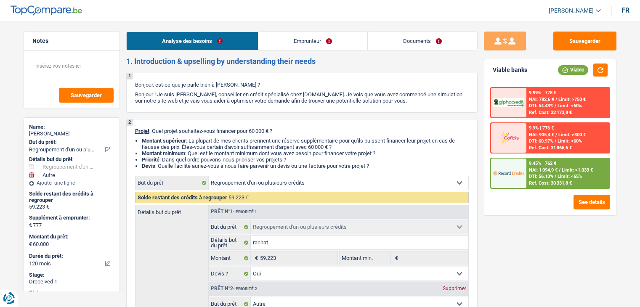
select select "not_answered"
select select "120"
click at [296, 41] on link "Emprunteur" at bounding box center [312, 41] width 109 height 18
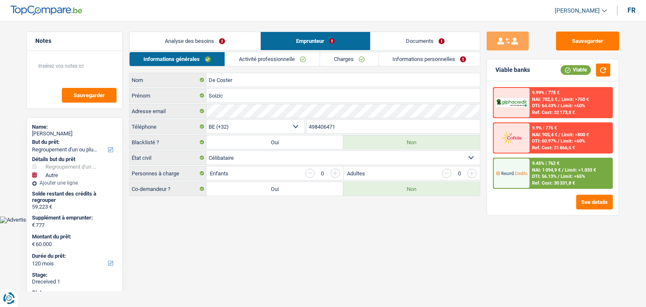
click at [277, 65] on link "Activité professionnelle" at bounding box center [272, 59] width 95 height 14
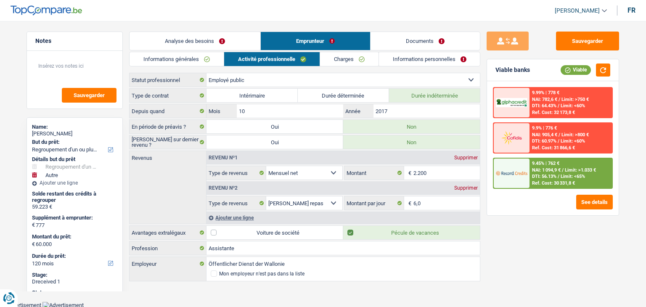
click at [333, 58] on link "Charges" at bounding box center [349, 59] width 58 height 14
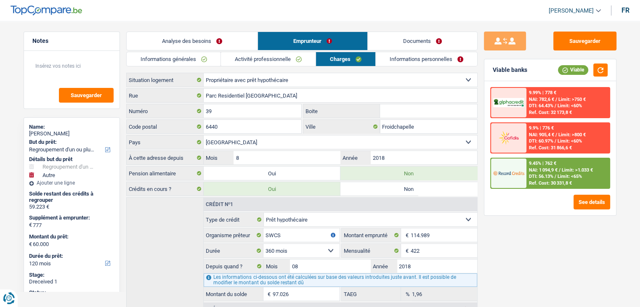
click at [286, 61] on link "Activité professionnelle" at bounding box center [268, 59] width 95 height 14
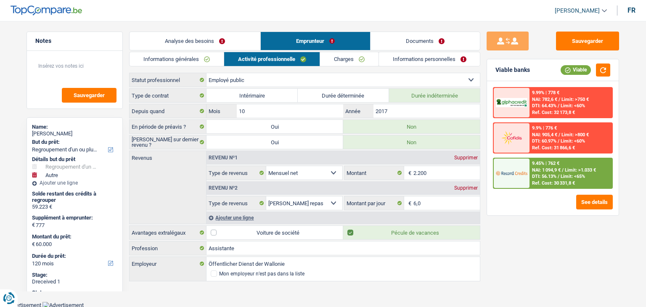
click at [347, 62] on link "Charges" at bounding box center [349, 59] width 58 height 14
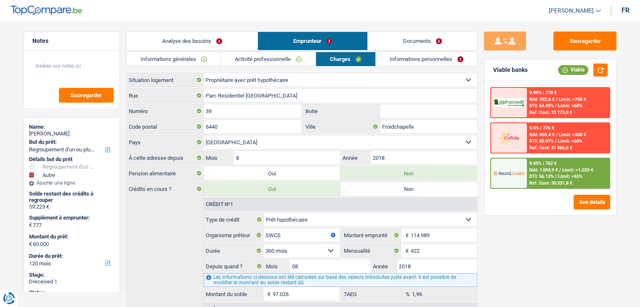
click at [433, 58] on link "Informations personnelles" at bounding box center [426, 59] width 101 height 14
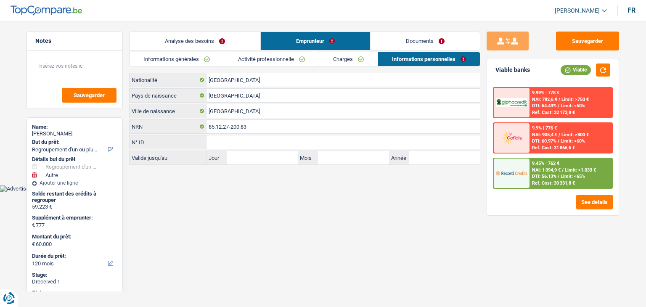
click at [412, 41] on link "Documents" at bounding box center [425, 41] width 109 height 18
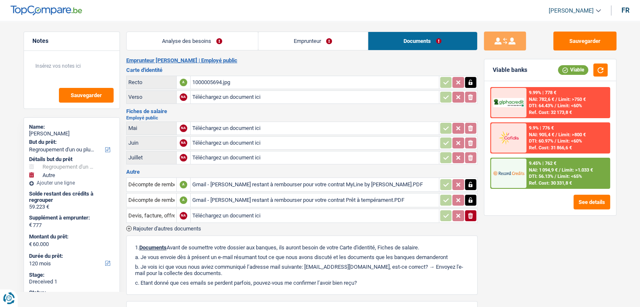
click at [211, 80] on div "1000005694.jpg" at bounding box center [314, 82] width 245 height 13
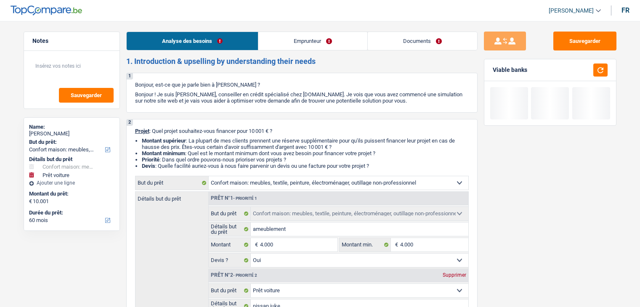
select select "household"
select select "car"
select select "60"
select select "household"
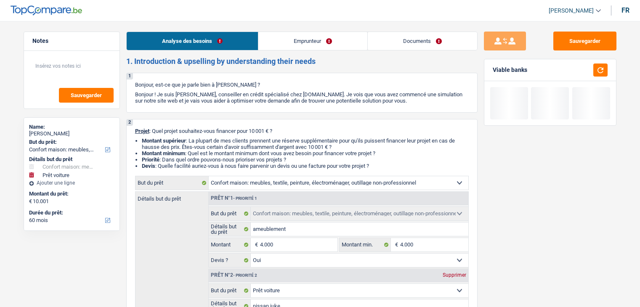
select select "household"
select select "yes"
select select "car"
select select "yes"
select select "60"
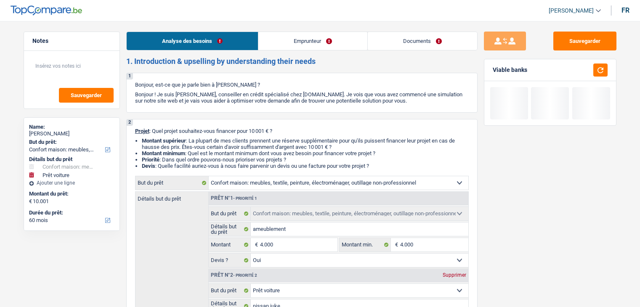
select select "retired"
select select "familyAllowances"
select select "pension"
select select "other"
select select "rents"
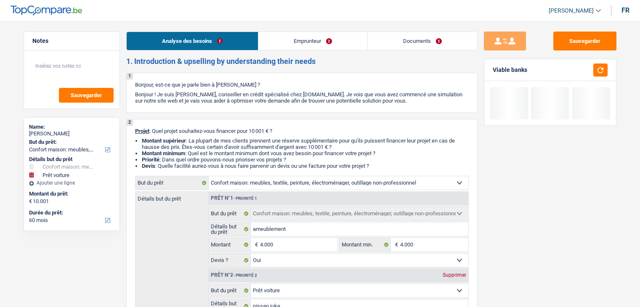
select select "household"
select select "yes"
select select "car"
select select "yes"
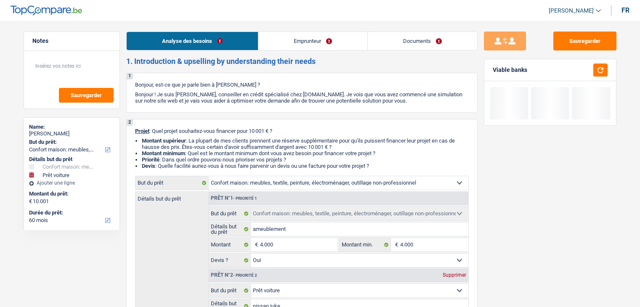
select select "60"
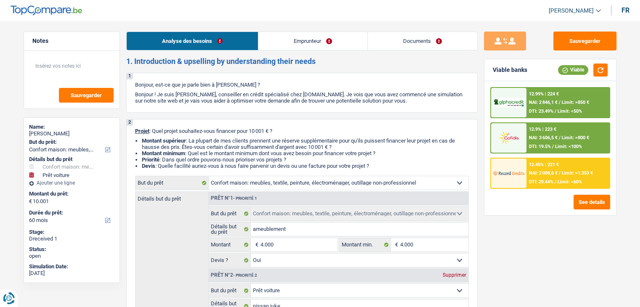
click at [338, 42] on link "Emprunteur" at bounding box center [312, 41] width 109 height 18
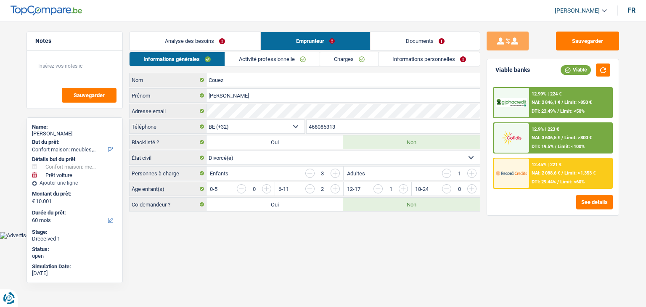
click at [394, 41] on link "Documents" at bounding box center [425, 41] width 109 height 18
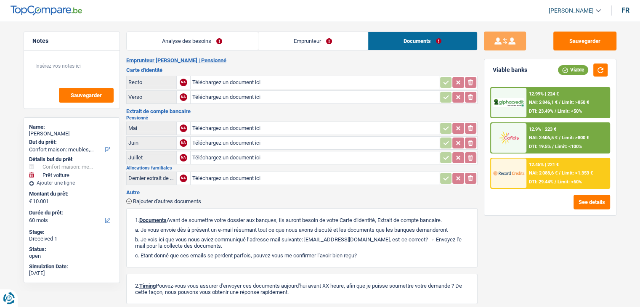
click at [260, 63] on div "Emprunteur Jacqueline Couez | Pensionné Carte d'identité Recto NA Téléchargez u…" at bounding box center [301, 209] width 351 height 305
click at [269, 42] on link "Emprunteur" at bounding box center [312, 41] width 109 height 18
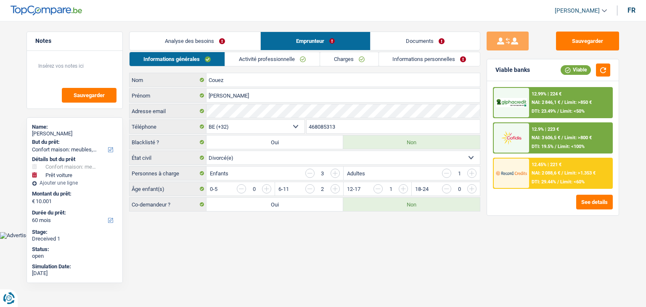
click at [213, 63] on link "Informations générales" at bounding box center [177, 59] width 95 height 14
click at [265, 63] on link "Activité professionnelle" at bounding box center [272, 59] width 95 height 14
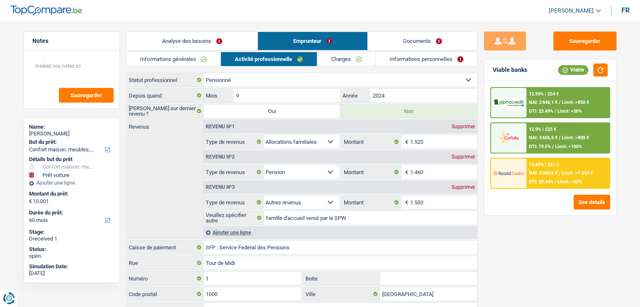
click at [349, 64] on link "Charges" at bounding box center [346, 59] width 58 height 14
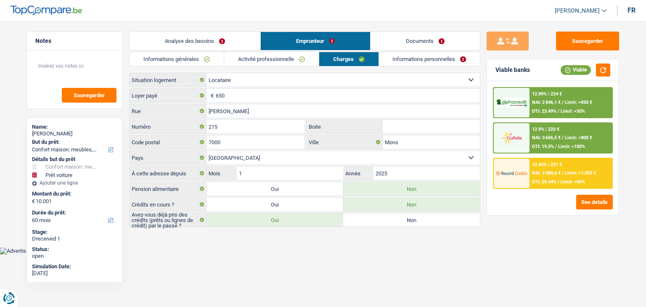
click at [410, 59] on link "Informations personnelles" at bounding box center [429, 59] width 101 height 14
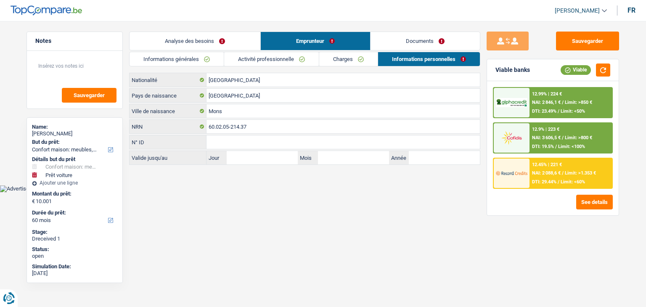
click at [183, 43] on link "Analyse des besoins" at bounding box center [195, 41] width 131 height 18
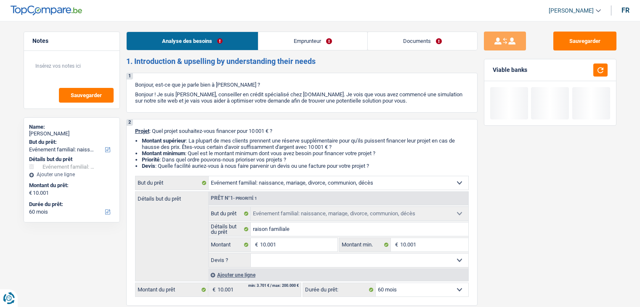
select select "familyEvent"
select select "60"
select select "familyEvent"
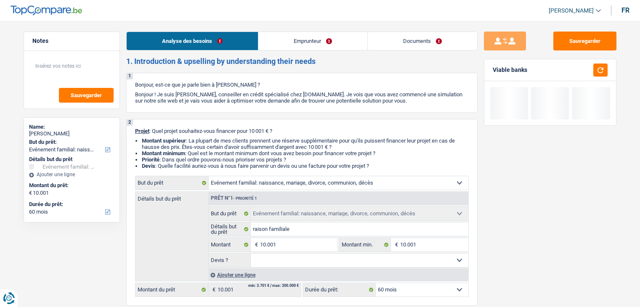
select select "60"
select select "unemployed"
select select "unemployment"
select select "liveWithParents"
select select "familyEvent"
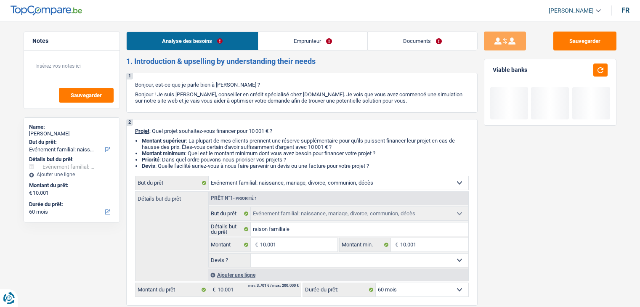
select select "familyEvent"
select select "60"
select select "unemployed"
select select "unemployment"
select select "fgtb"
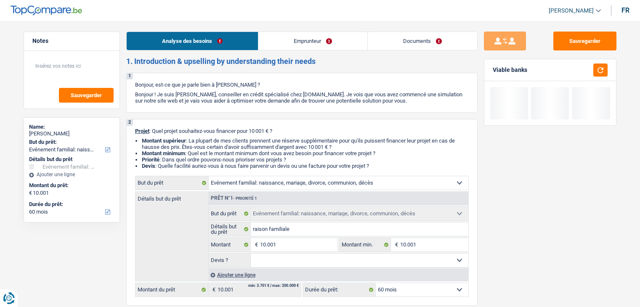
select select "BE"
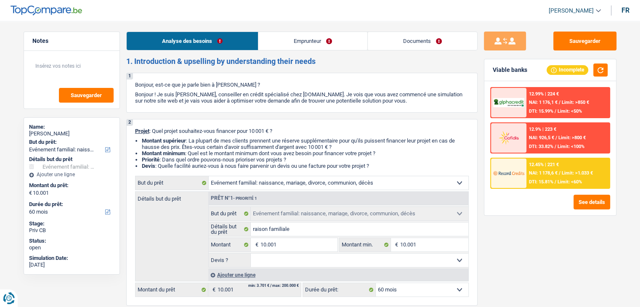
click at [337, 39] on link "Emprunteur" at bounding box center [312, 41] width 109 height 18
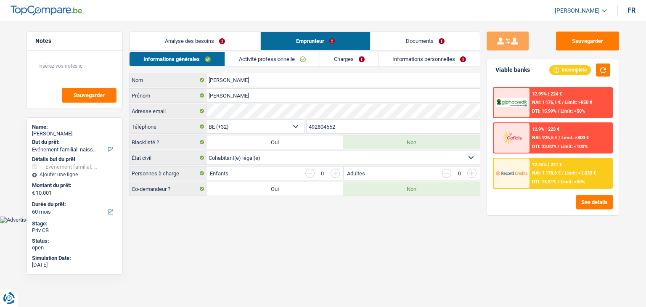
click at [258, 59] on link "Activité professionnelle" at bounding box center [272, 59] width 95 height 14
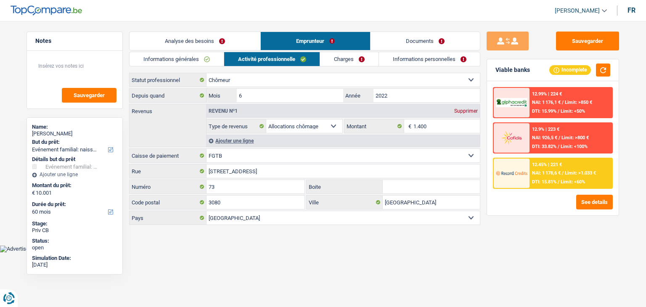
click at [253, 69] on div "Informations générales Activité professionnelle Charges Informations personnell…" at bounding box center [304, 139] width 351 height 175
click at [534, 179] on span "DTI: 15.81%" at bounding box center [544, 181] width 24 height 5
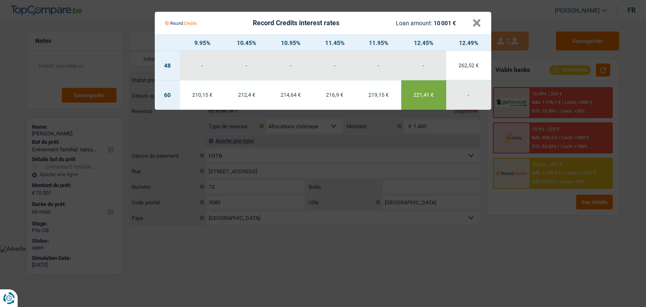
click at [523, 212] on Credits "Record Credits interest rates Loan amount: 10 001 € × 9.95% 10.45% 10.95% 11.45…" at bounding box center [323, 153] width 646 height 307
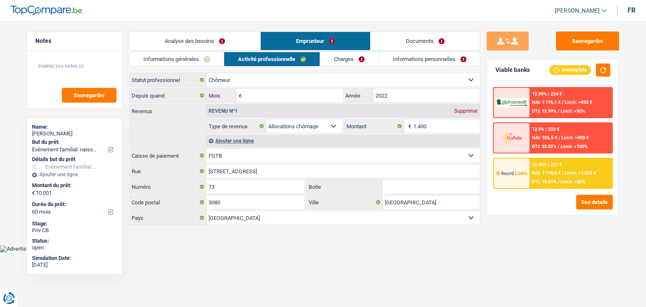
click at [529, 184] on div at bounding box center [511, 173] width 35 height 29
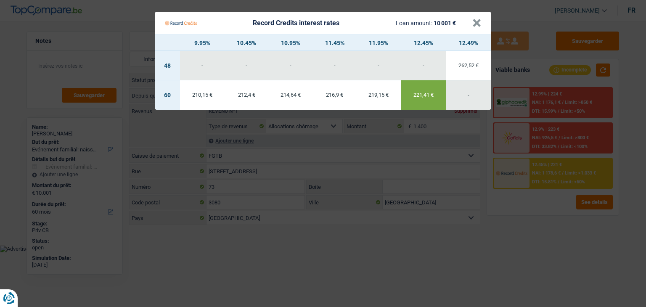
click at [557, 246] on Credits "Record Credits interest rates Loan amount: 10 001 € × 9.95% 10.45% 10.95% 11.45…" at bounding box center [323, 153] width 646 height 307
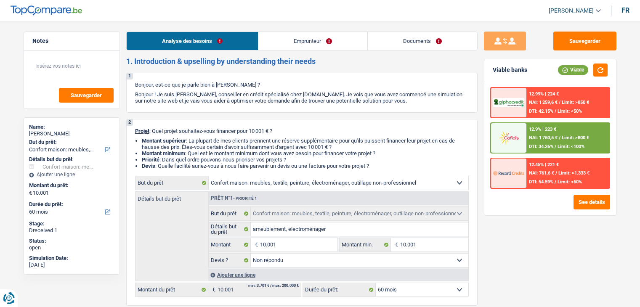
select select "household"
select select "60"
select select "household"
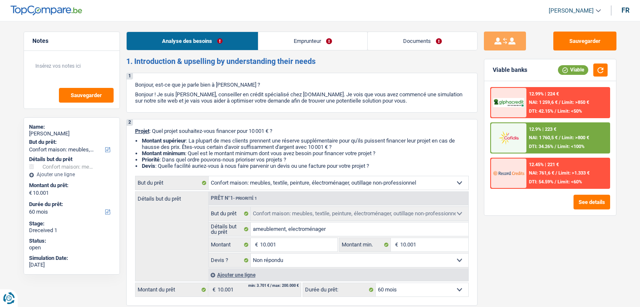
select select "not_answered"
select select "60"
select select "mutuality"
select select "familyAllowances"
select select "mutualityIndemnity"
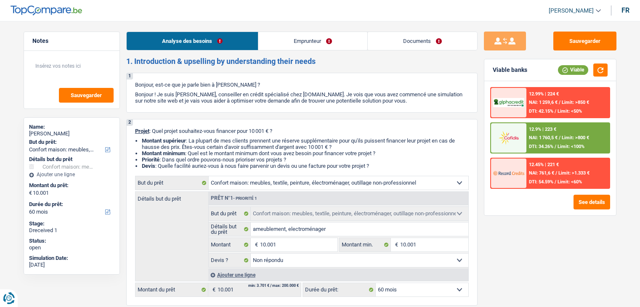
select select "alimony"
select select "rents"
select select "cardOrCredit"
select select "household"
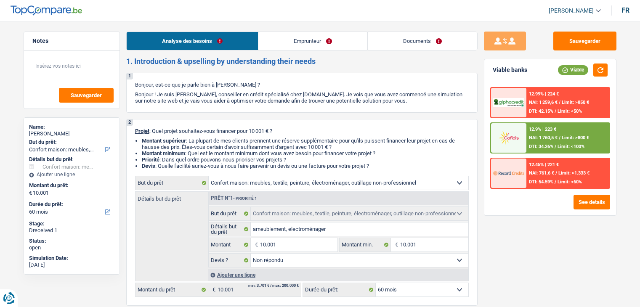
select select "not_answered"
select select "60"
select select "mutuality"
select select "familyAllowances"
select select "mutualityIndemnity"
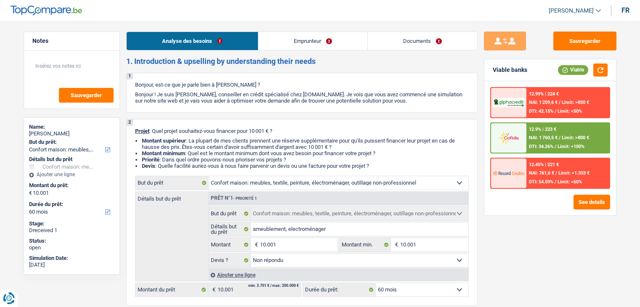
select select "alimony"
select select "solidaris"
select select "BE"
click at [321, 40] on link "Emprunteur" at bounding box center [312, 41] width 109 height 18
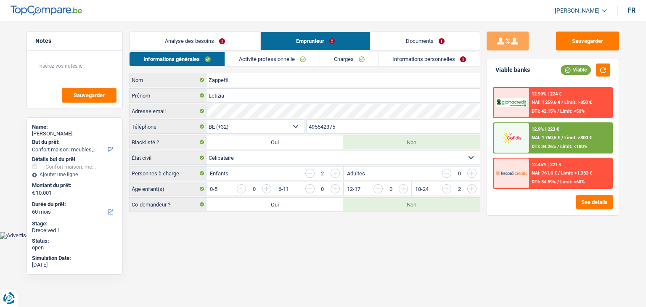
click at [397, 42] on link "Documents" at bounding box center [425, 41] width 109 height 18
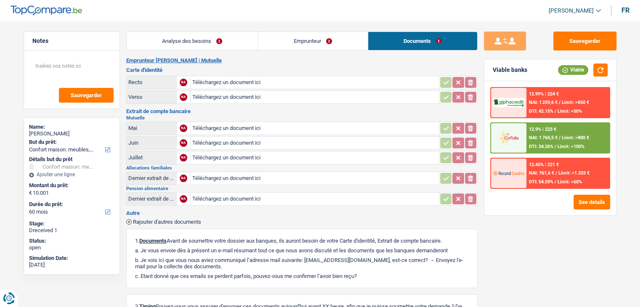
click at [294, 35] on link "Emprunteur" at bounding box center [312, 41] width 109 height 18
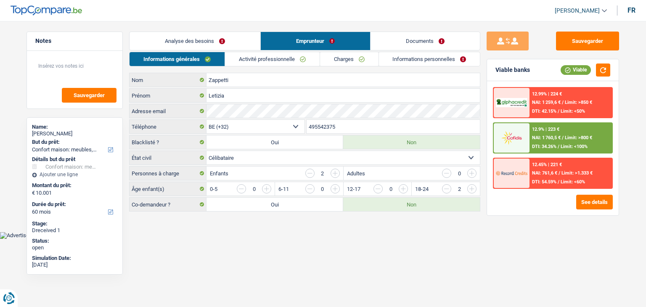
click at [289, 59] on link "Activité professionnelle" at bounding box center [272, 59] width 95 height 14
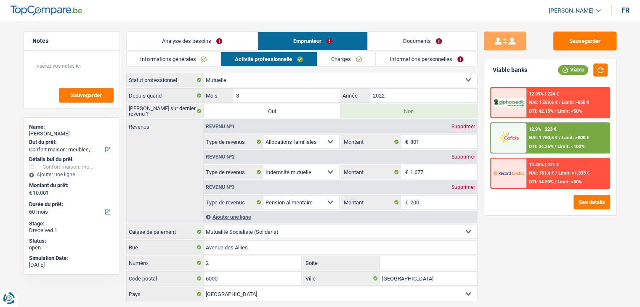
click at [511, 235] on div "Sauvegarder Viable banks Viable 12.99% | 224 € NAI: 1 259,6 € / Limit: >850 € D…" at bounding box center [550, 162] width 145 height 260
click at [583, 49] on button "Sauvegarder" at bounding box center [584, 41] width 63 height 19
